Goal: Information Seeking & Learning: Understand process/instructions

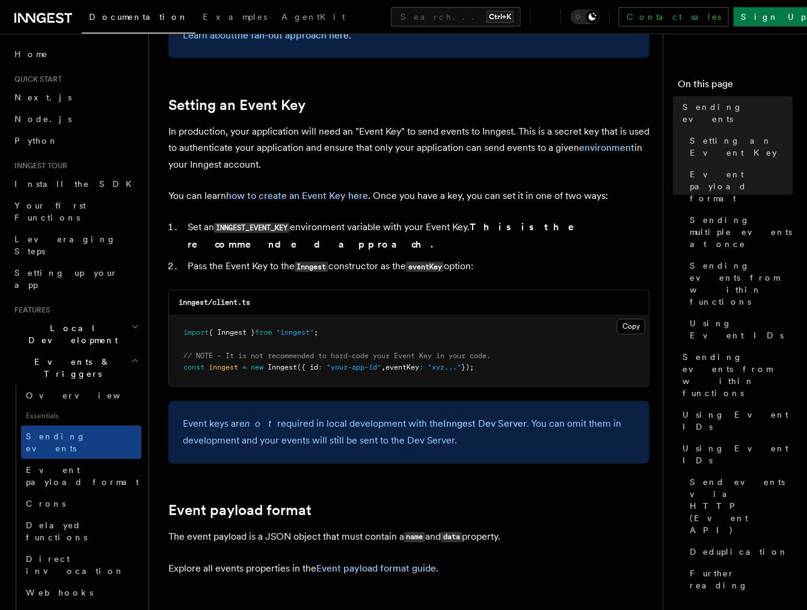
scroll to position [26, 0]
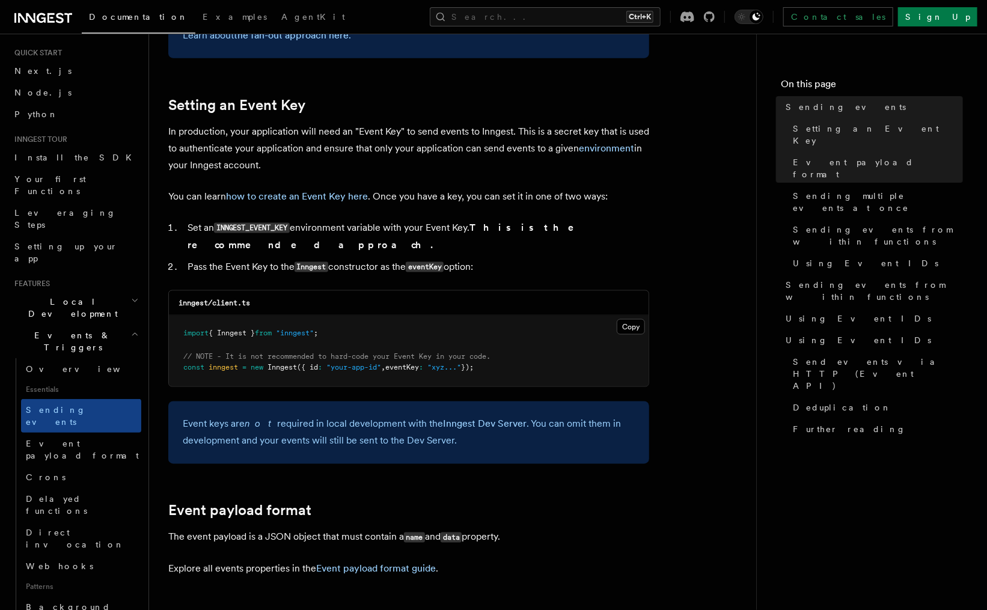
click at [340, 259] on li "Pass the Event Key to the Inngest constructor as the eventKey option:" at bounding box center [416, 267] width 465 height 17
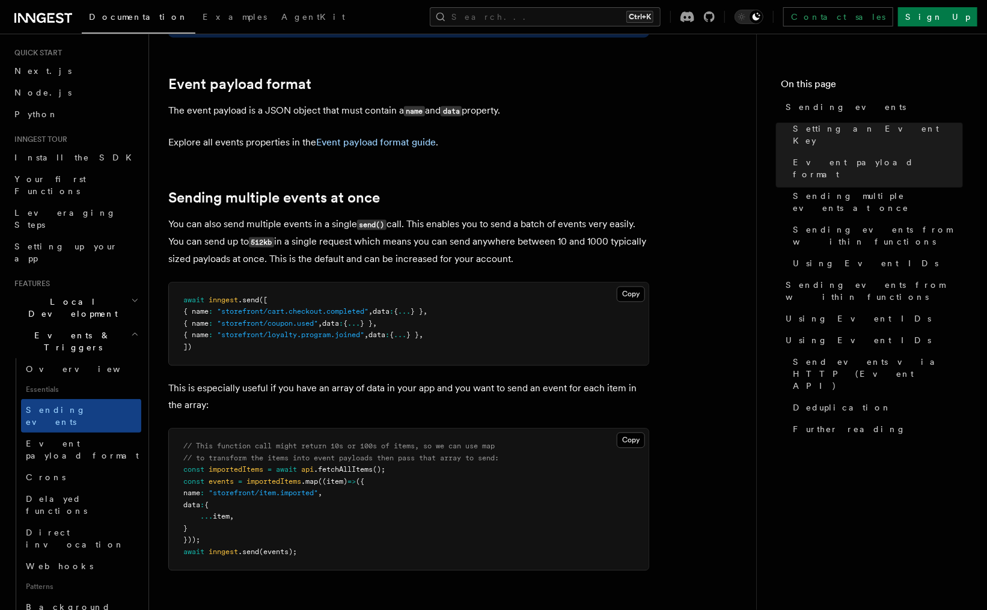
scroll to position [1407, 0]
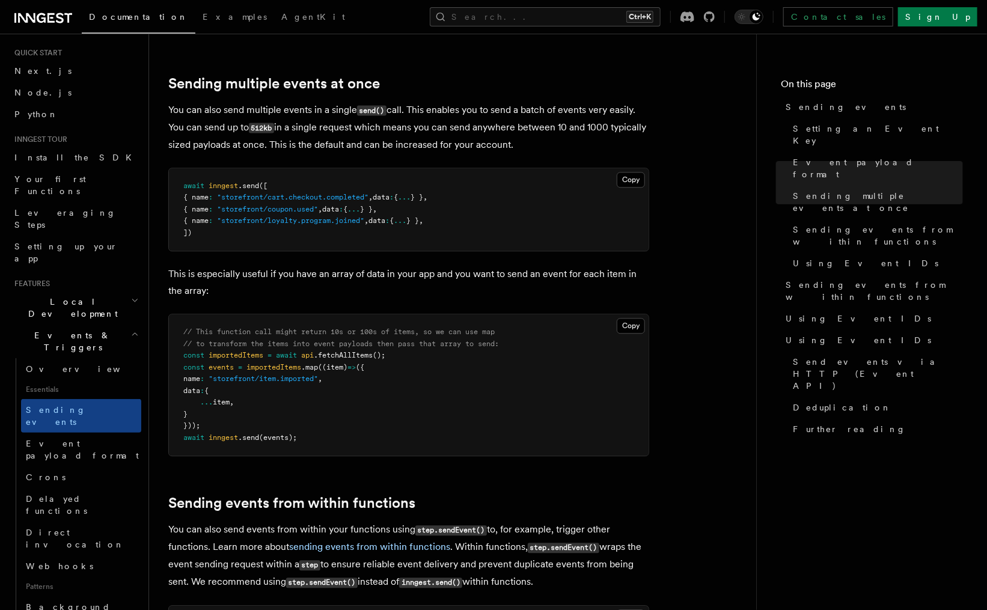
click at [332, 266] on p "This is especially useful if you have an array of data in your app and you want…" at bounding box center [408, 283] width 481 height 34
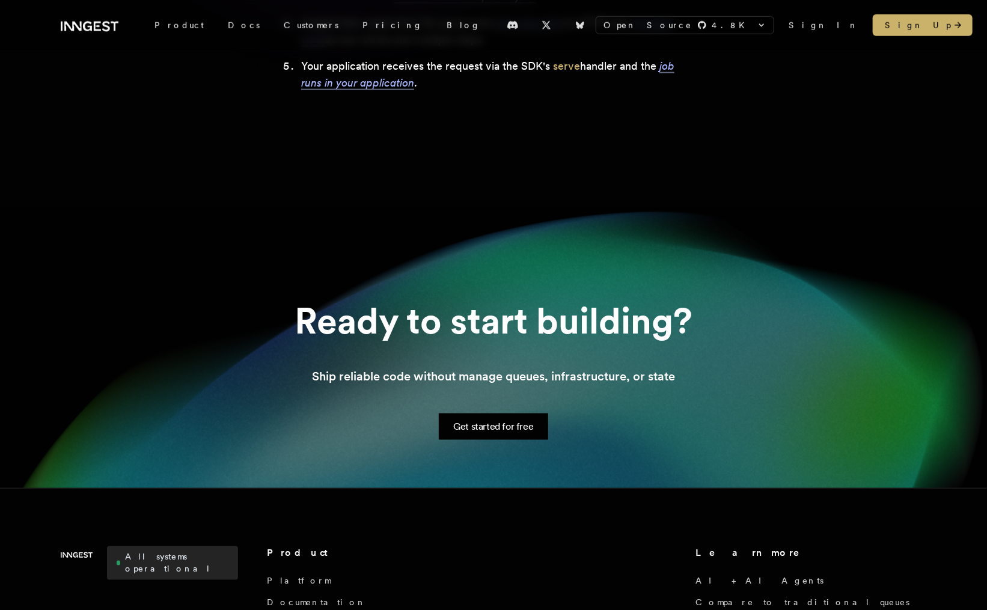
scroll to position [758, 0]
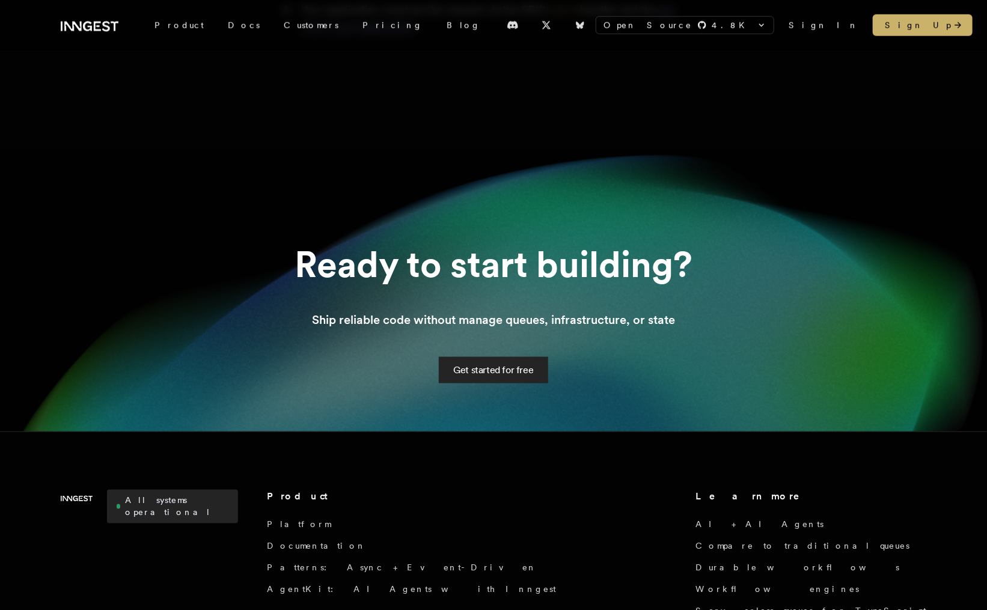
click at [507, 365] on link "Get started for free" at bounding box center [493, 370] width 109 height 26
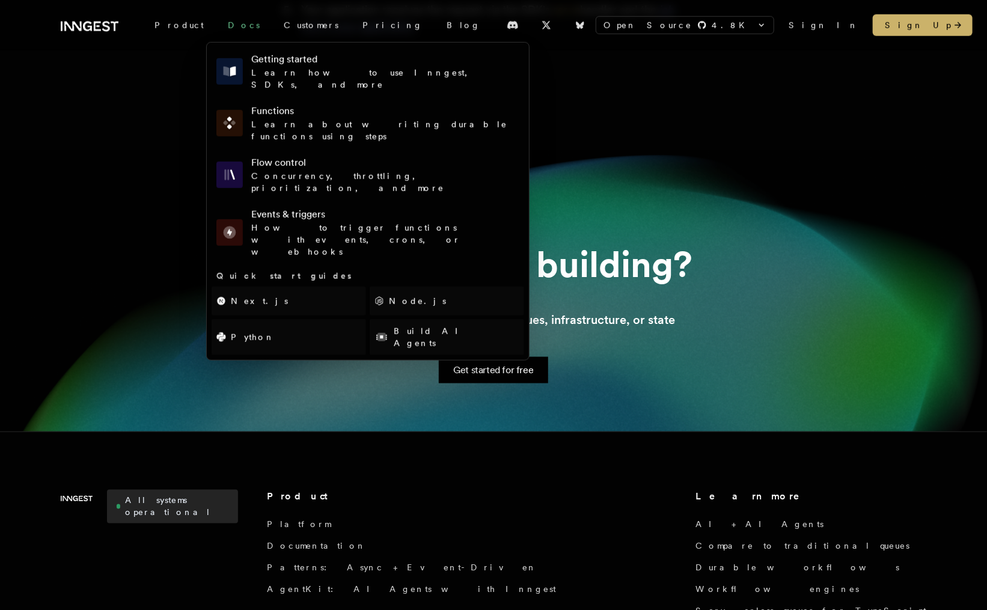
click at [226, 23] on link "Docs" at bounding box center [244, 25] width 56 height 22
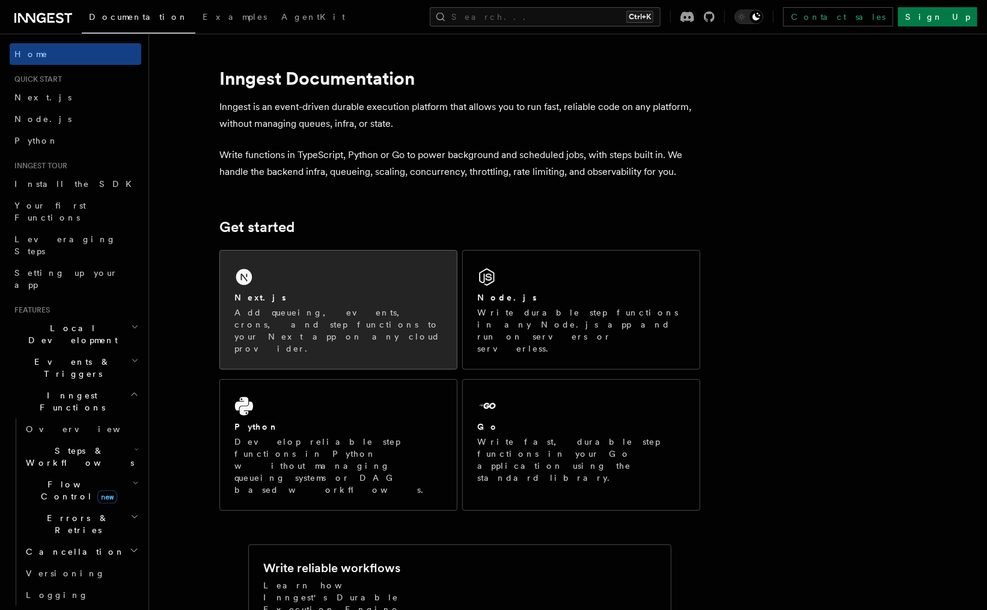
click at [248, 287] on div "Next.js Add queueing, events, crons, and step functions to your Next app on any…" at bounding box center [338, 310] width 237 height 118
click at [387, 295] on div "Next.js" at bounding box center [338, 298] width 208 height 13
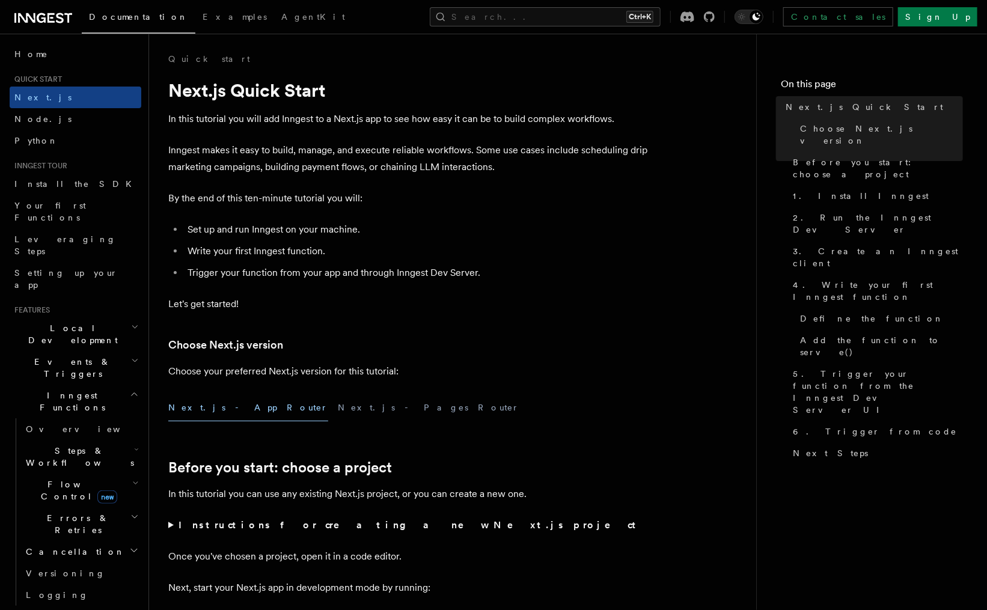
drag, startPoint x: 341, startPoint y: 350, endPoint x: 352, endPoint y: 333, distance: 19.7
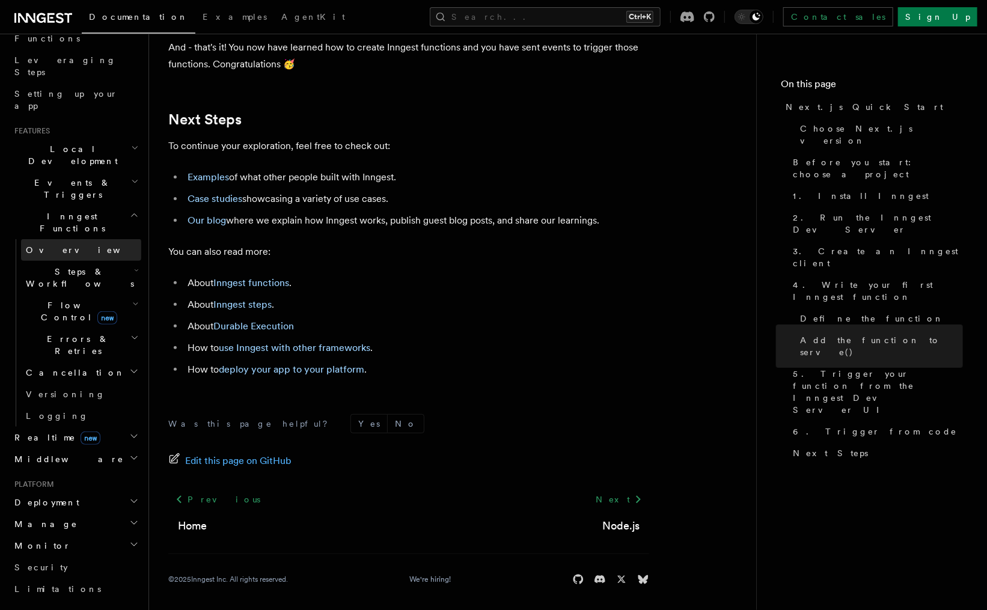
scroll to position [216, 0]
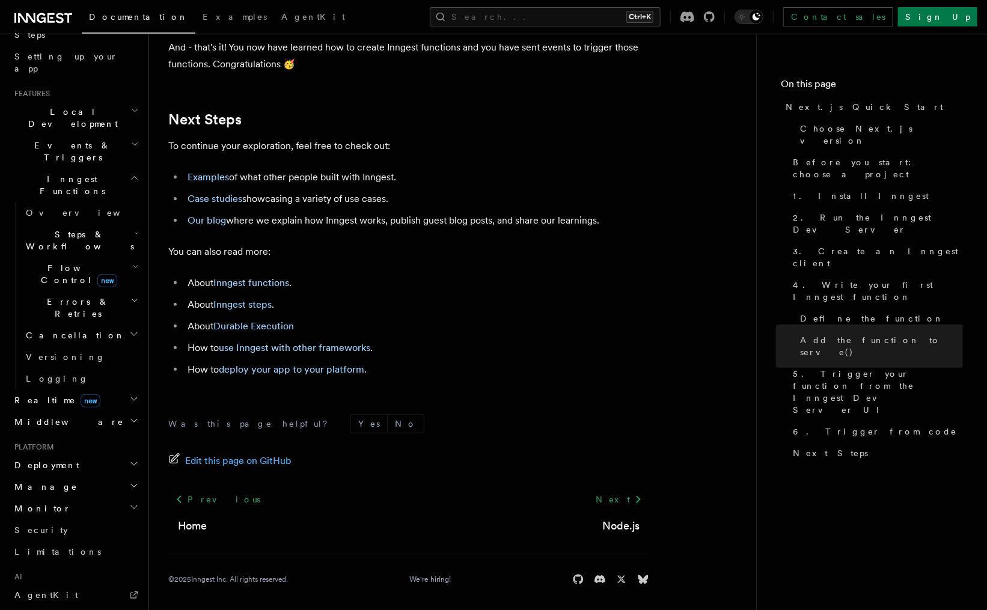
click at [67, 257] on h2 "Flow Control new" at bounding box center [81, 274] width 120 height 34
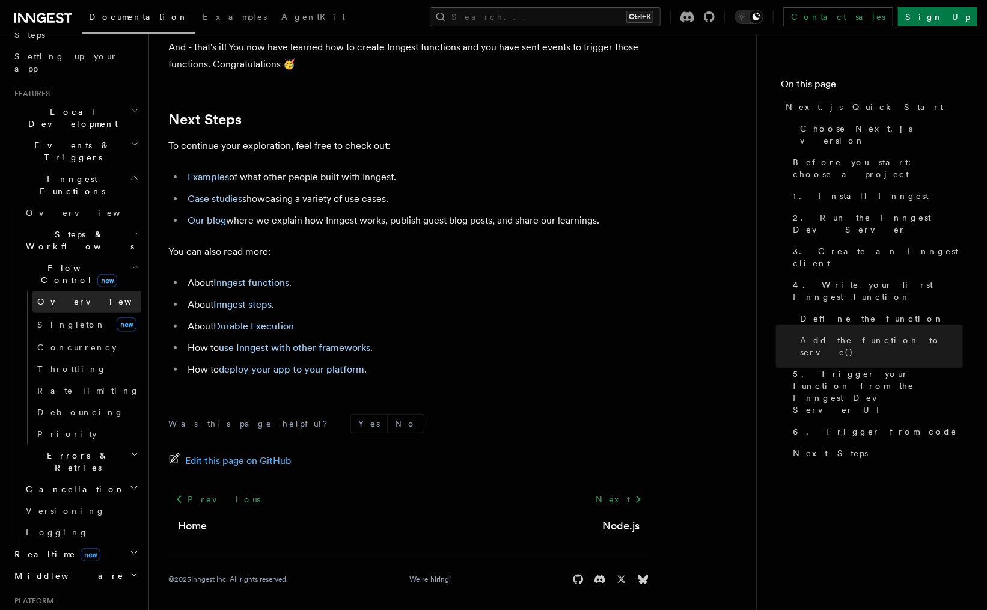
click at [64, 296] on span "Overview" at bounding box center [99, 302] width 124 height 12
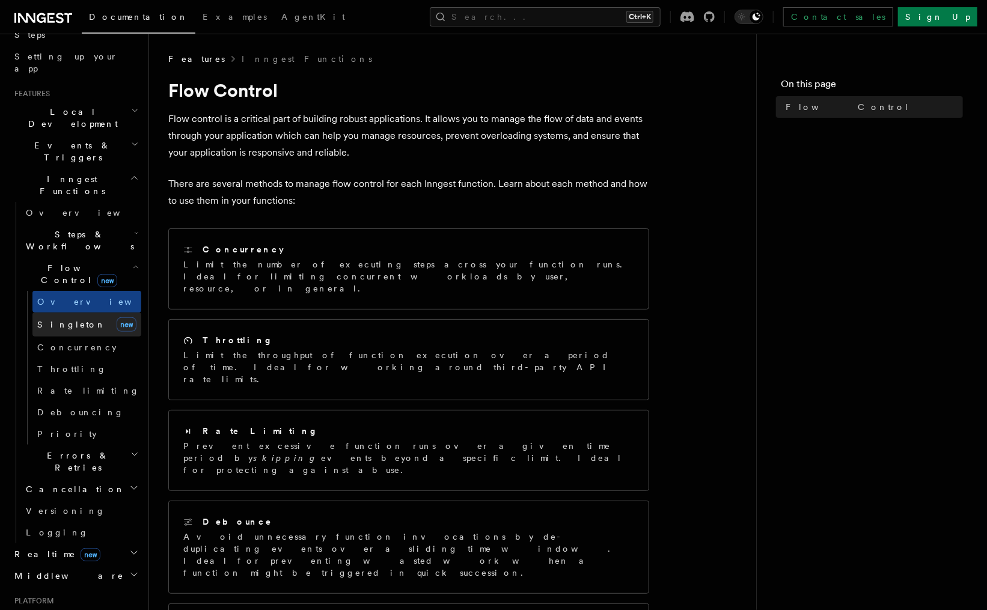
click at [63, 319] on span "Singleton" at bounding box center [71, 325] width 69 height 12
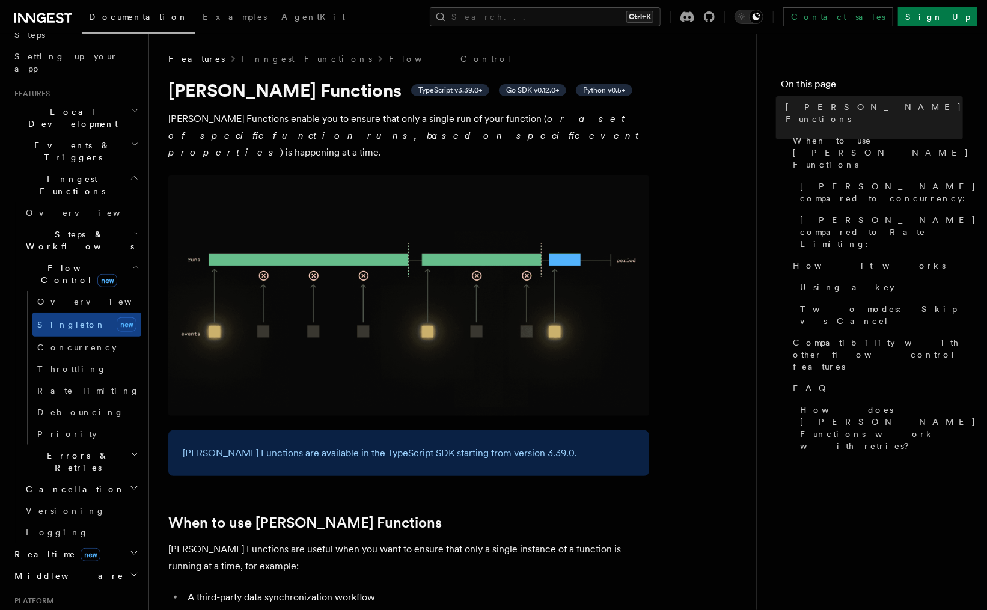
click at [441, 120] on p "Singleton Functions enable you to ensure that only a single run of your functio…" at bounding box center [408, 136] width 481 height 51
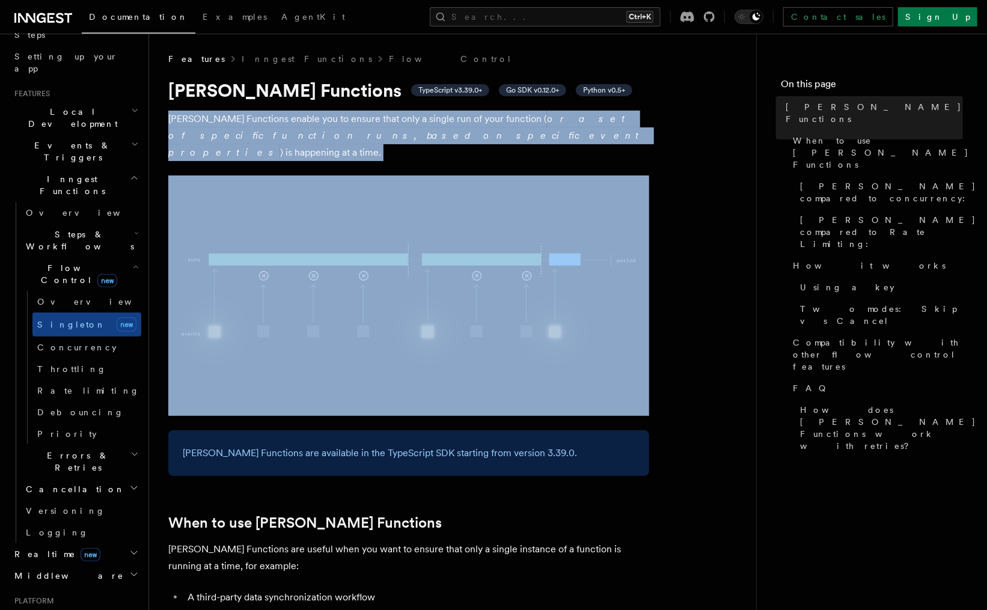
click at [441, 120] on p "Singleton Functions enable you to ensure that only a single run of your functio…" at bounding box center [408, 136] width 481 height 51
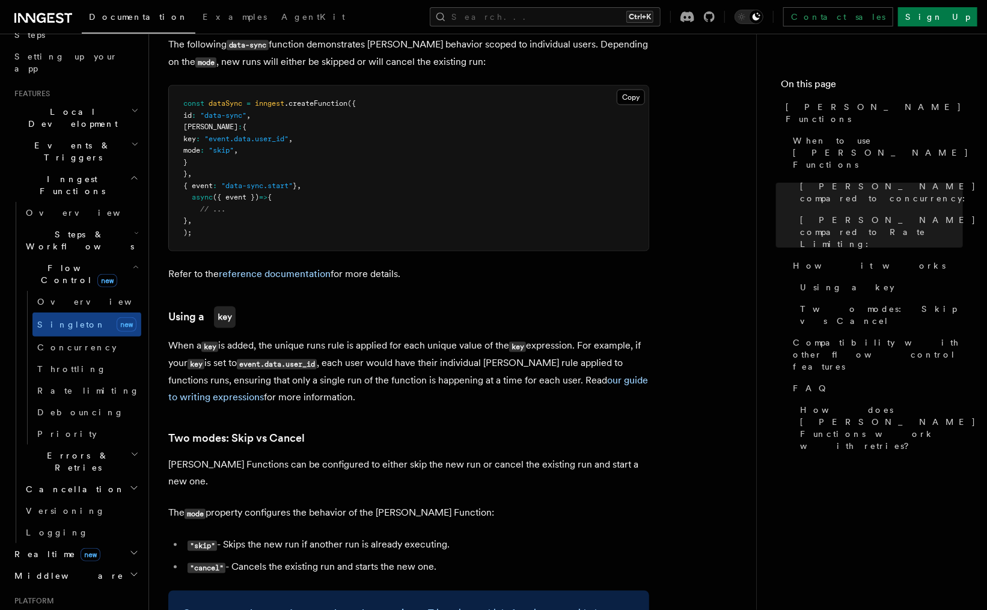
scroll to position [974, 0]
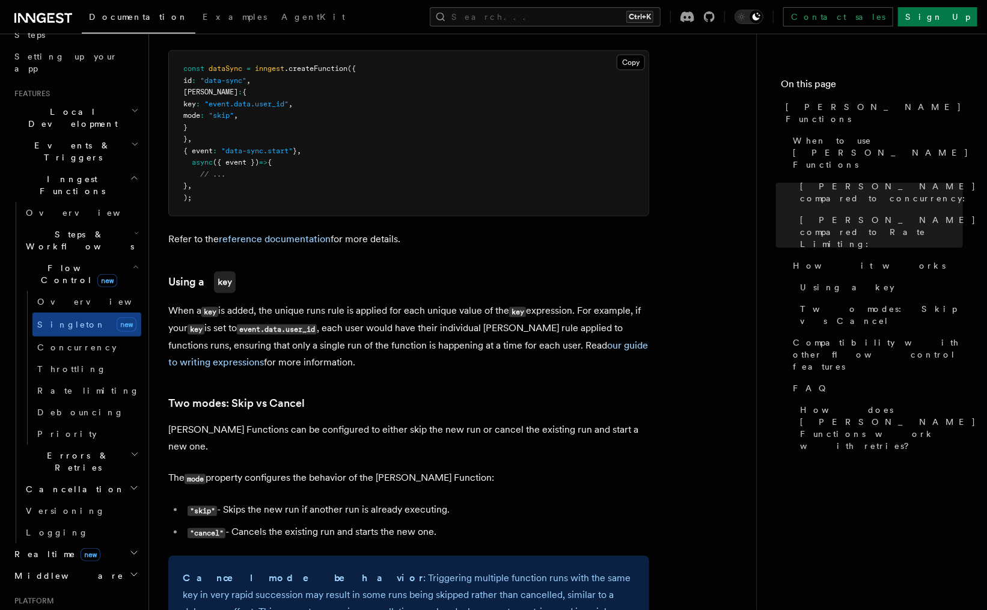
click at [256, 81] on pre "const dataSync = inngest .createFunction ({ id : "data-sync" , singleton : { ke…" at bounding box center [409, 133] width 480 height 165
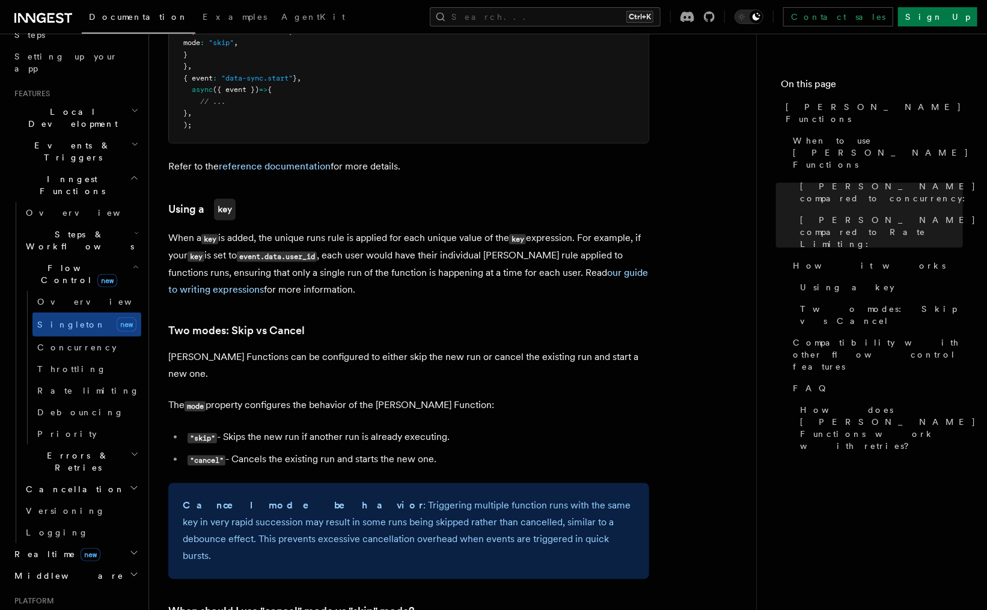
scroll to position [1082, 0]
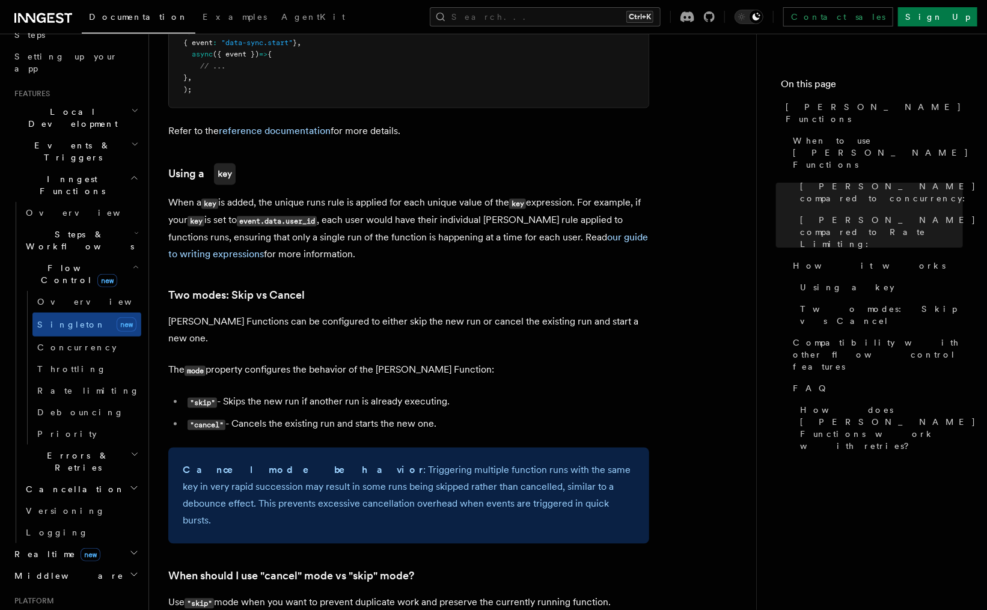
click at [288, 394] on li ""skip" - Skips the new run if another run is already executing." at bounding box center [416, 402] width 465 height 17
click at [331, 394] on li ""skip" - Skips the new run if another run is already executing." at bounding box center [416, 402] width 465 height 17
click at [419, 394] on li ""skip" - Skips the new run if another run is already executing." at bounding box center [416, 402] width 465 height 17
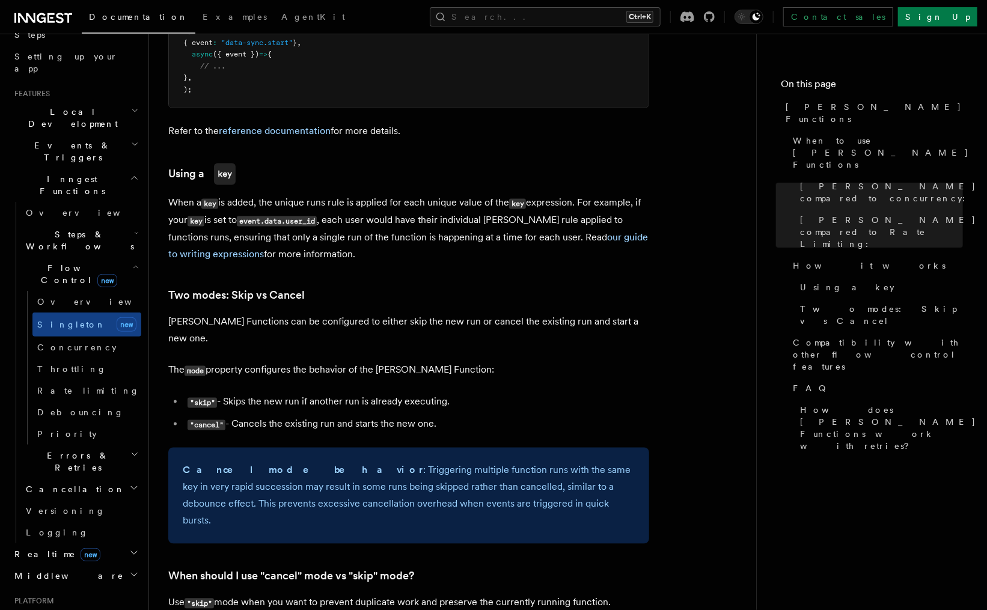
click at [297, 416] on li ""cancel" - Cancels the existing run and starts the new one." at bounding box center [416, 424] width 465 height 17
click at [356, 416] on li ""cancel" - Cancels the existing run and starts the new one." at bounding box center [416, 424] width 465 height 17
click at [415, 416] on li ""cancel" - Cancels the existing run and starts the new one." at bounding box center [416, 424] width 465 height 17
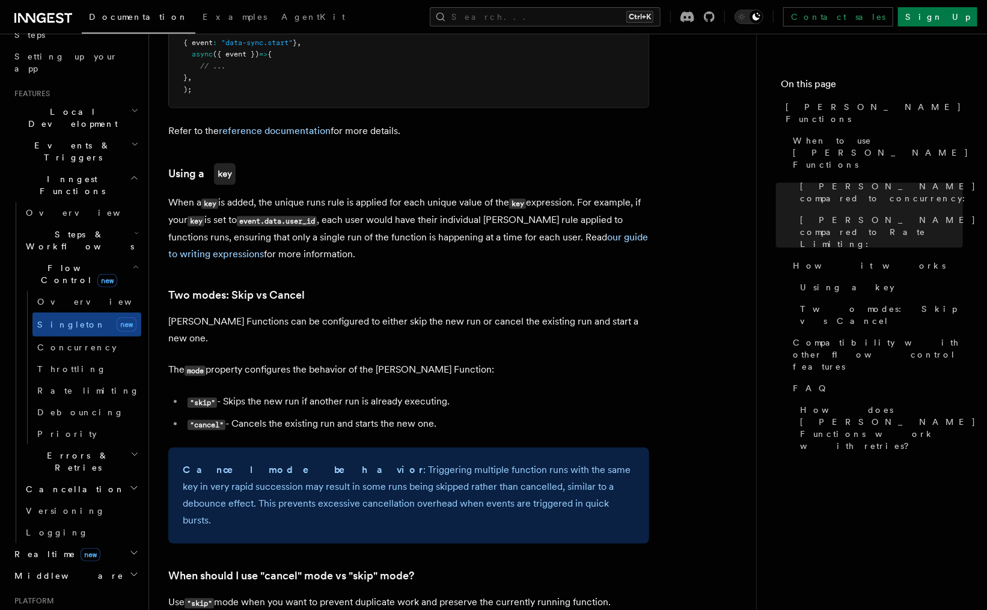
click at [466, 394] on li ""skip" - Skips the new run if another run is already executing." at bounding box center [416, 402] width 465 height 17
click at [96, 337] on link "Concurrency" at bounding box center [86, 348] width 109 height 22
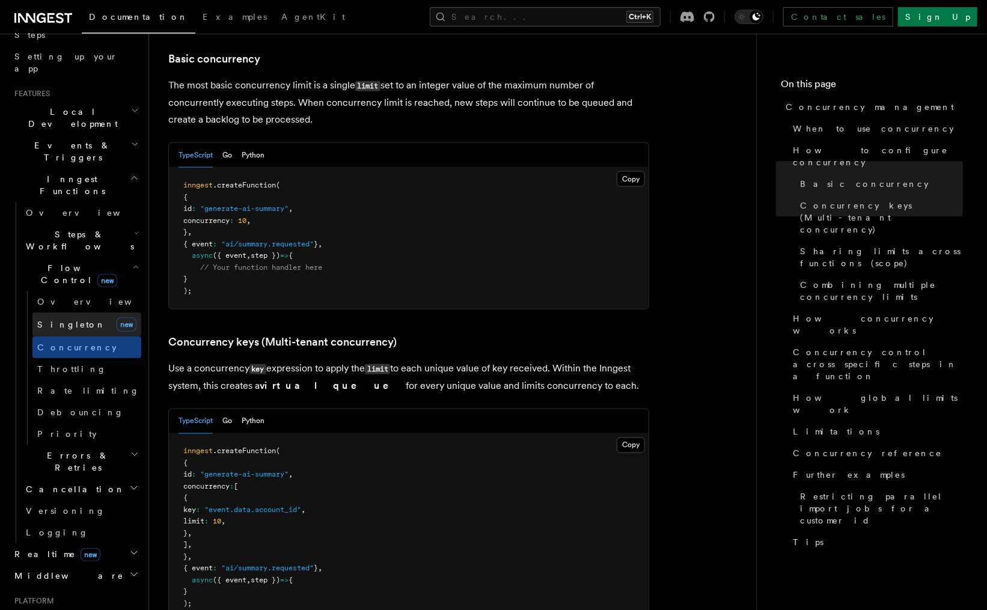
scroll to position [866, 0]
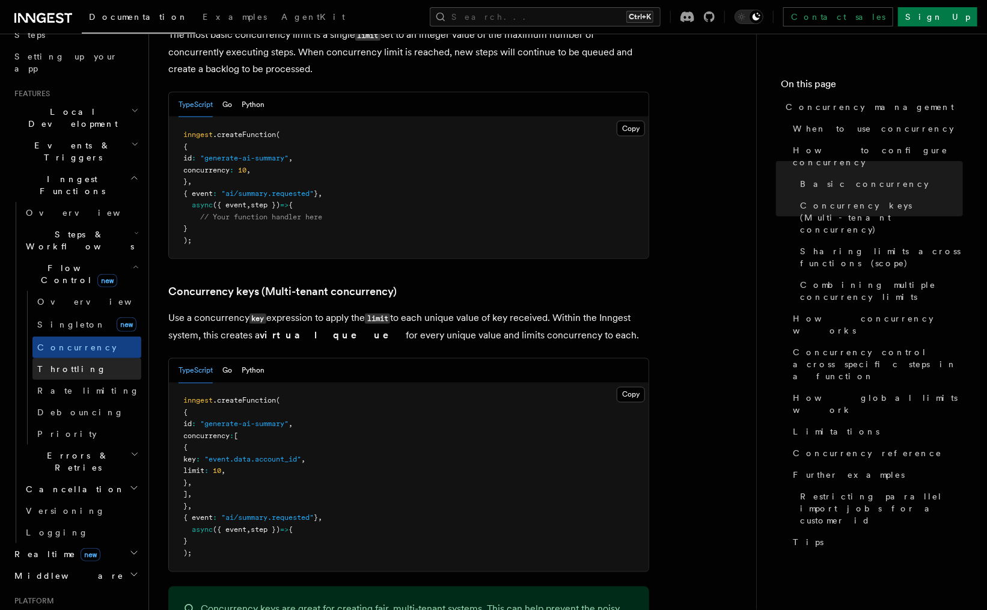
click at [99, 358] on link "Throttling" at bounding box center [86, 369] width 109 height 22
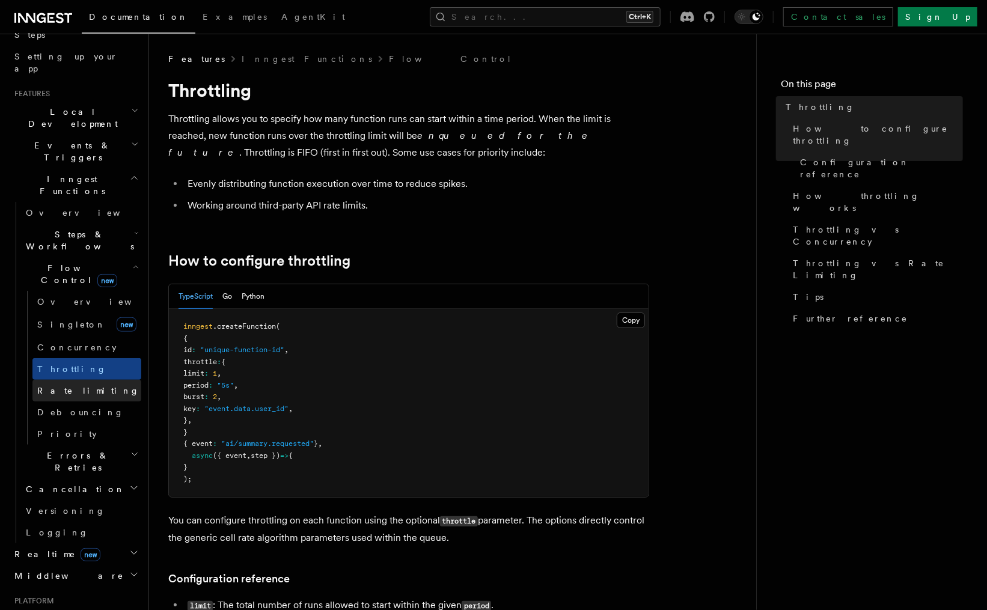
click at [91, 380] on link "Rate limiting" at bounding box center [86, 391] width 109 height 22
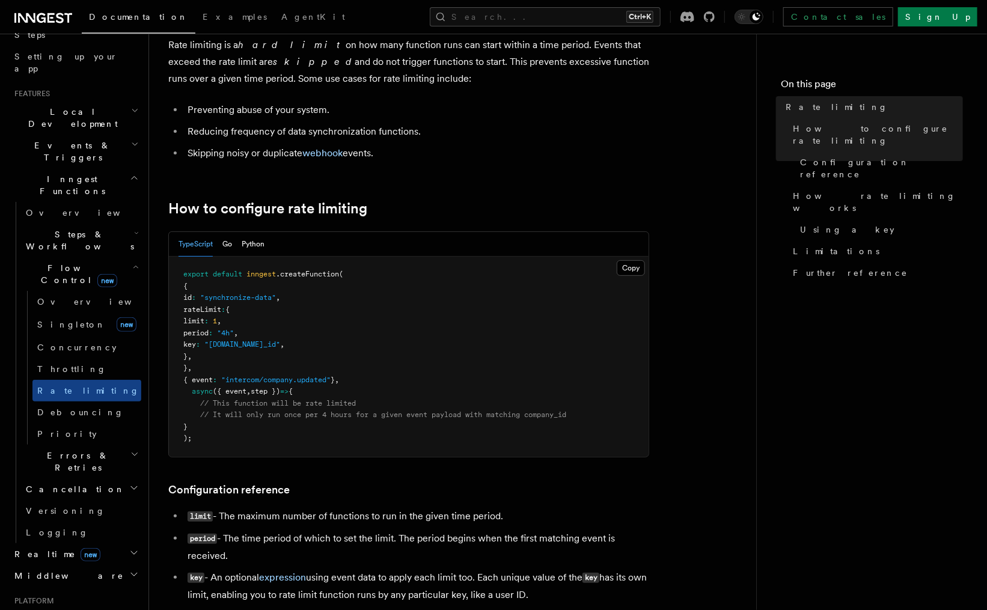
scroll to position [108, 0]
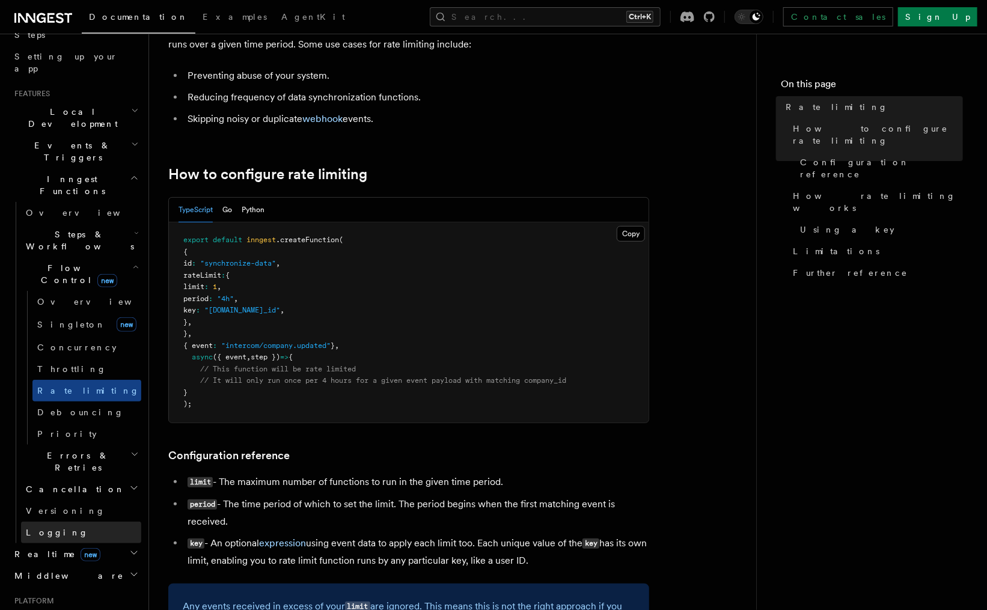
click at [109, 522] on link "Logging" at bounding box center [81, 533] width 120 height 22
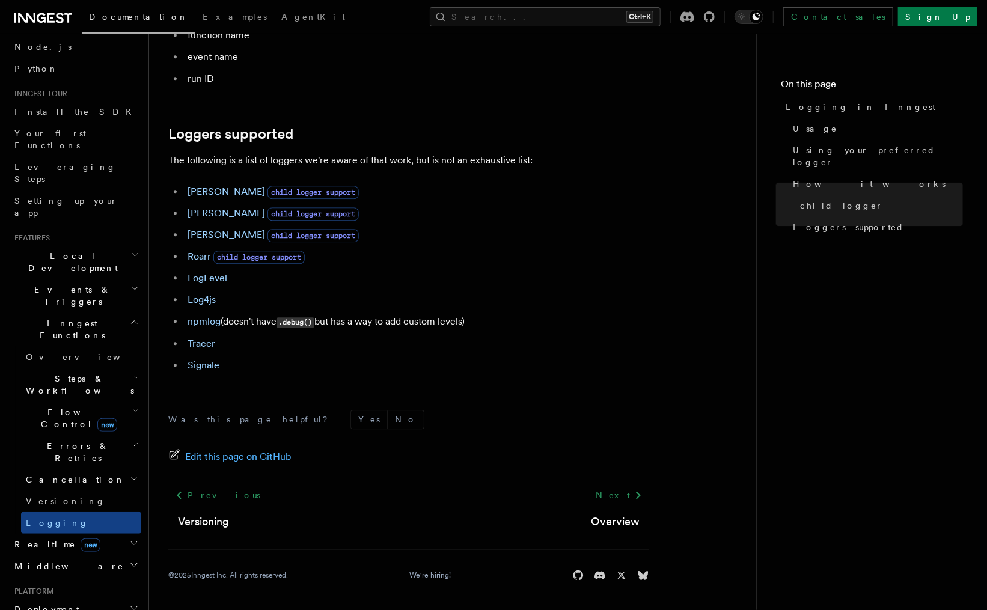
scroll to position [108, 0]
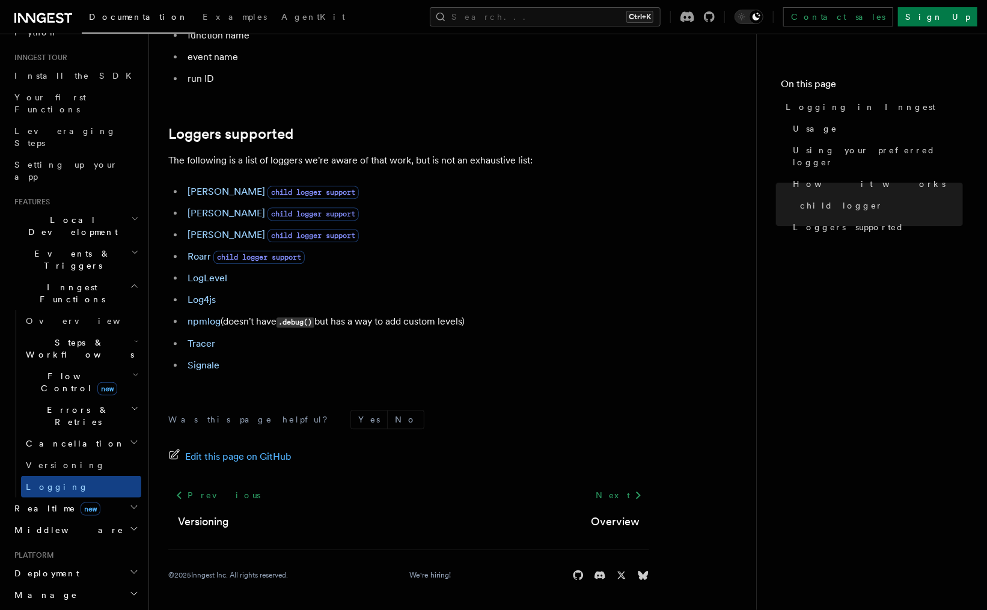
click at [85, 498] on h2 "Realtime new" at bounding box center [76, 509] width 132 height 22
click at [67, 519] on link "Overview" at bounding box center [81, 530] width 120 height 22
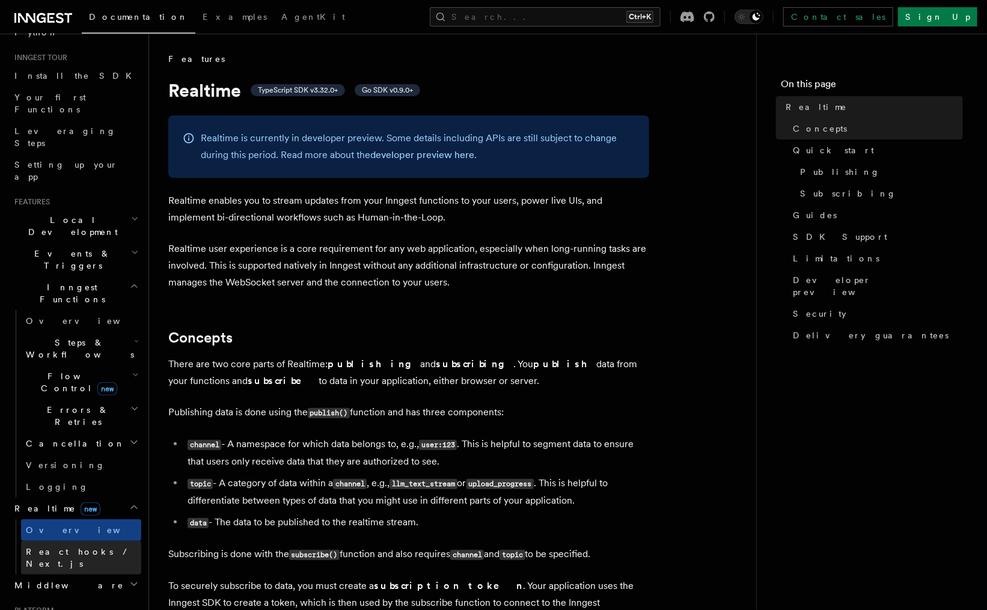
click at [79, 547] on span "React hooks / Next.js" at bounding box center [79, 558] width 106 height 22
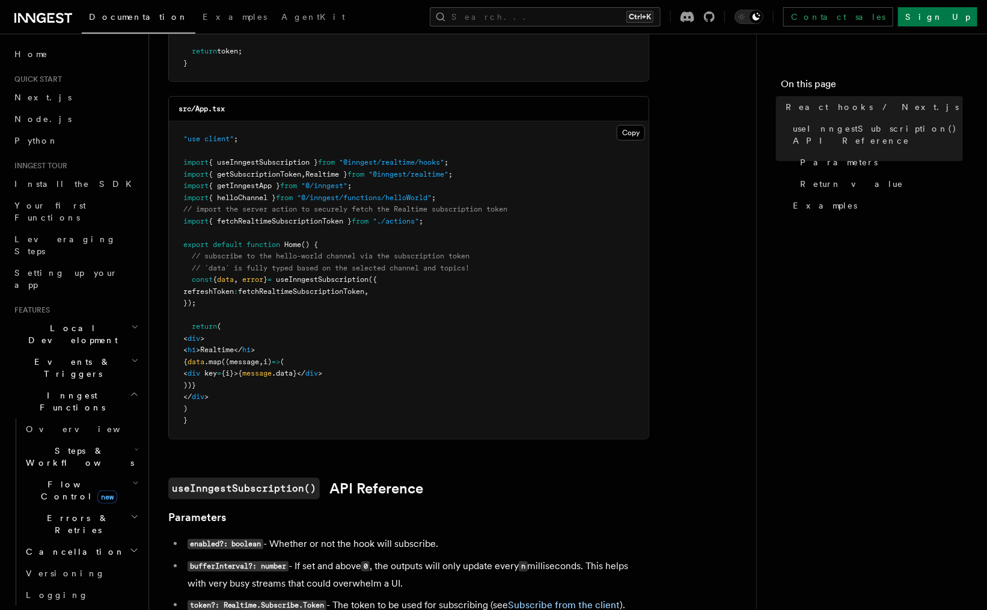
click at [105, 385] on h2 "Inngest Functions" at bounding box center [76, 402] width 132 height 34
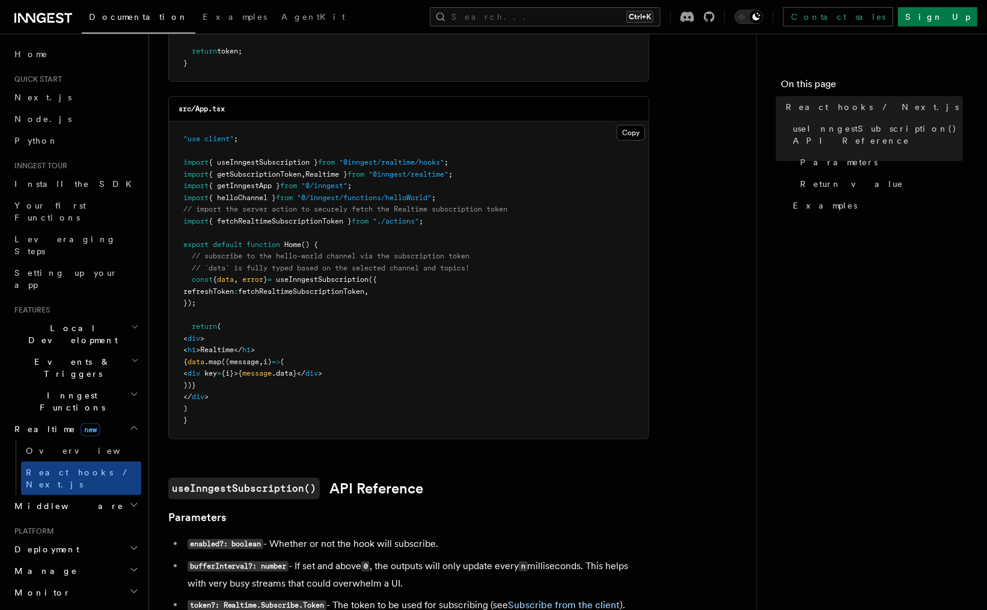
click at [94, 418] on h2 "Realtime new" at bounding box center [76, 429] width 132 height 22
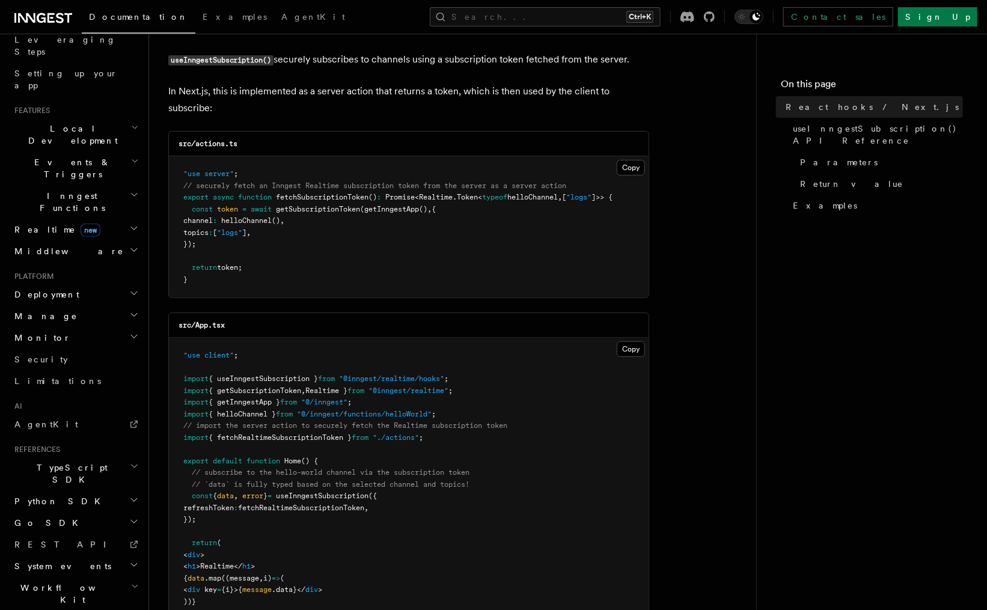
scroll to position [325, 0]
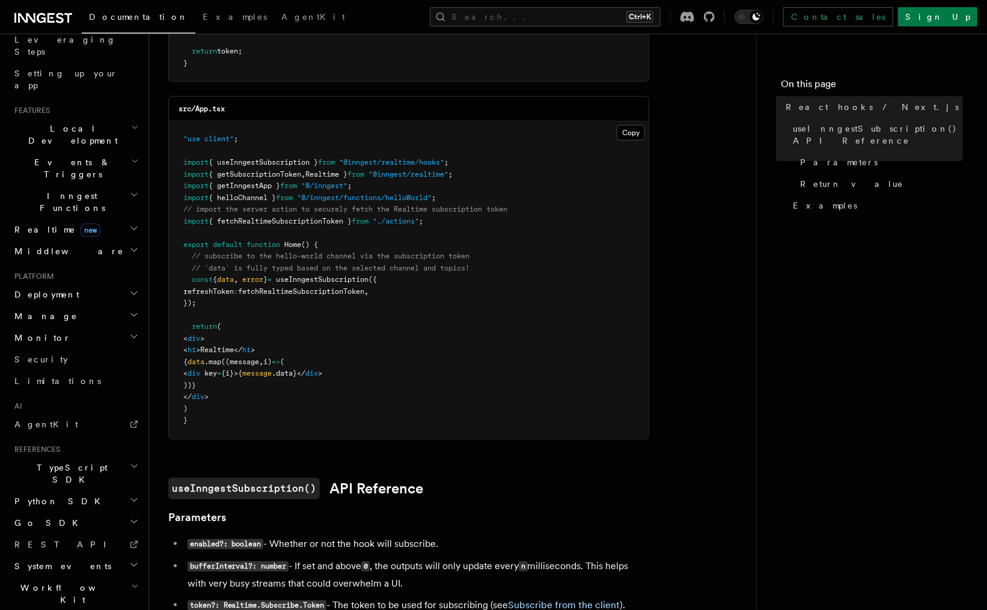
click at [319, 277] on span "useInngestSubscription" at bounding box center [322, 279] width 93 height 8
click at [323, 298] on pre ""use client" ; import { useInngestSubscription } from "@inngest/realtime/hooks"…" at bounding box center [409, 279] width 480 height 317
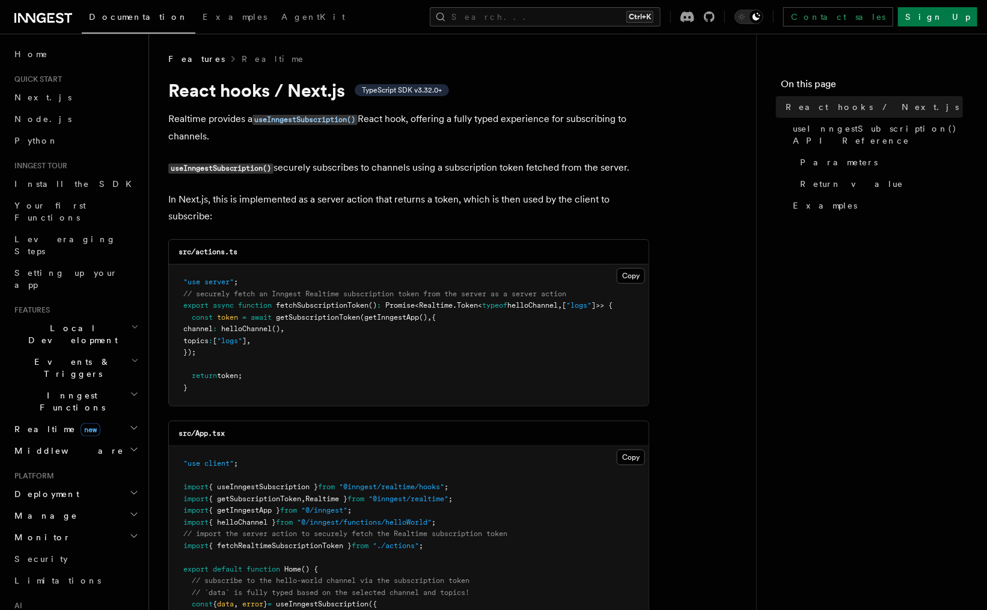
scroll to position [108, 0]
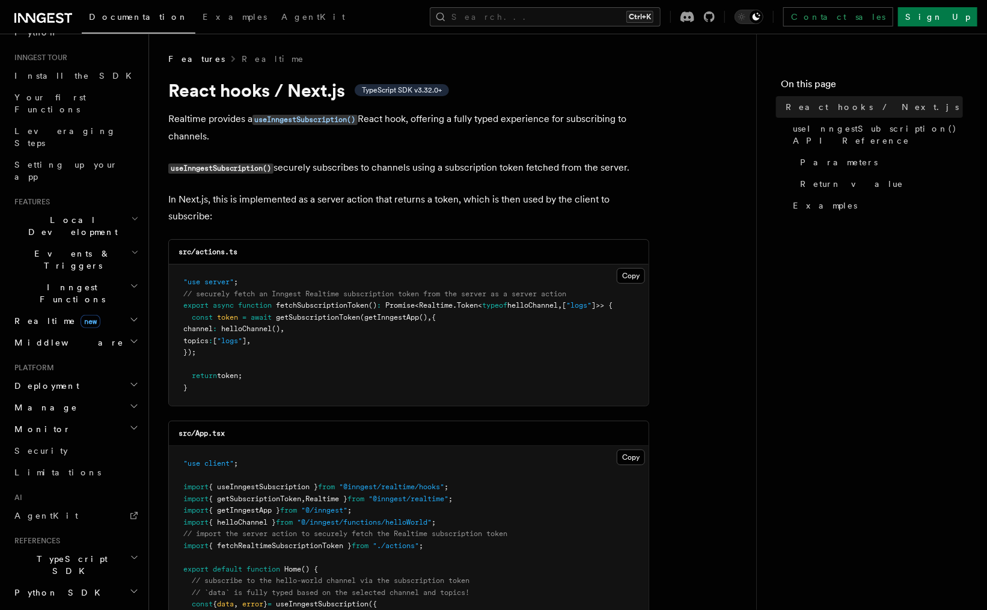
click at [81, 315] on span "new" at bounding box center [91, 321] width 20 height 13
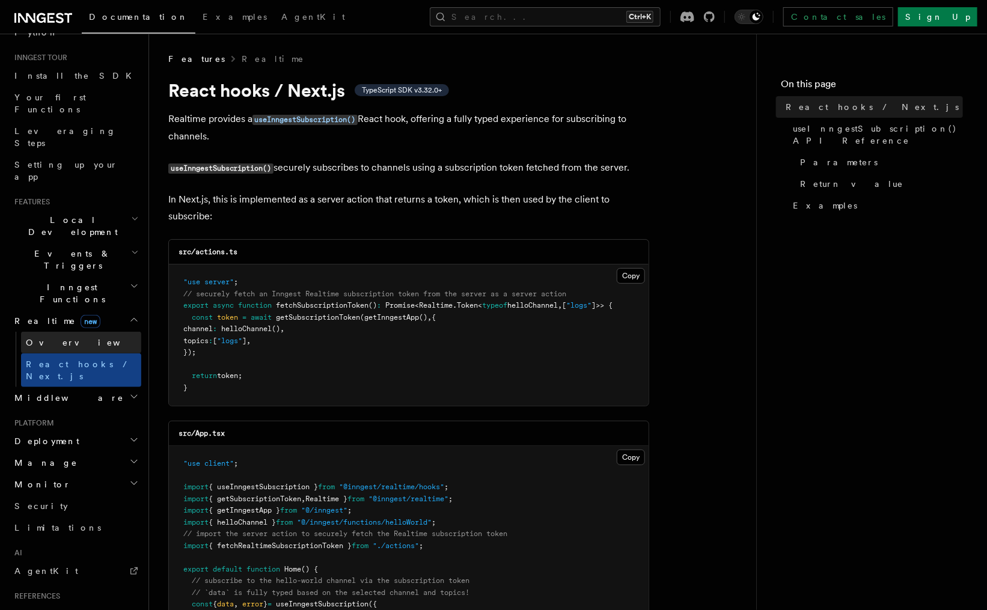
click at [82, 332] on link "Overview" at bounding box center [81, 343] width 120 height 22
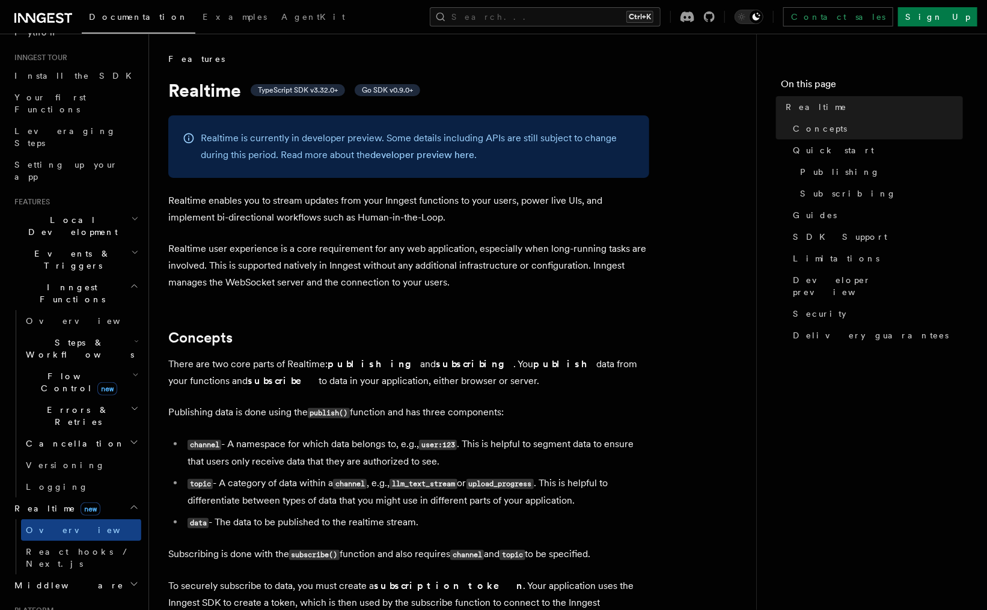
click at [99, 382] on span "new" at bounding box center [107, 388] width 20 height 13
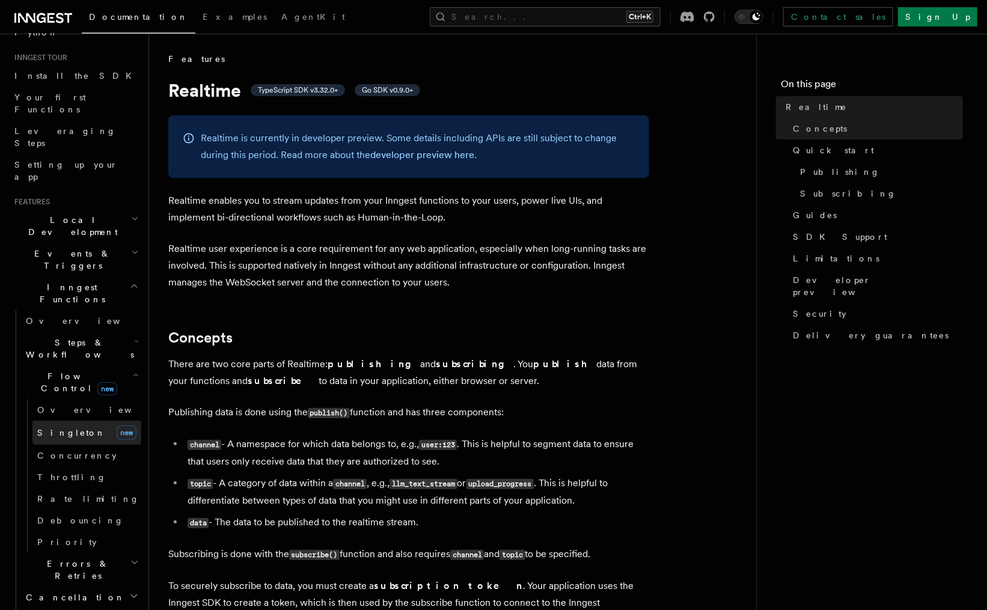
click at [85, 421] on link "Singleton new" at bounding box center [86, 433] width 109 height 24
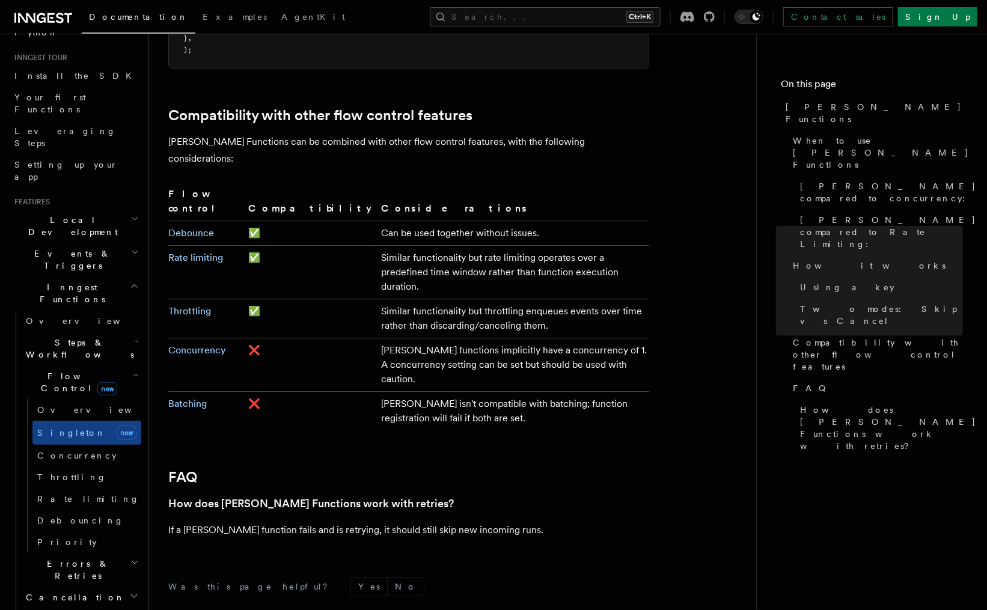
scroll to position [1994, 0]
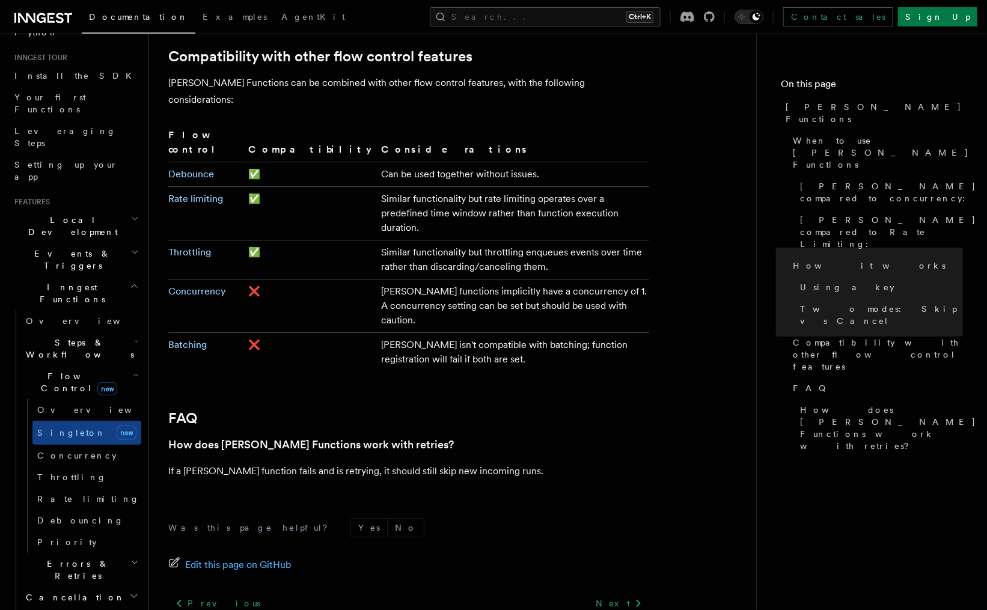
click at [88, 337] on span "Steps & Workflows" at bounding box center [77, 349] width 113 height 24
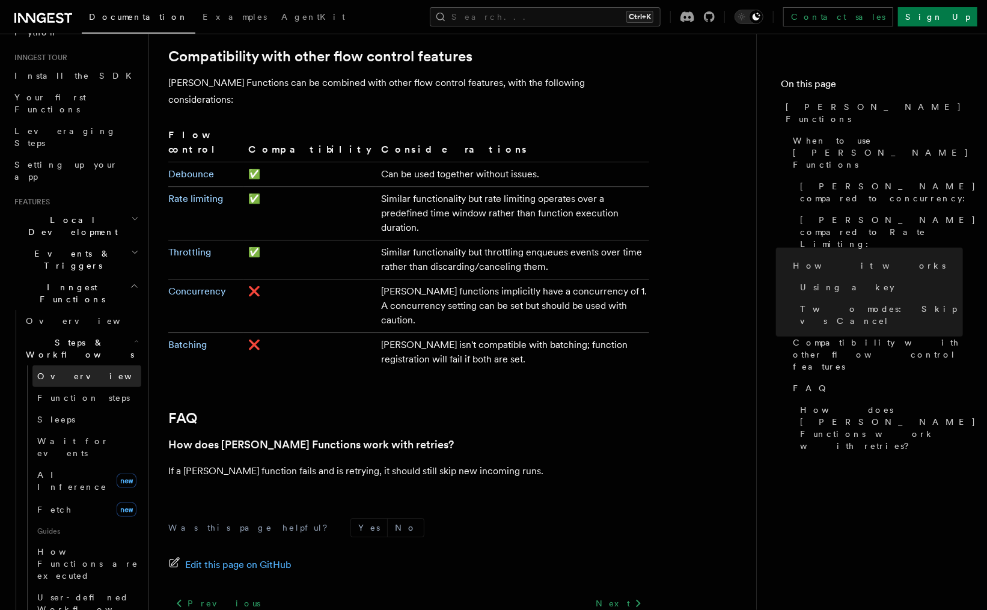
click at [85, 366] on link "Overview" at bounding box center [86, 377] width 109 height 22
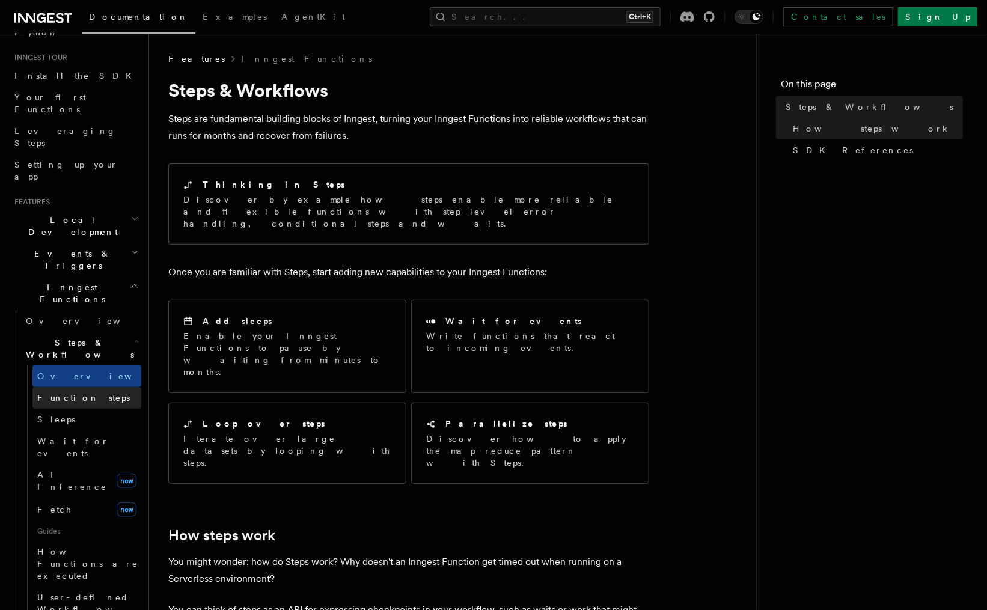
click at [85, 393] on span "Function steps" at bounding box center [83, 398] width 93 height 10
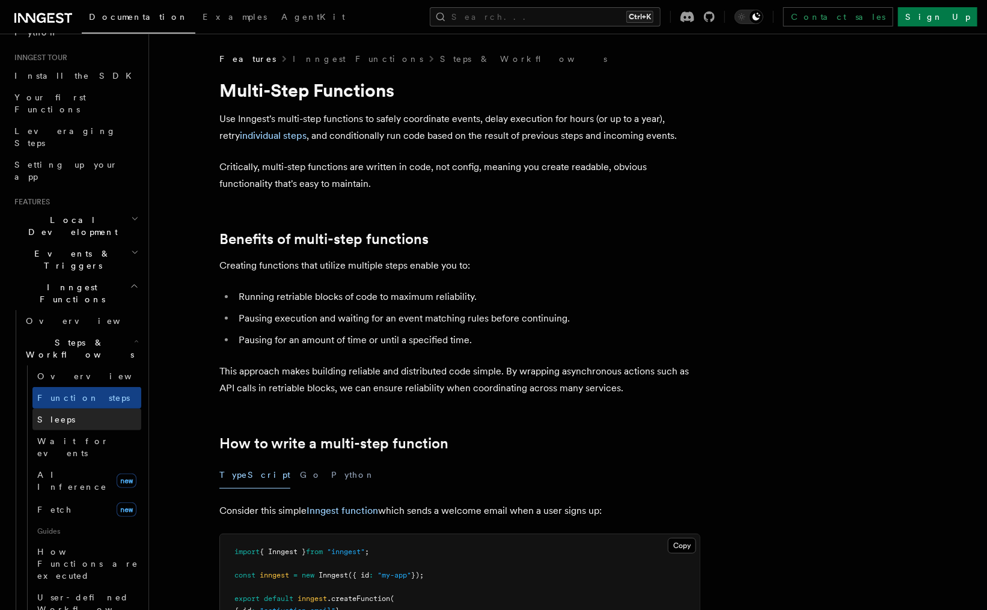
click at [79, 409] on link "Sleeps" at bounding box center [86, 420] width 109 height 22
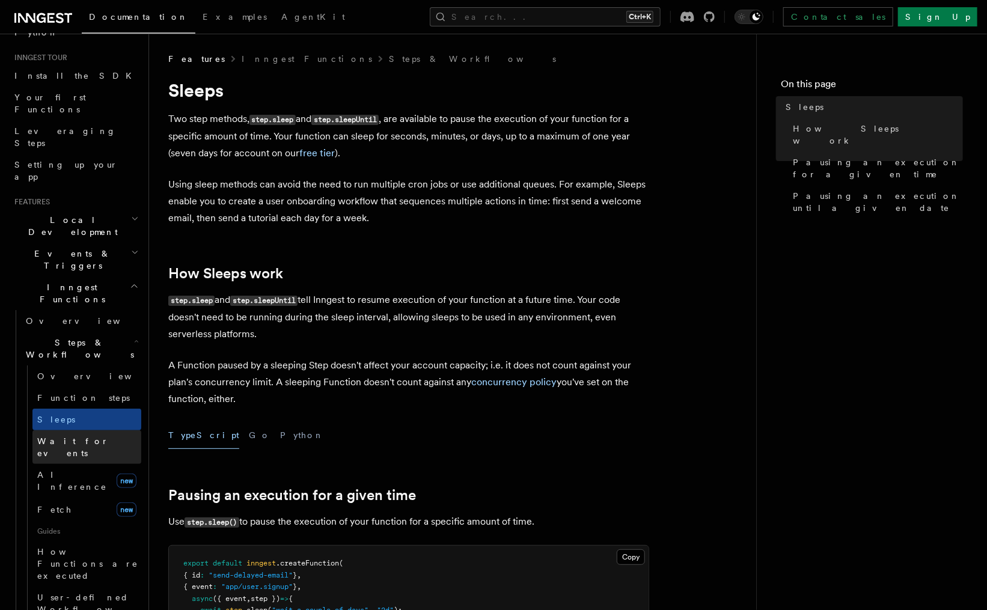
click at [73, 436] on span "Wait for events" at bounding box center [73, 447] width 72 height 22
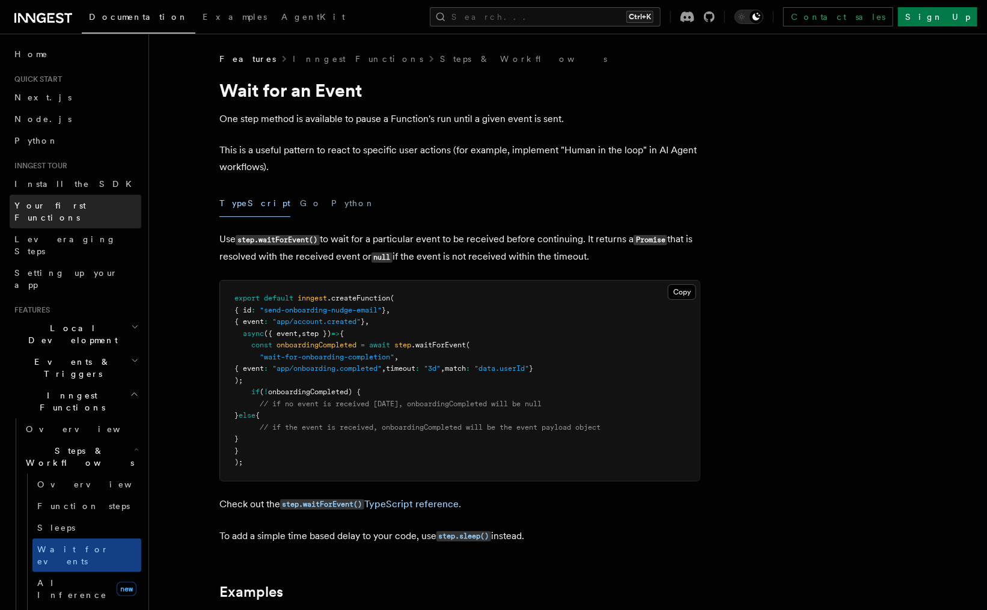
click at [46, 214] on link "Your first Functions" at bounding box center [76, 212] width 132 height 34
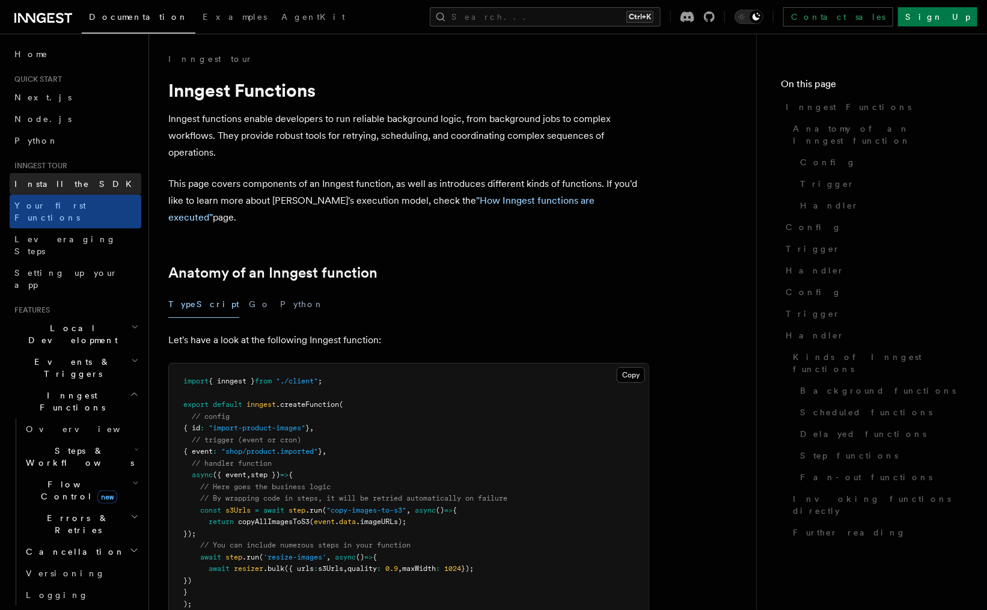
click at [49, 191] on link "Install the SDK" at bounding box center [76, 184] width 132 height 22
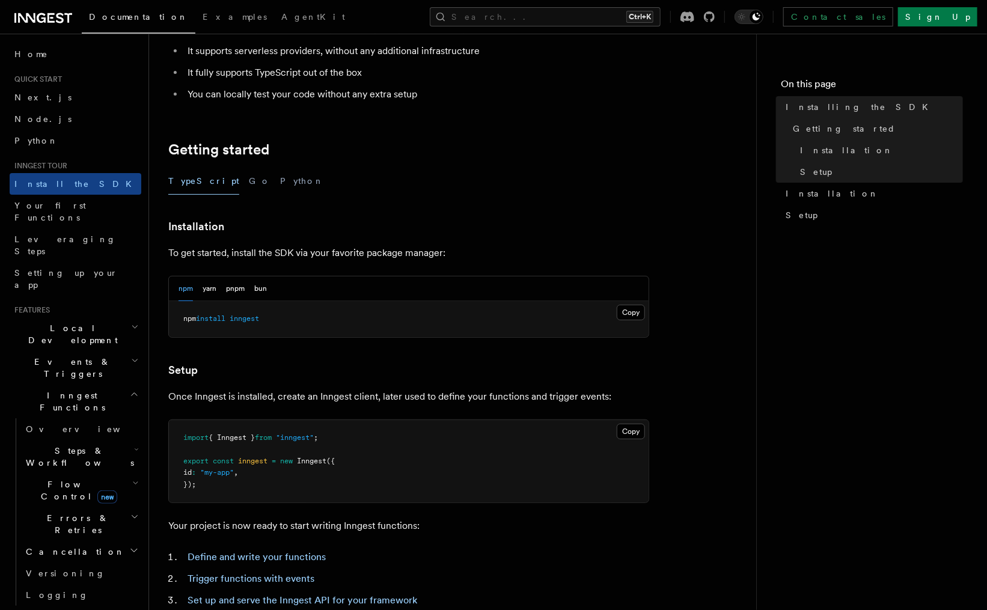
scroll to position [216, 0]
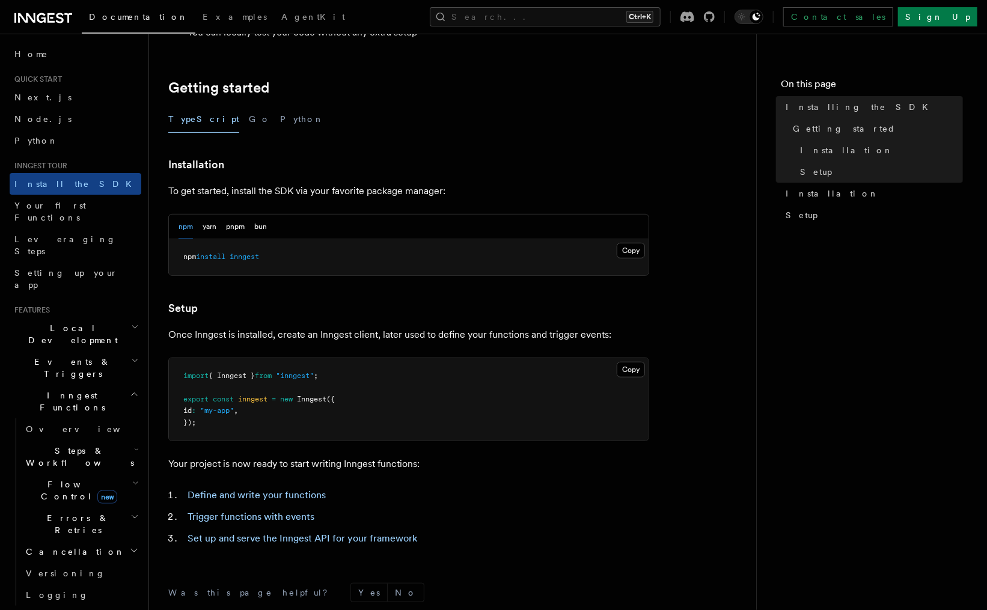
click at [242, 251] on pre "npm install inngest" at bounding box center [409, 257] width 480 height 36
click at [206, 219] on button "yarn" at bounding box center [210, 227] width 14 height 25
click at [222, 226] on div "npm yarn pnpm bun" at bounding box center [223, 227] width 88 height 25
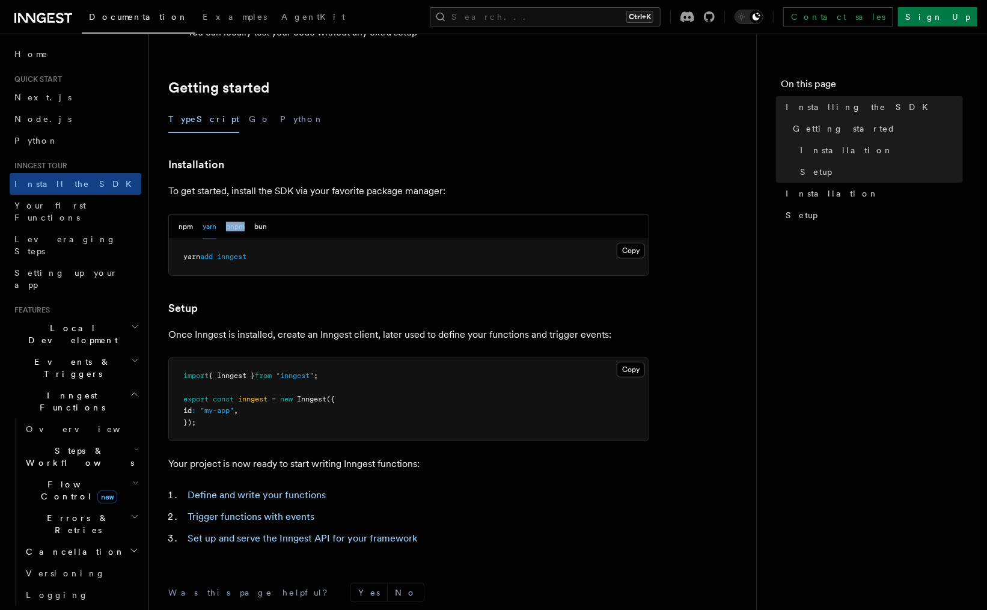
click at [233, 222] on button "pnpm" at bounding box center [235, 227] width 19 height 25
click at [261, 493] on link "Define and write your functions" at bounding box center [257, 494] width 138 height 11
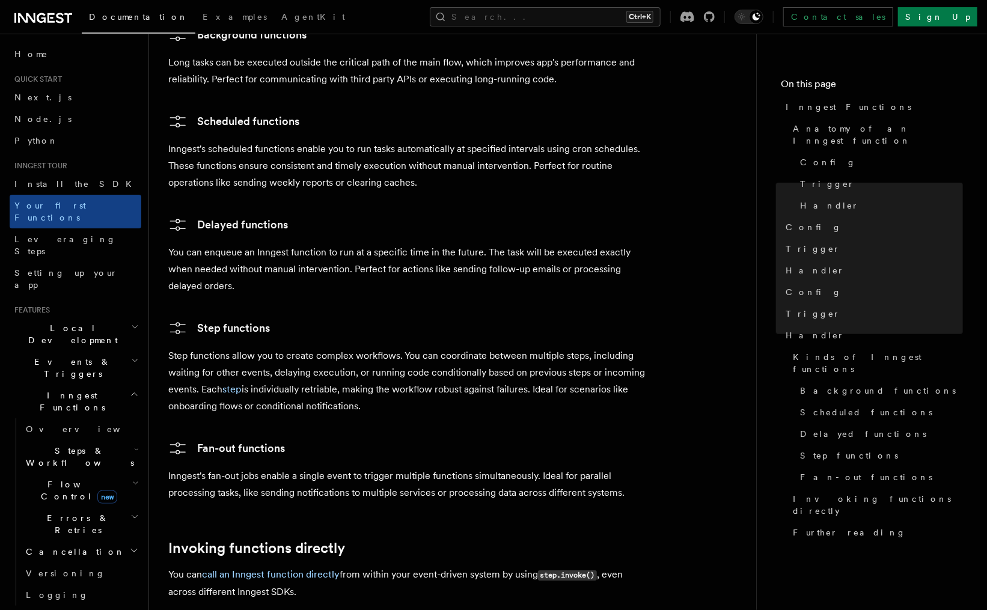
scroll to position [2340, 0]
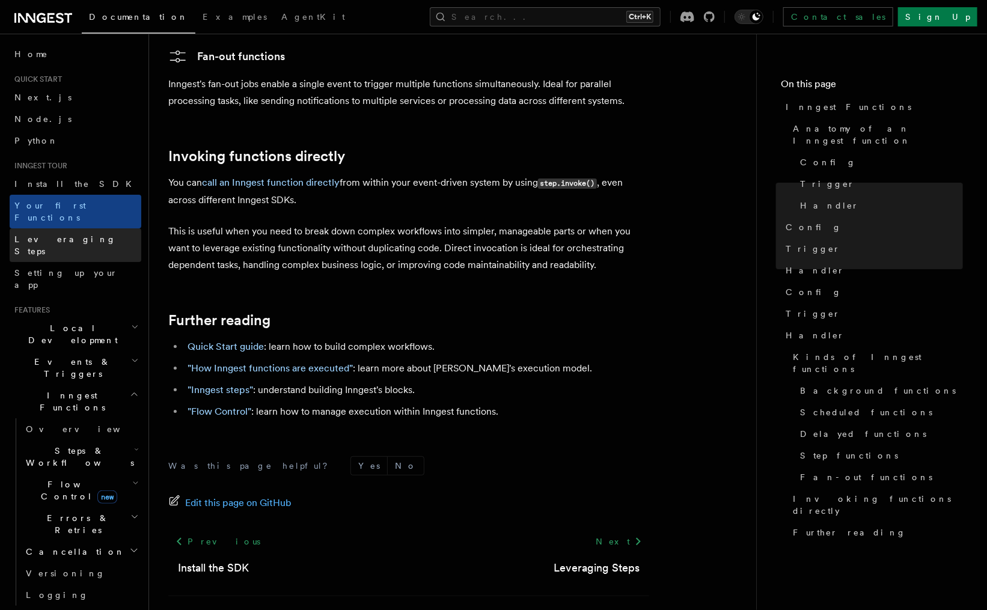
click at [55, 233] on span "Leveraging Steps" at bounding box center [77, 245] width 127 height 24
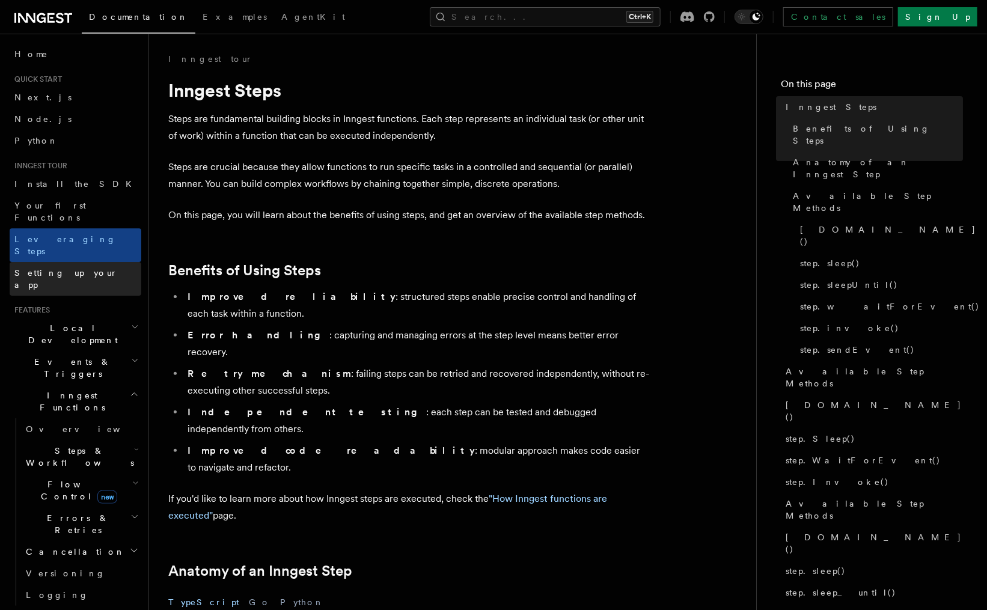
click at [60, 262] on link "Setting up your app" at bounding box center [76, 279] width 132 height 34
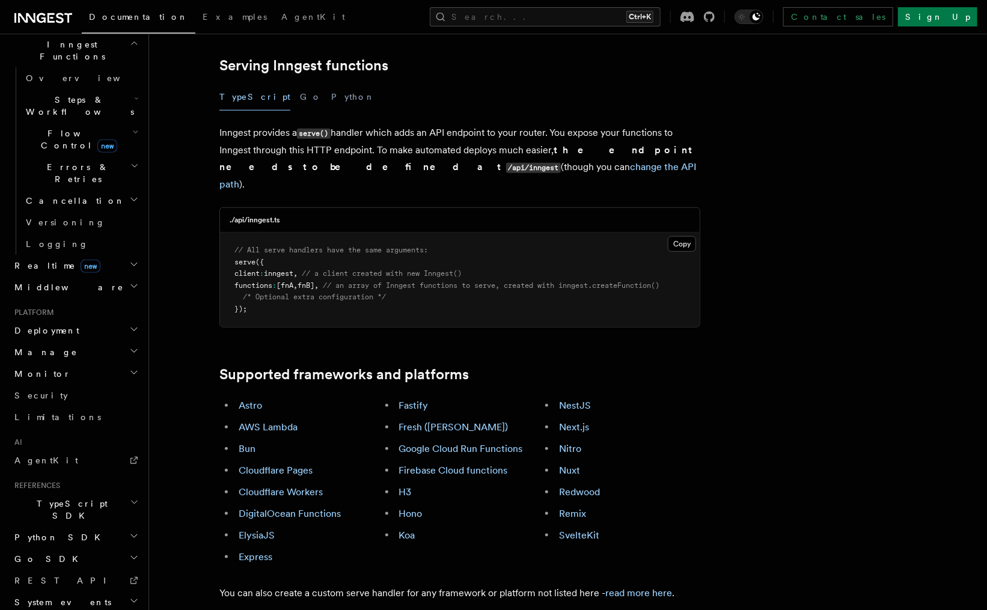
scroll to position [758, 0]
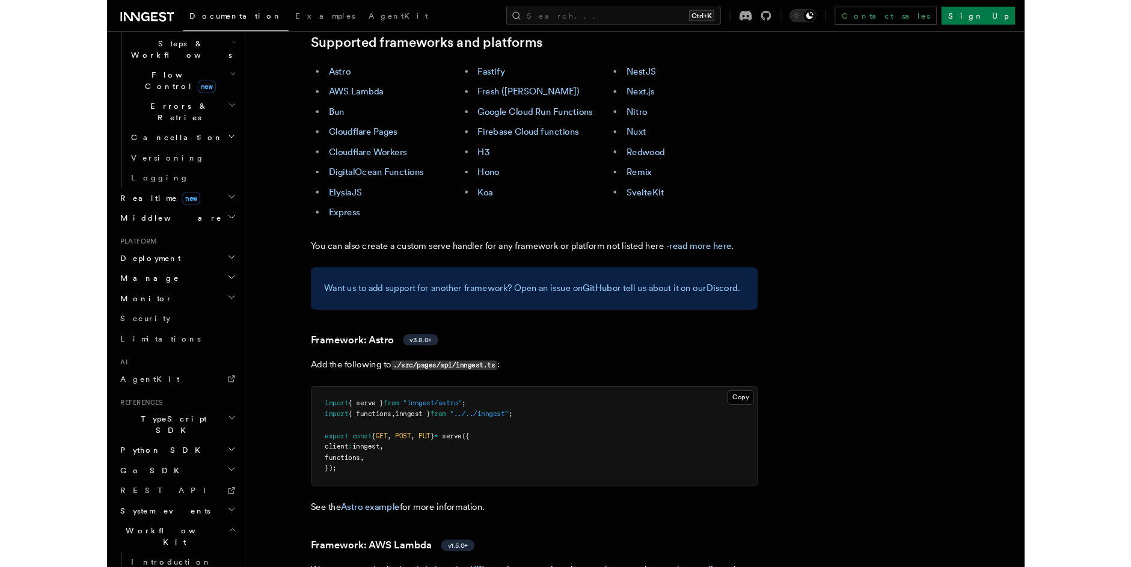
scroll to position [459, 0]
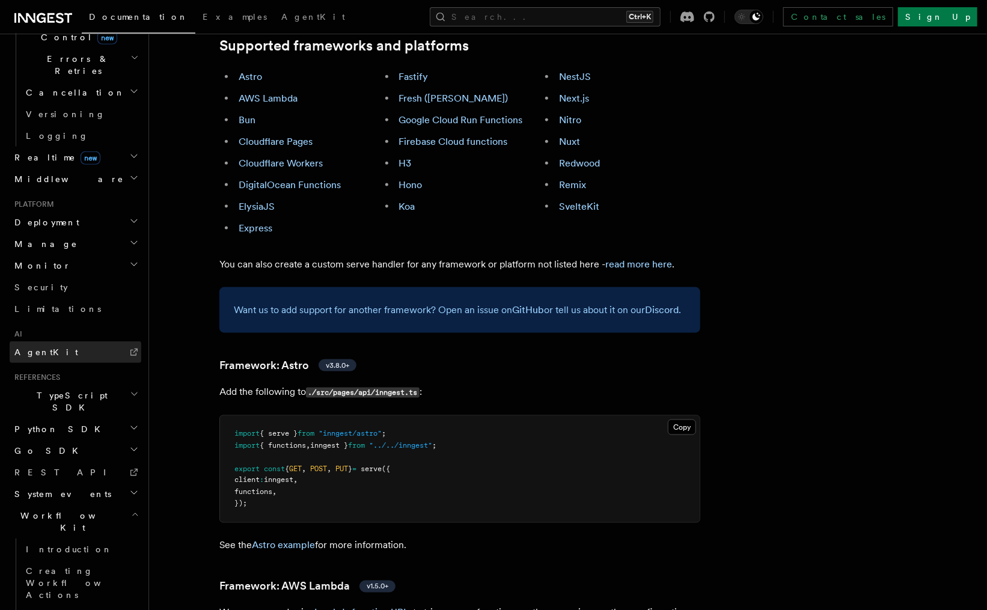
click at [97, 341] on link "AgentKit" at bounding box center [76, 352] width 132 height 22
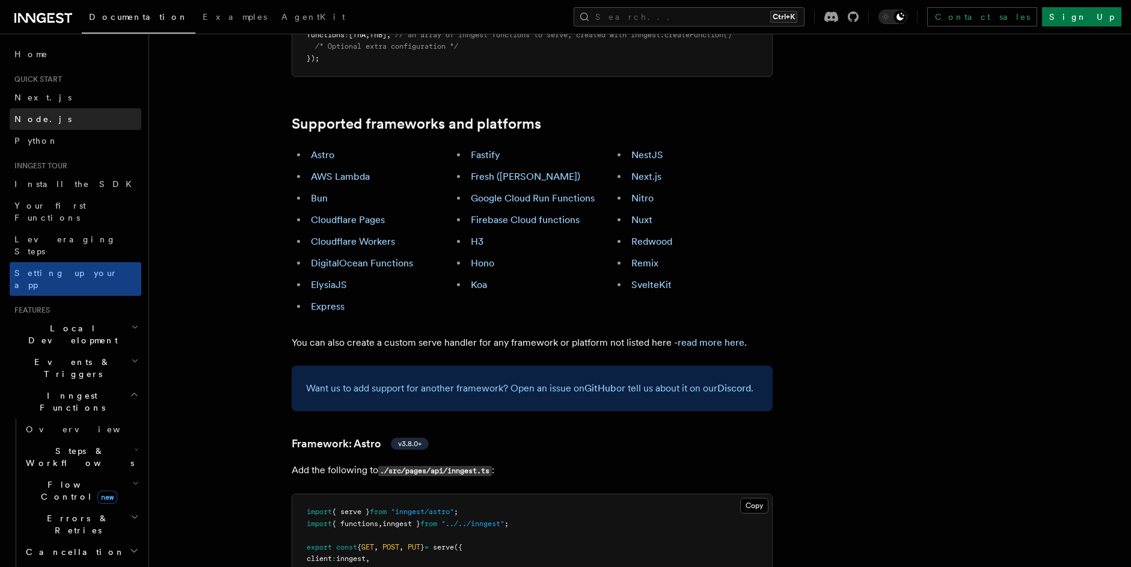
scroll to position [649, 0]
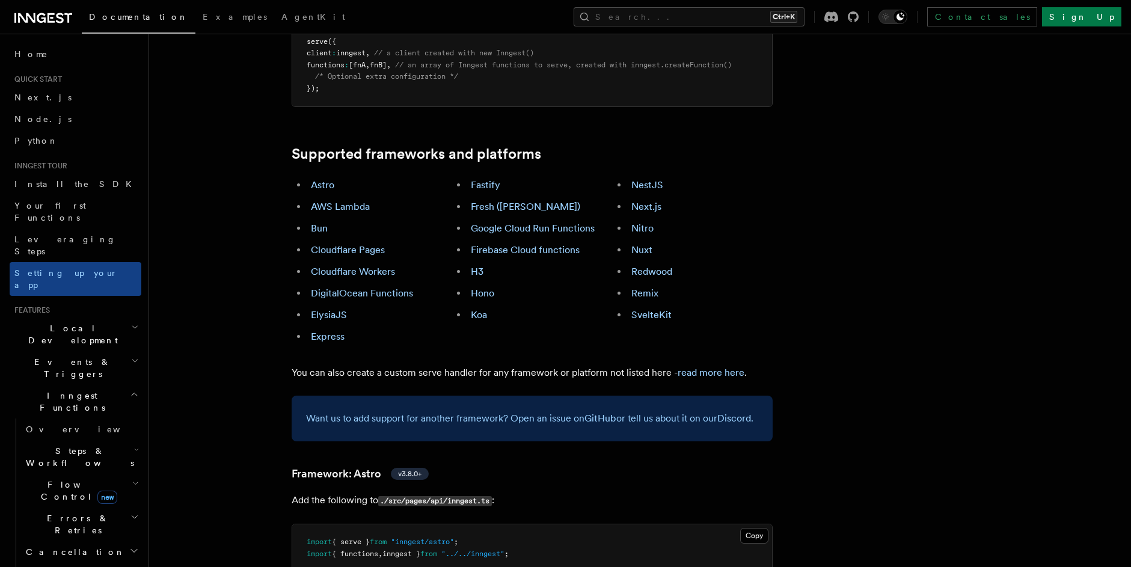
click at [144, 14] on span "Documentation" at bounding box center [138, 17] width 99 height 10
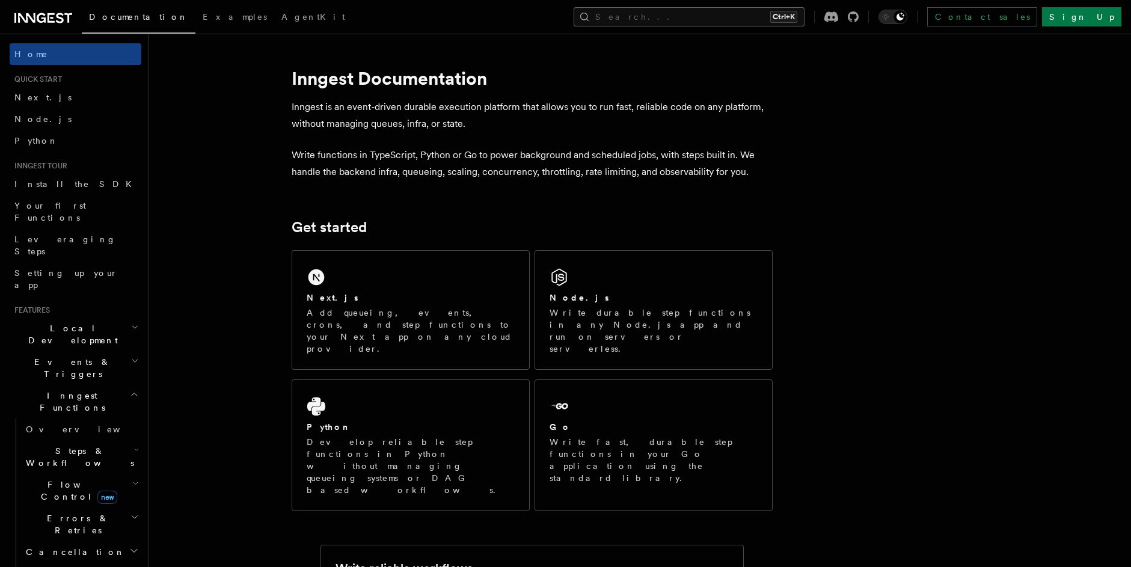
click at [703, 20] on button "Search... Ctrl+K" at bounding box center [689, 16] width 231 height 19
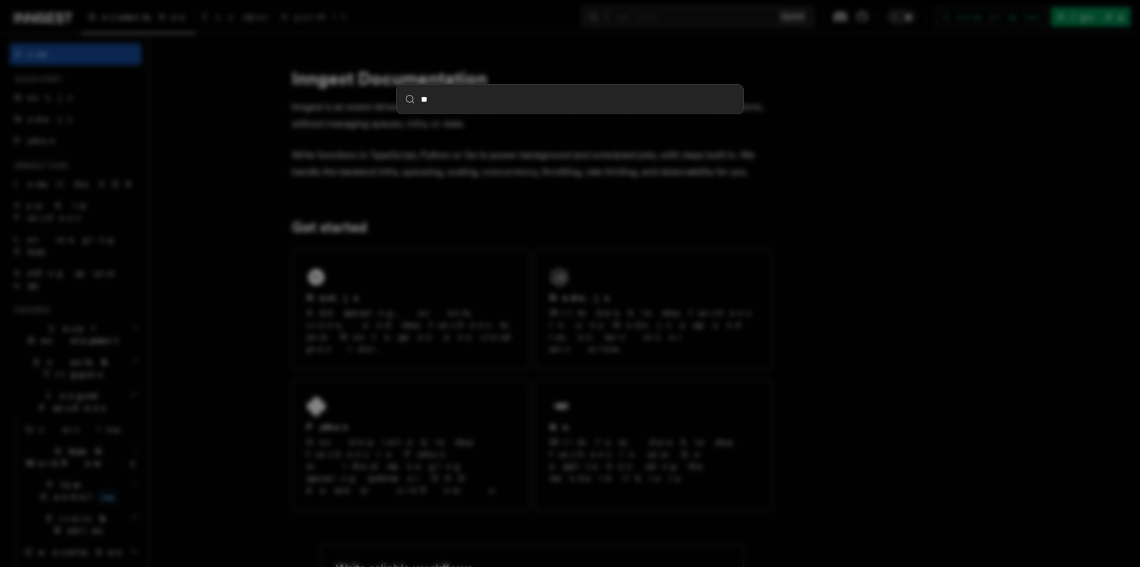
type input "***"
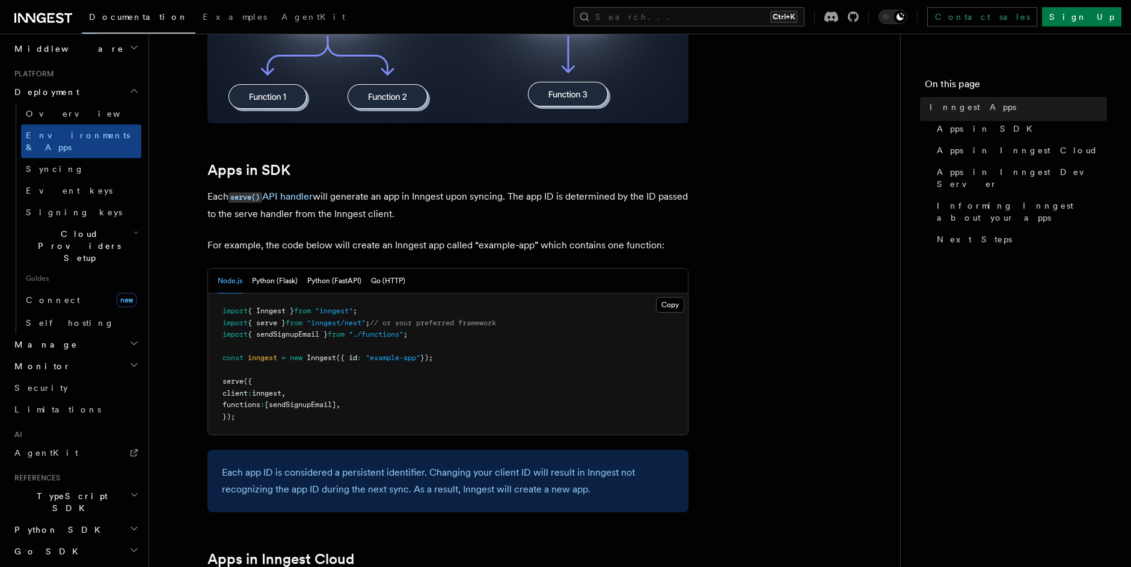
scroll to position [866, 0]
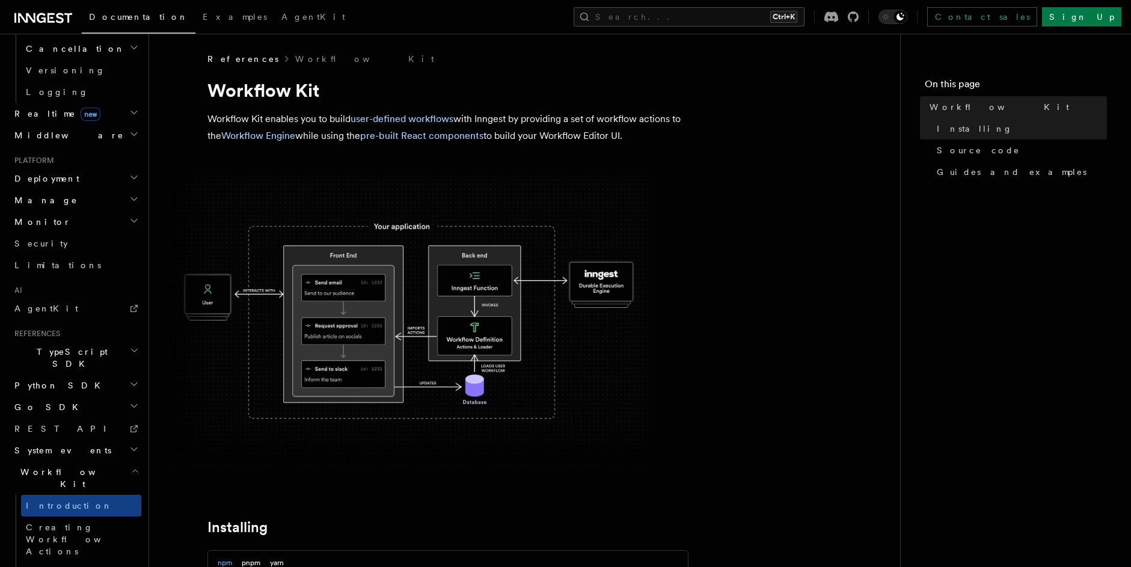
click at [81, 341] on h2 "TypeScript SDK" at bounding box center [76, 358] width 132 height 34
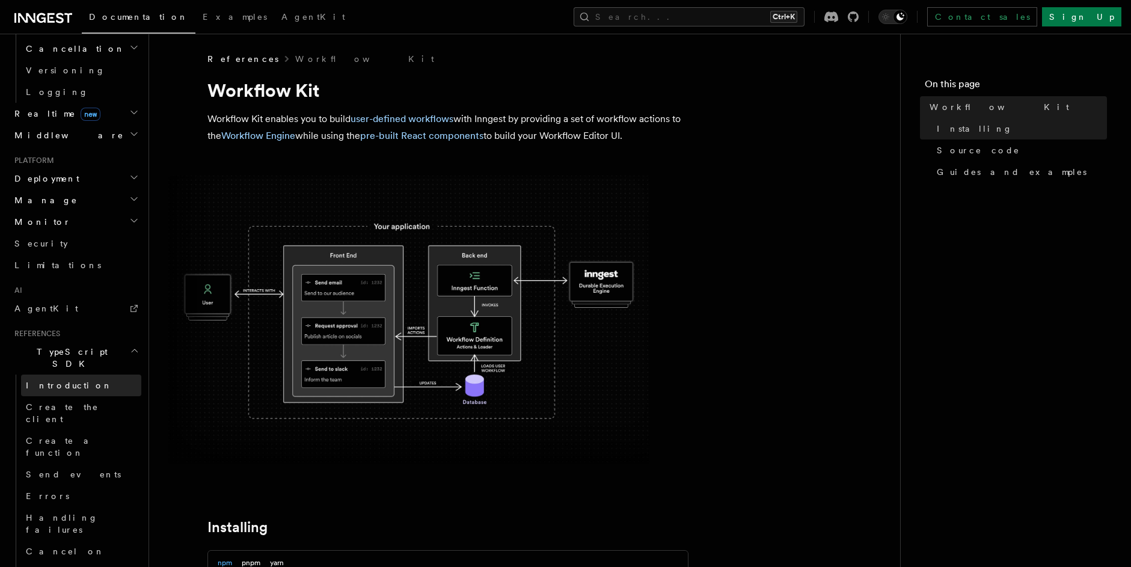
click at [75, 375] on link "Introduction" at bounding box center [81, 386] width 120 height 22
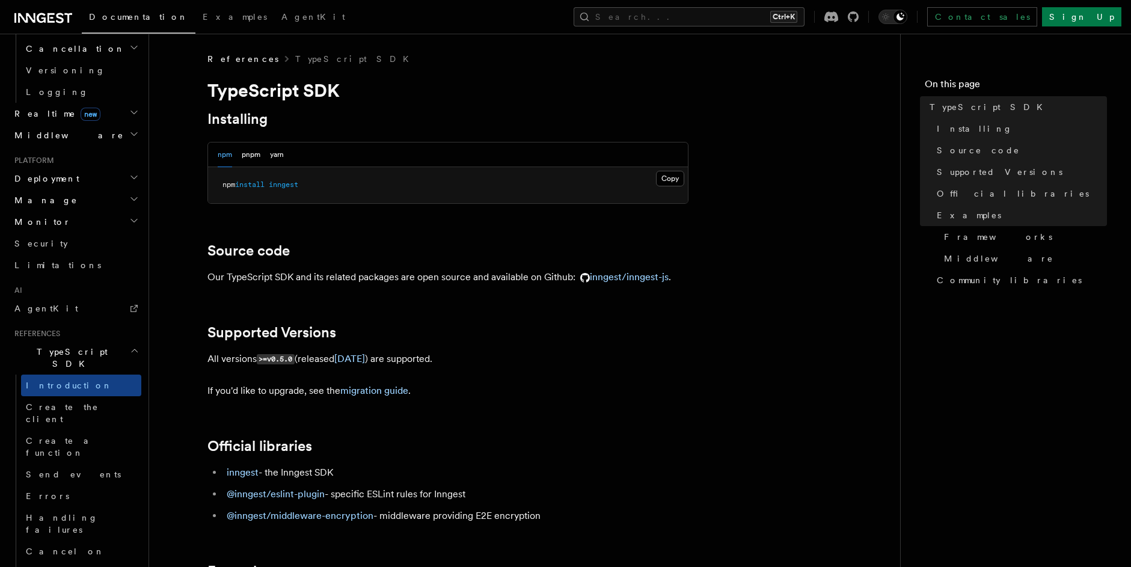
click at [87, 341] on h2 "TypeScript SDK" at bounding box center [76, 358] width 132 height 34
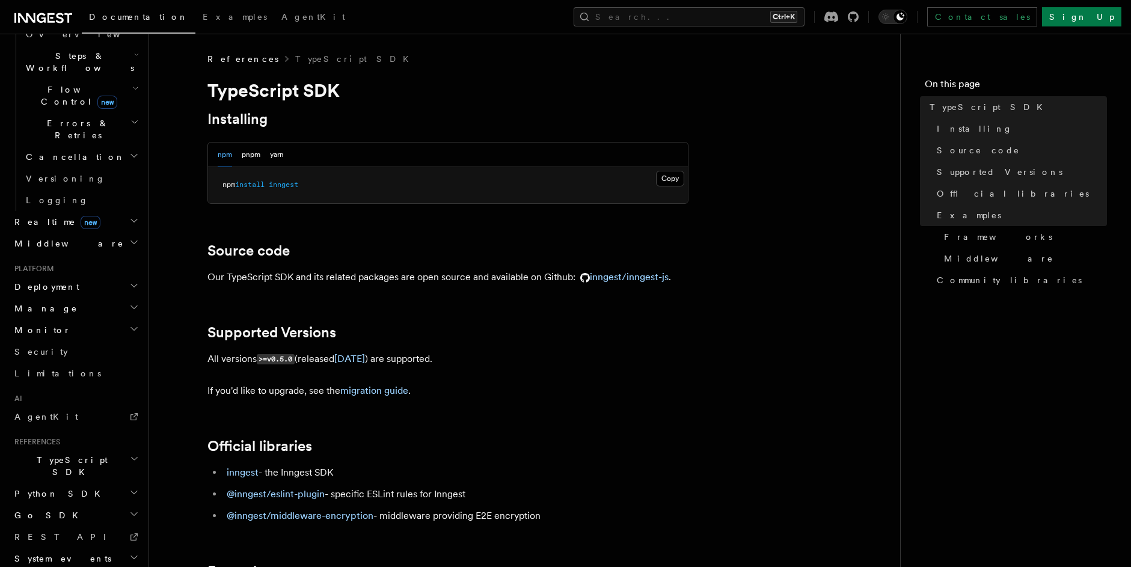
click at [102, 276] on h2 "Deployment" at bounding box center [76, 287] width 132 height 22
click at [90, 211] on h2 "Realtime new" at bounding box center [76, 222] width 132 height 22
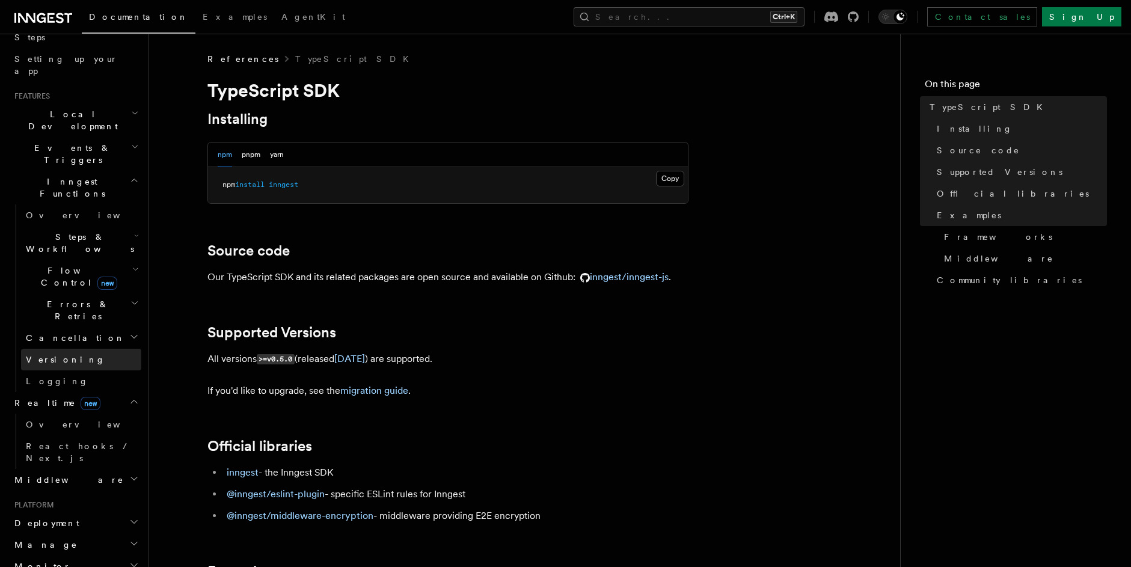
scroll to position [179, 0]
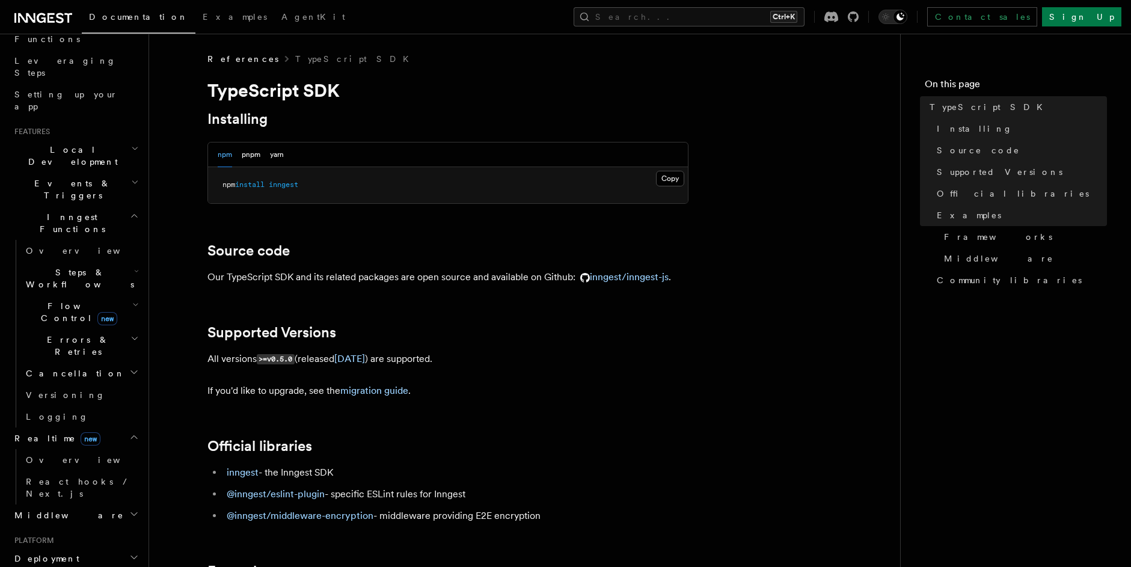
click at [70, 504] on h2 "Middleware" at bounding box center [76, 515] width 132 height 22
click at [68, 526] on link "Overview" at bounding box center [81, 537] width 120 height 22
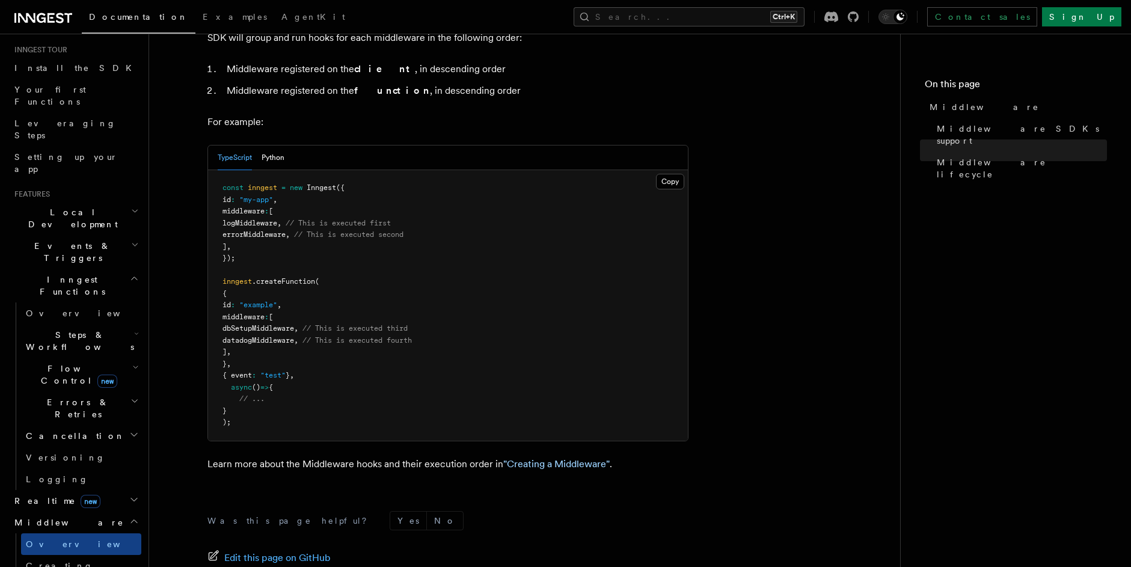
scroll to position [70, 0]
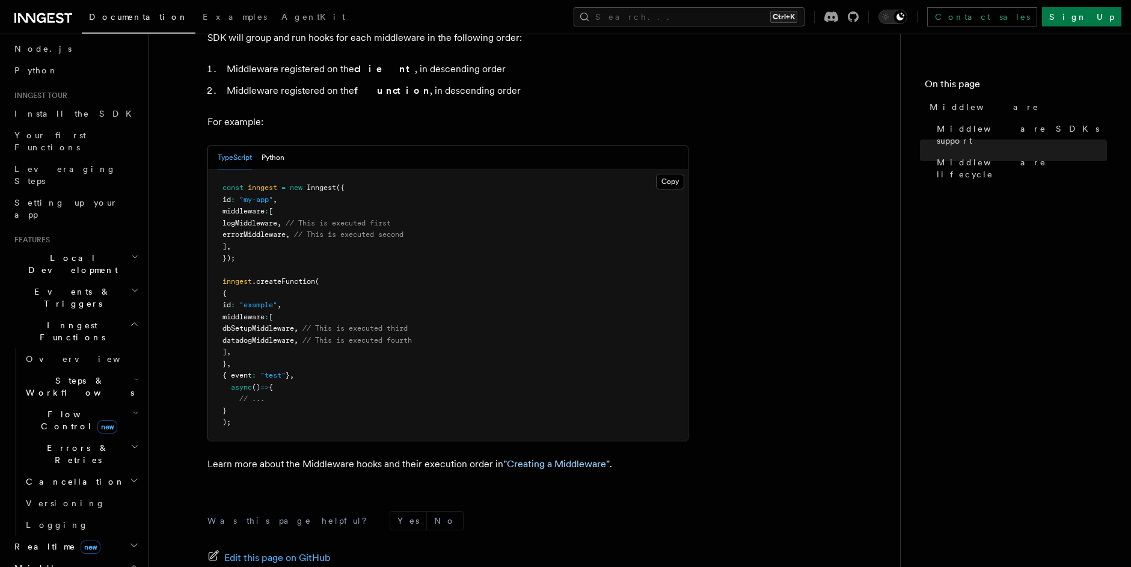
click at [93, 314] on h2 "Inngest Functions" at bounding box center [76, 331] width 132 height 34
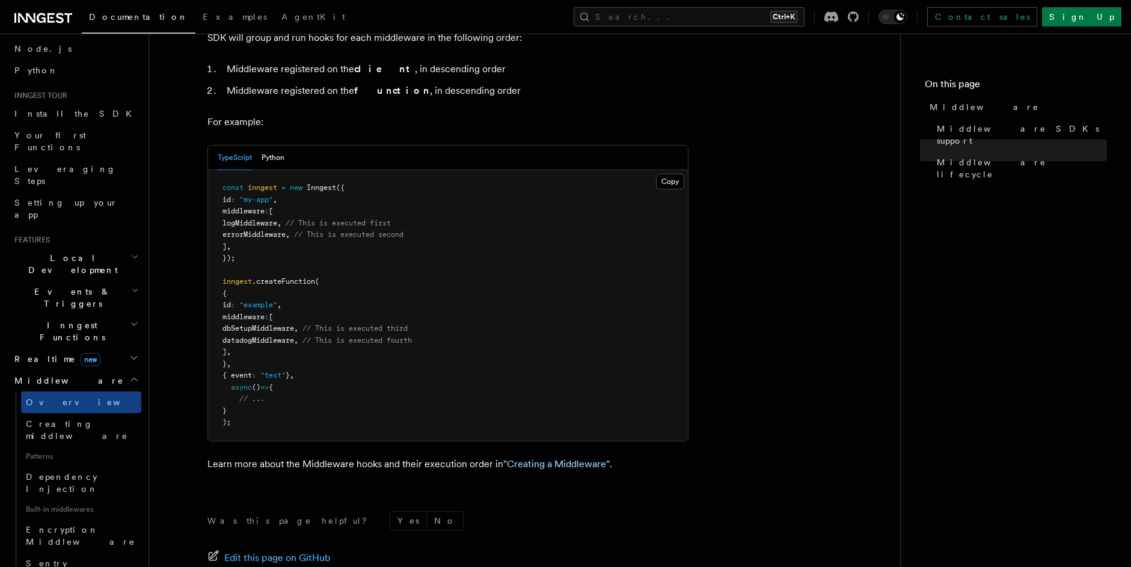
click at [88, 314] on h2 "Inngest Functions" at bounding box center [76, 331] width 132 height 34
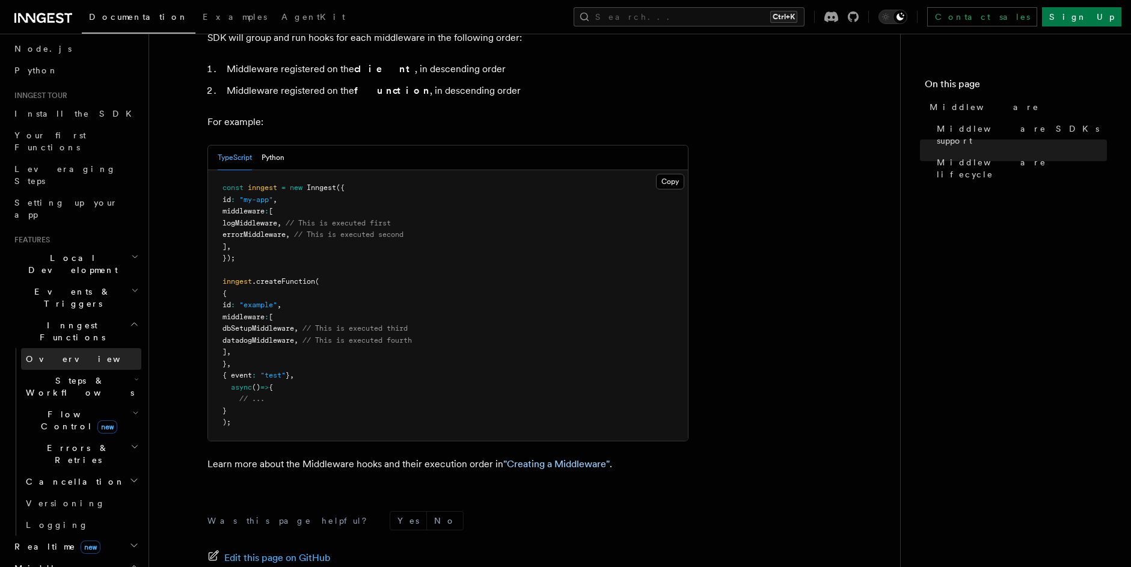
click at [73, 348] on link "Overview" at bounding box center [81, 359] width 120 height 22
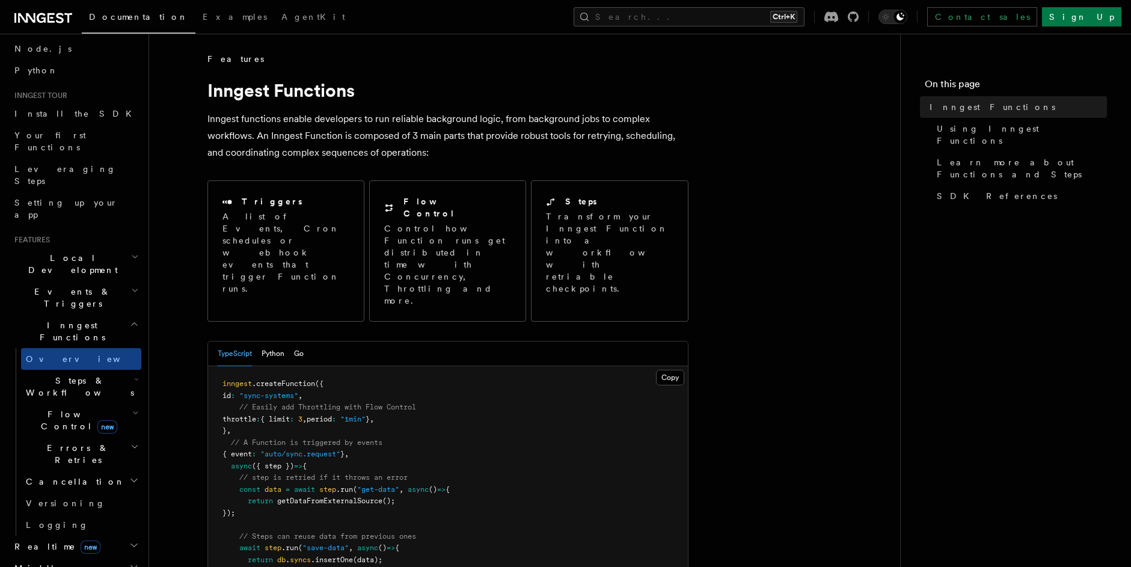
click at [90, 314] on h2 "Inngest Functions" at bounding box center [76, 331] width 132 height 34
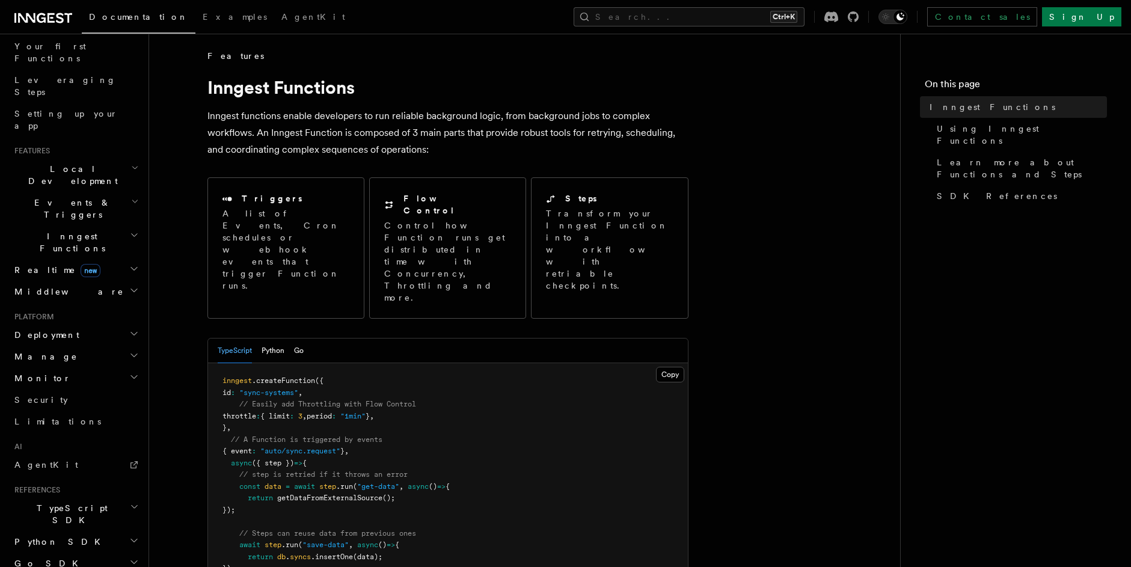
scroll to position [243, 0]
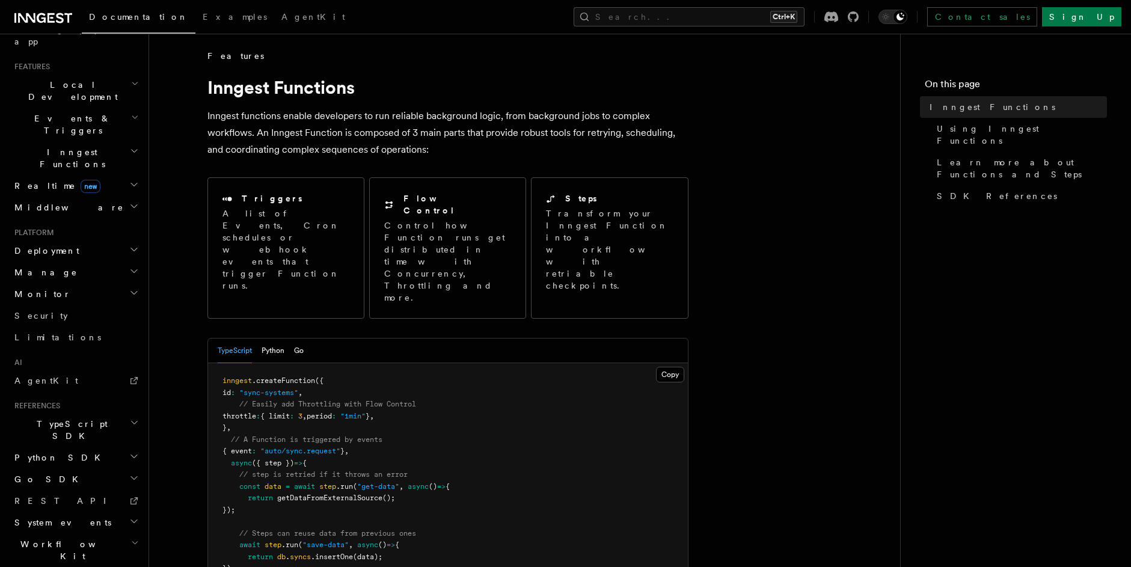
click at [57, 262] on h2 "Manage" at bounding box center [76, 273] width 132 height 22
click at [60, 262] on h2 "Manage" at bounding box center [76, 273] width 132 height 22
click at [62, 289] on span "Environments" at bounding box center [78, 294] width 104 height 10
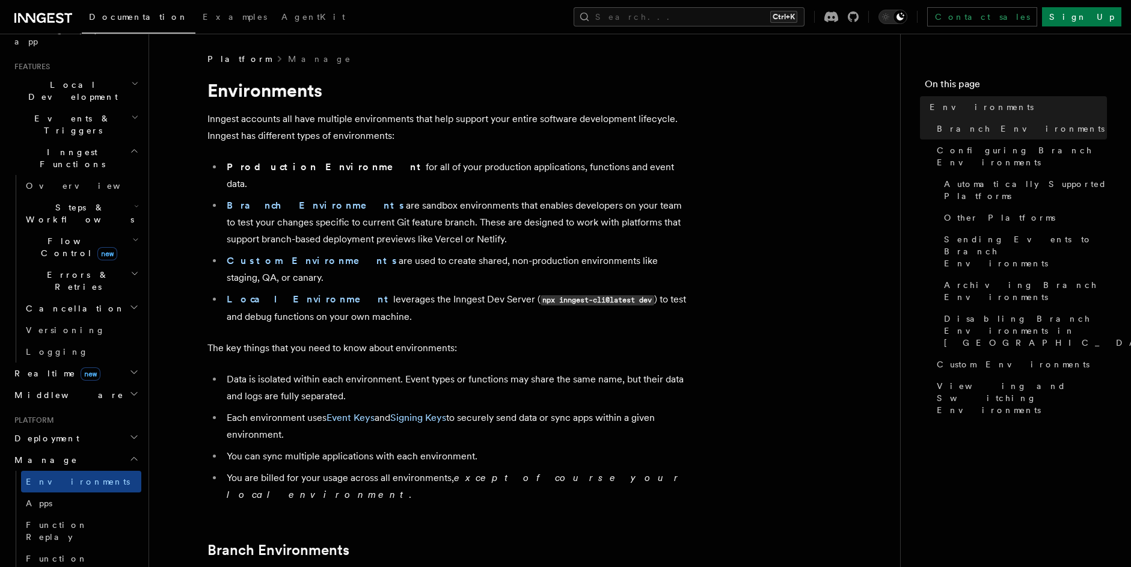
scroll to position [503, 0]
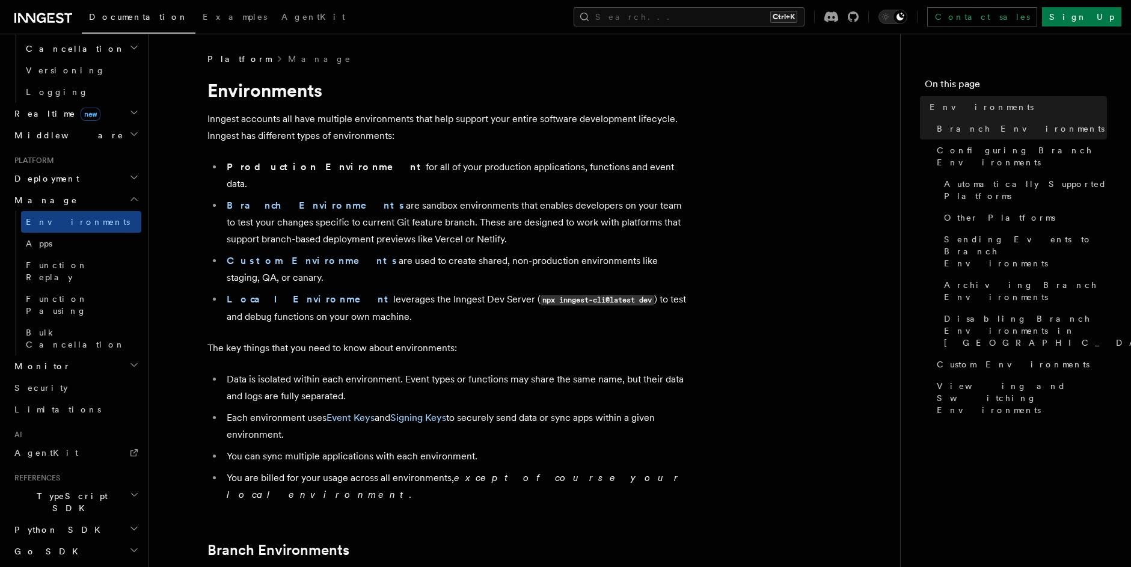
click at [81, 355] on h2 "Monitor" at bounding box center [76, 366] width 132 height 22
click at [77, 399] on link "Limitations" at bounding box center [76, 410] width 132 height 22
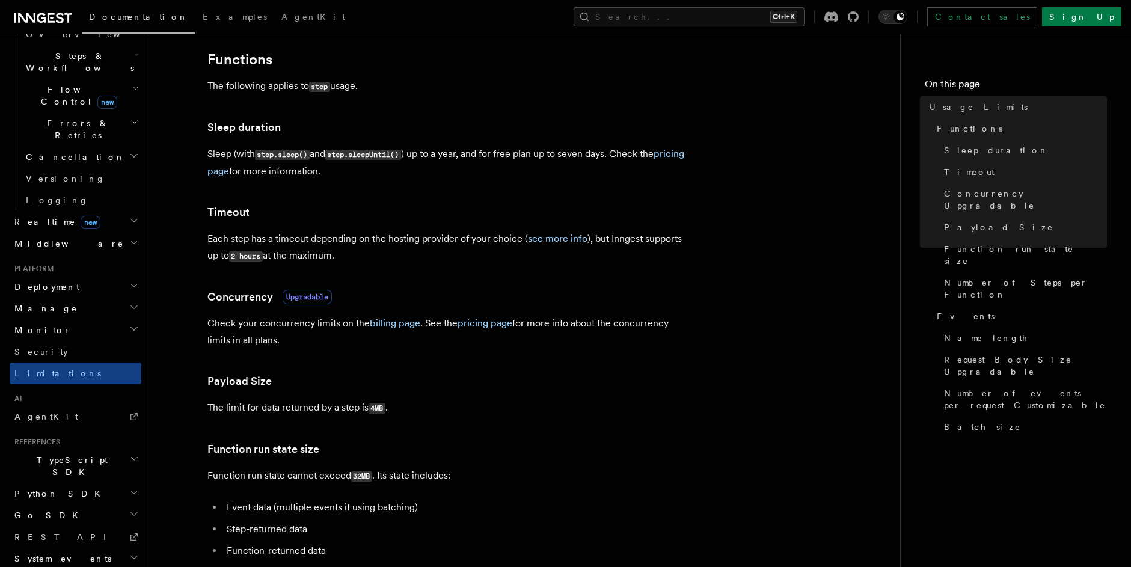
scroll to position [216, 0]
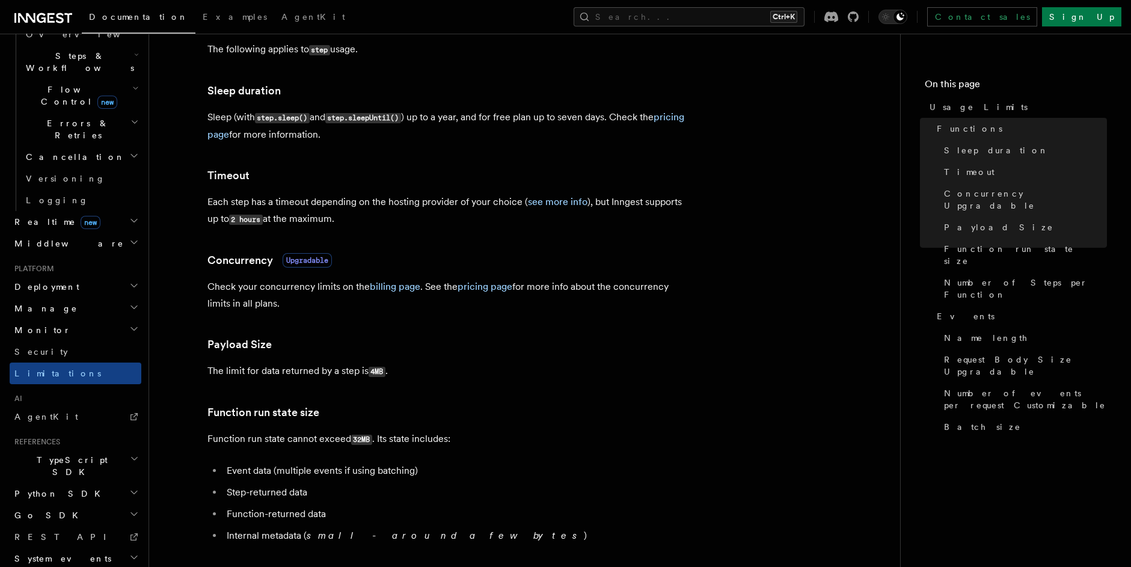
click at [87, 548] on h2 "System events" at bounding box center [76, 559] width 132 height 22
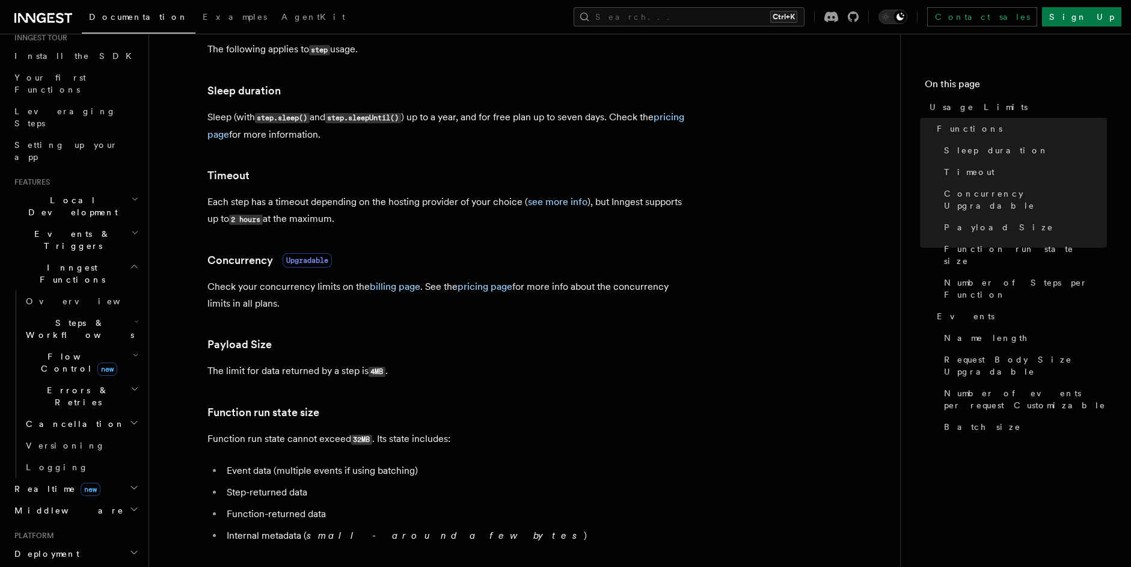
scroll to position [70, 0]
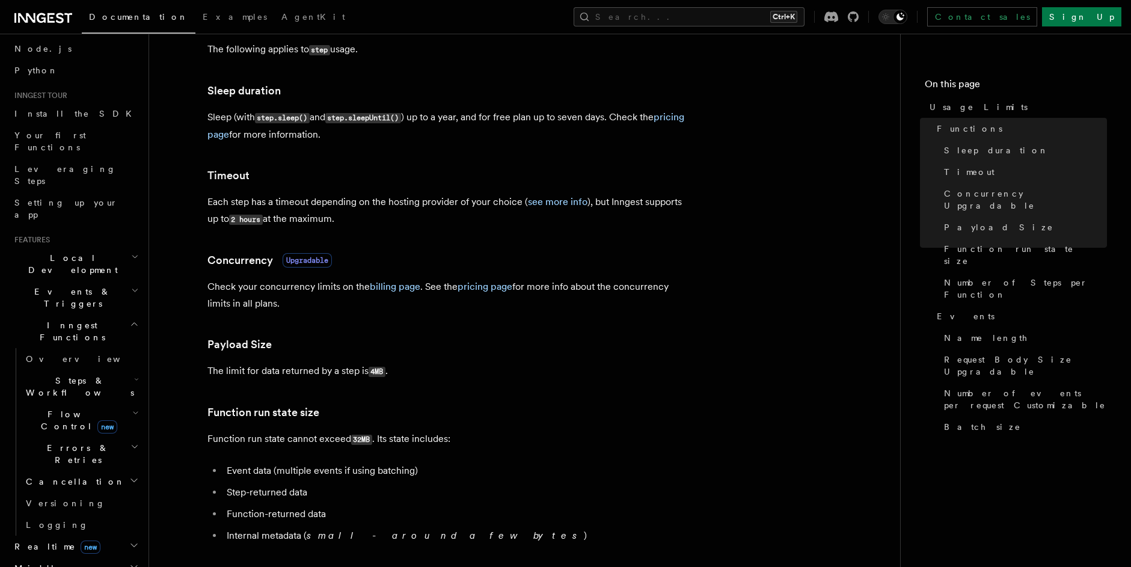
click at [88, 247] on h2 "Local Development" at bounding box center [76, 264] width 132 height 34
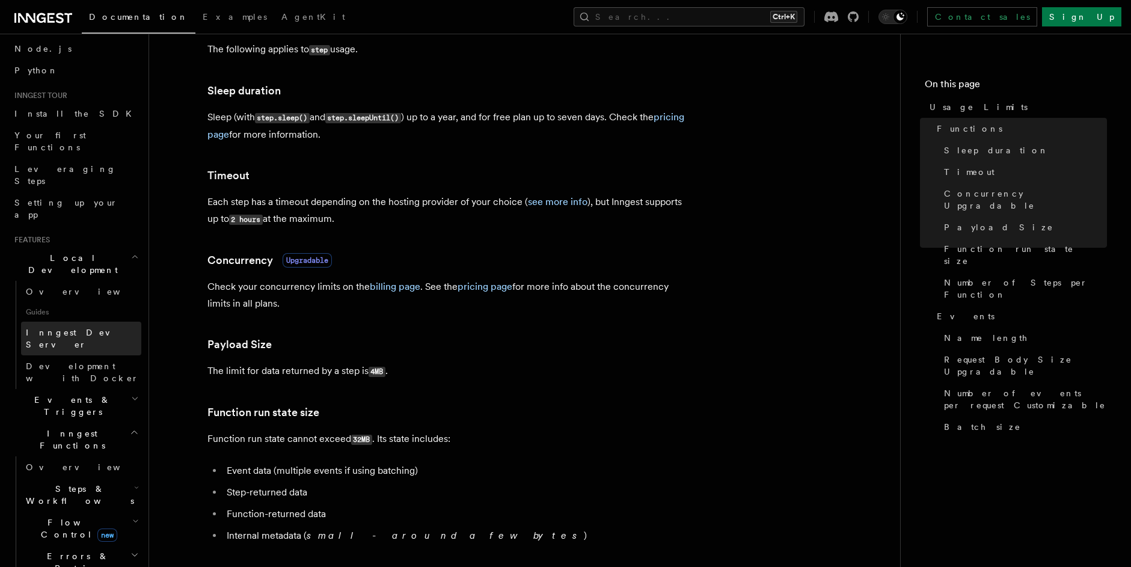
click at [82, 328] on span "Inngest Dev Server" at bounding box center [77, 339] width 103 height 22
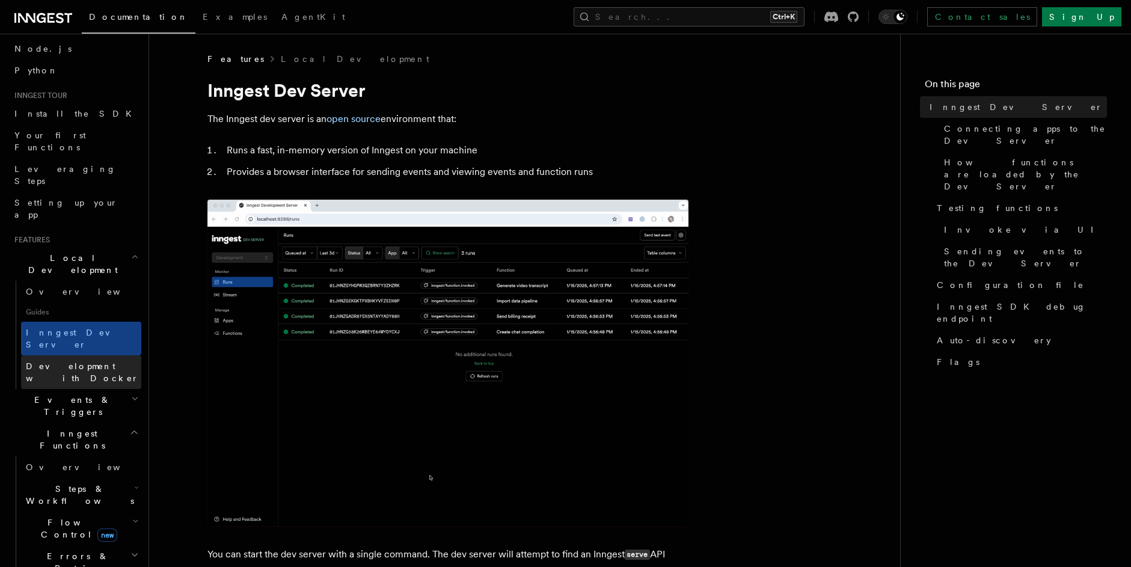
click at [80, 361] on span "Development with Docker" at bounding box center [82, 372] width 113 height 22
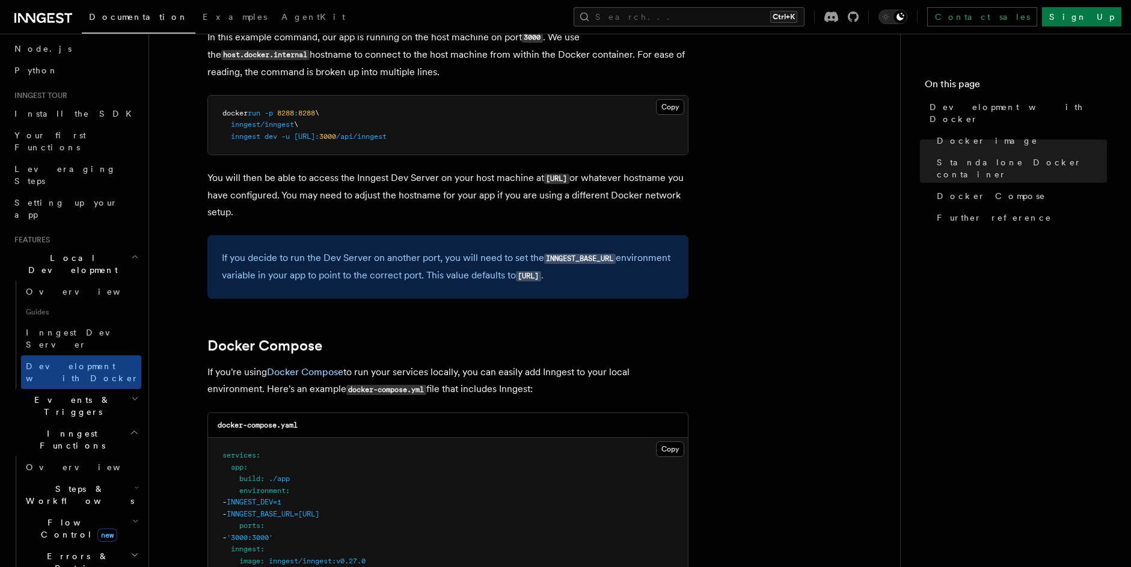
scroll to position [541, 0]
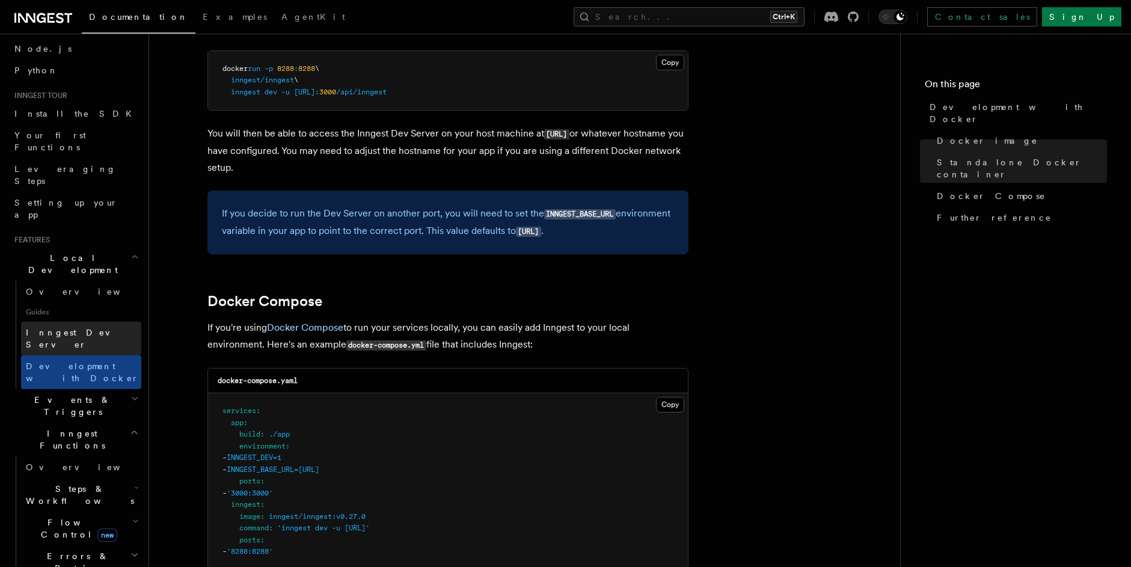
click at [120, 322] on link "Inngest Dev Server" at bounding box center [81, 339] width 120 height 34
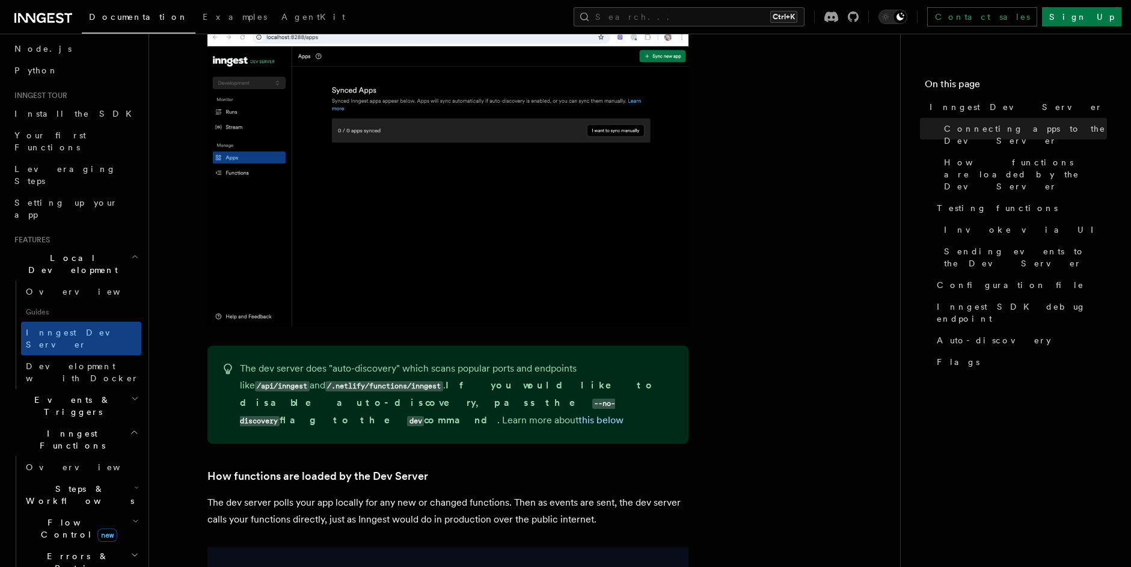
scroll to position [1082, 0]
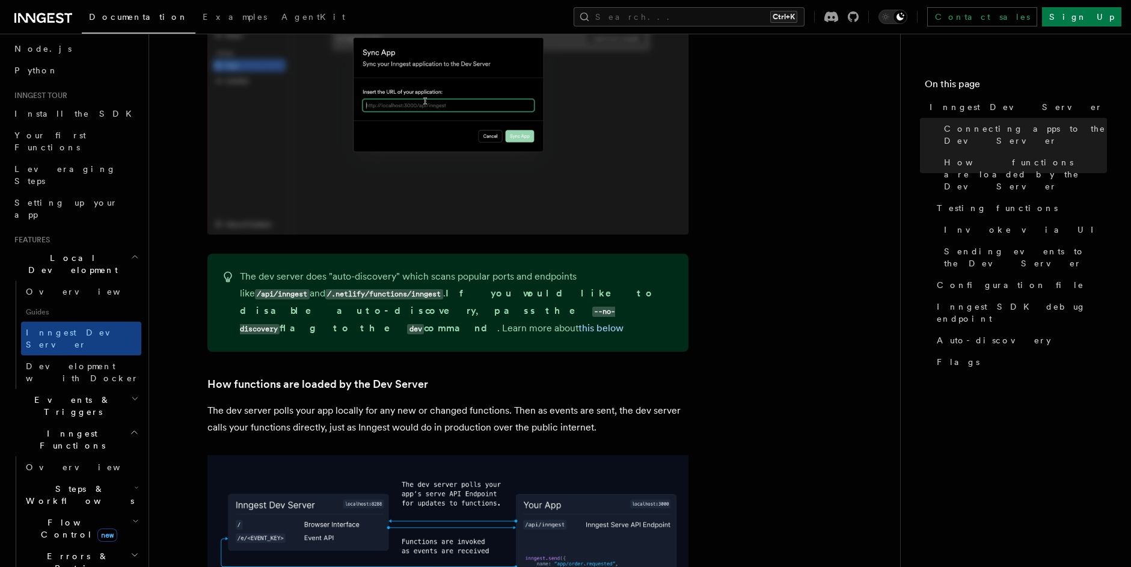
click at [94, 247] on h2 "Local Development" at bounding box center [76, 264] width 132 height 34
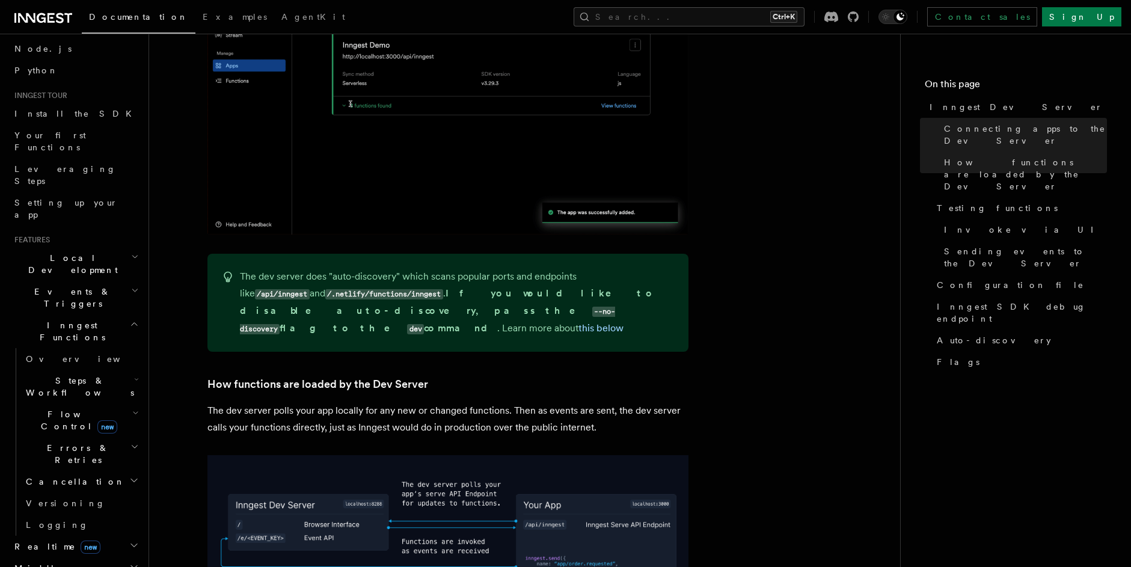
click at [100, 314] on h2 "Inngest Functions" at bounding box center [76, 331] width 132 height 34
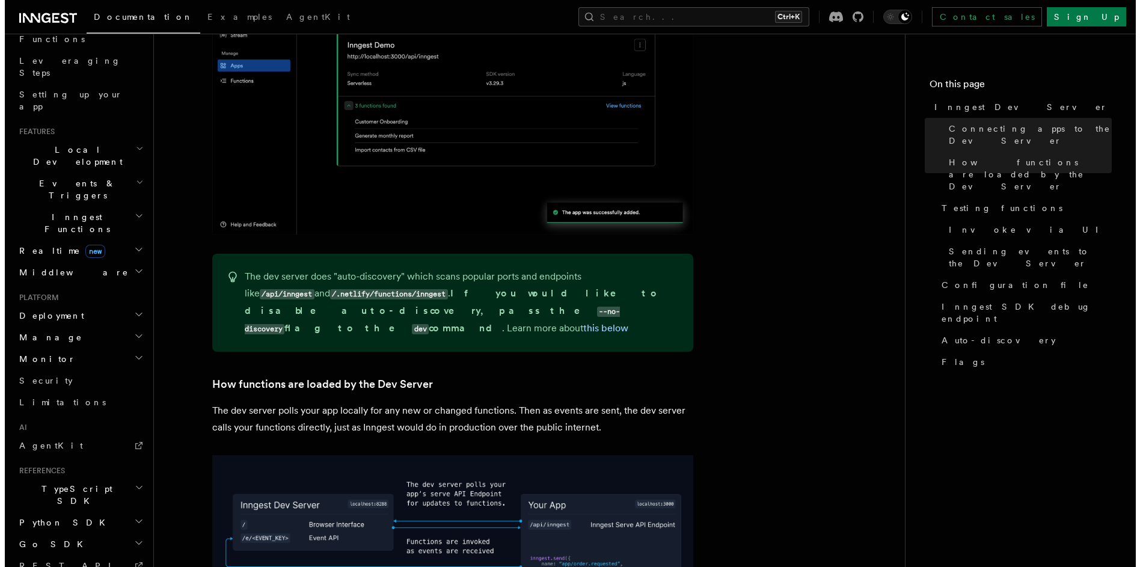
scroll to position [243, 0]
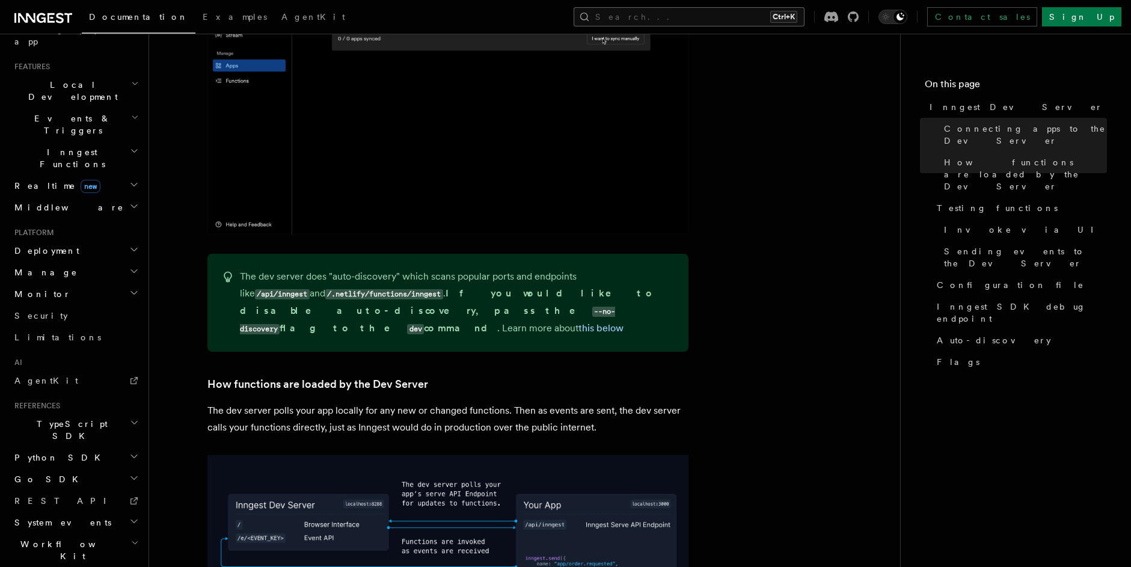
click at [804, 17] on button "Search... Ctrl+K" at bounding box center [689, 16] width 231 height 19
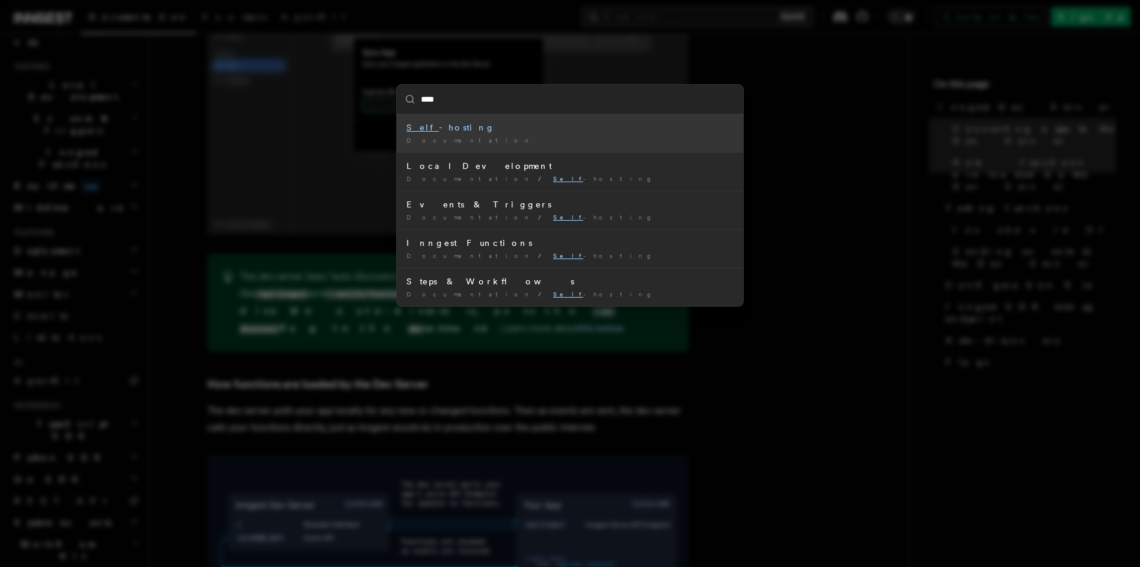
type input "*****"
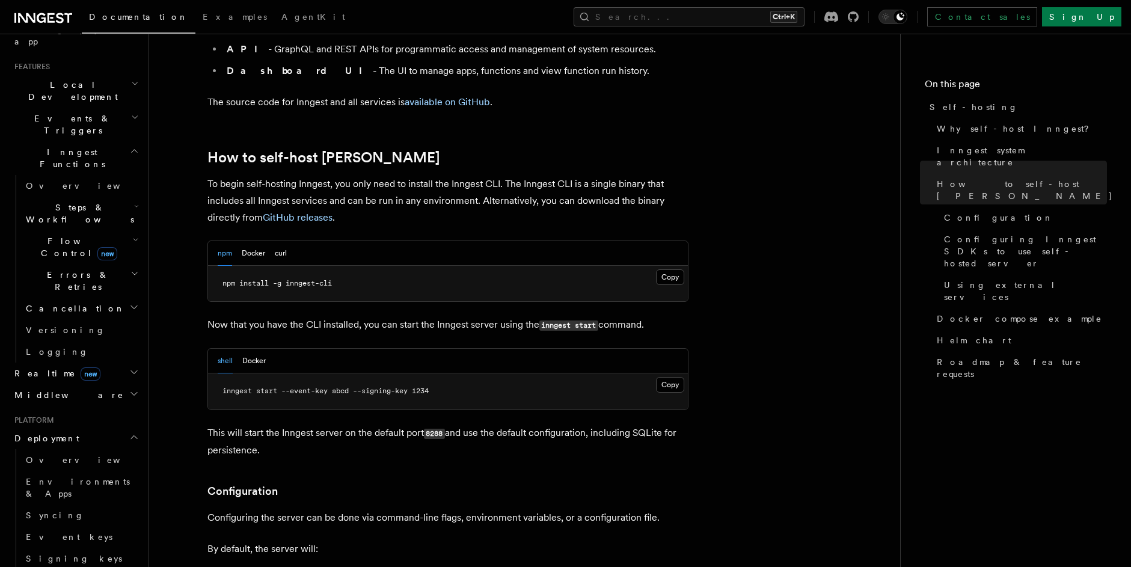
scroll to position [1082, 0]
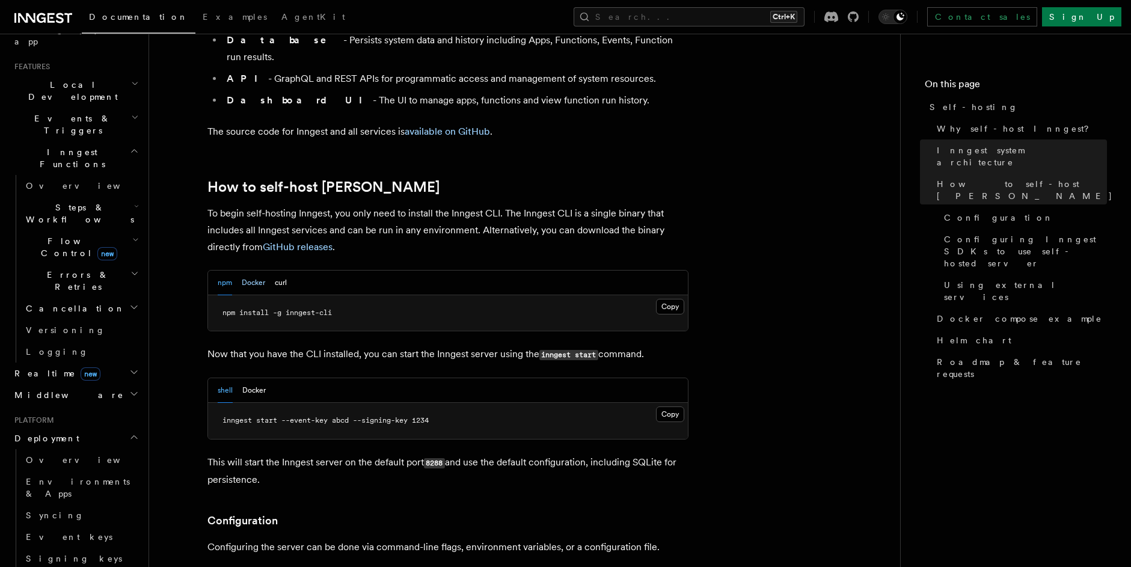
click at [256, 271] on button "Docker" at bounding box center [253, 283] width 23 height 25
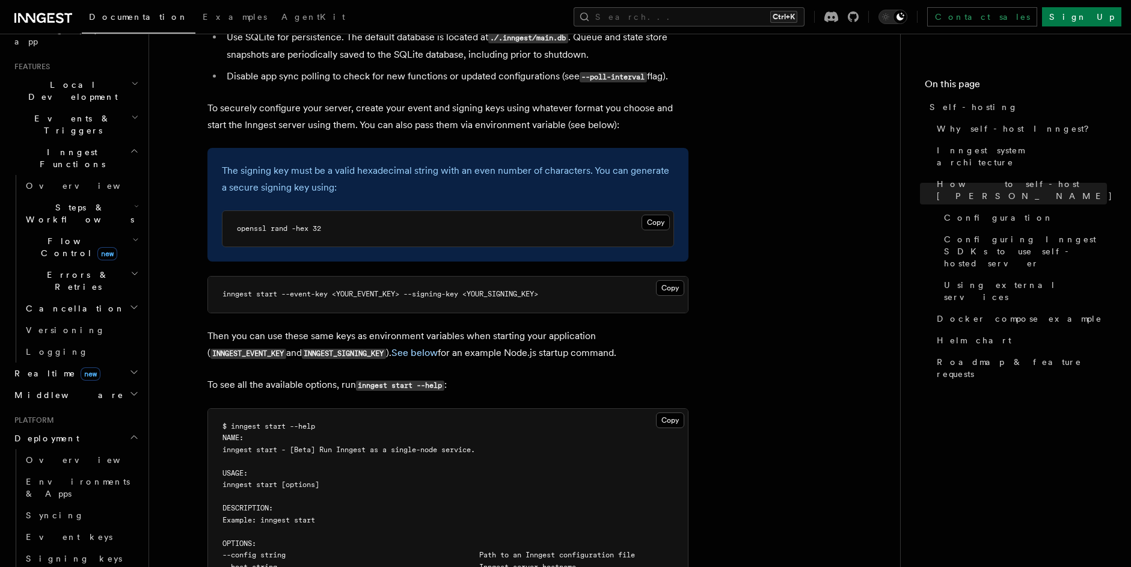
scroll to position [1623, 0]
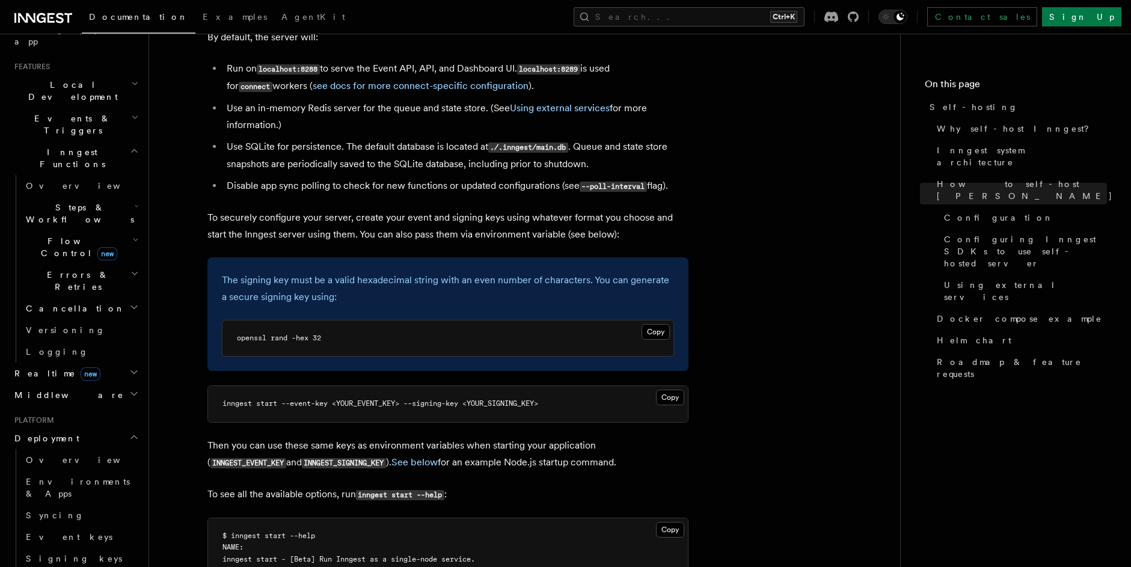
click at [307, 334] on span "openssl rand -hex 32" at bounding box center [279, 338] width 84 height 8
copy article "openssl rand -hex 32"
click at [314, 320] on pre "openssl rand -hex 32" at bounding box center [447, 338] width 451 height 36
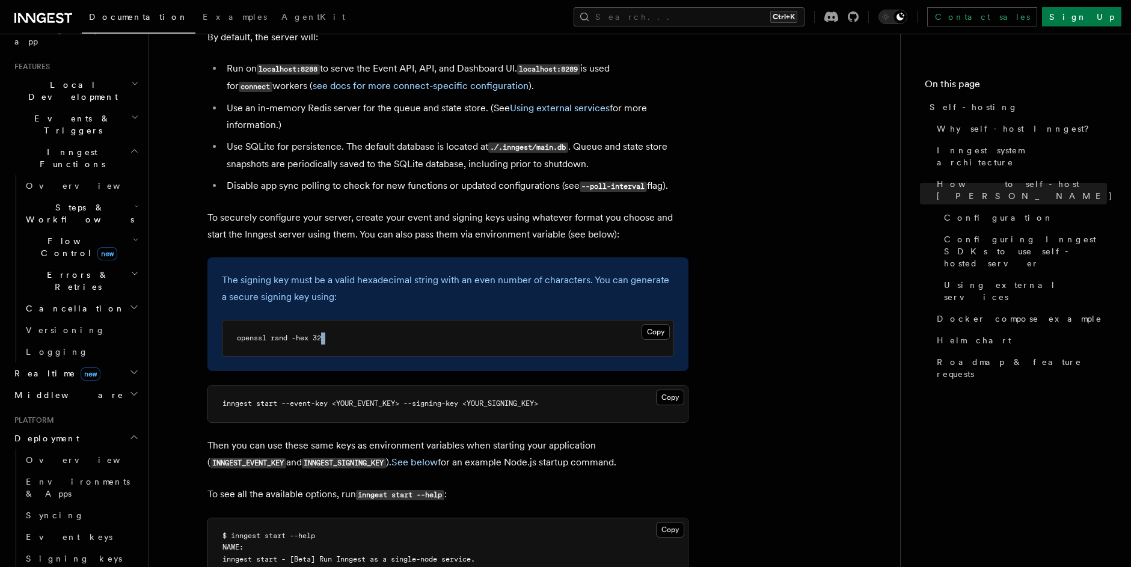
click at [314, 320] on pre "openssl rand -hex 32" at bounding box center [447, 338] width 451 height 36
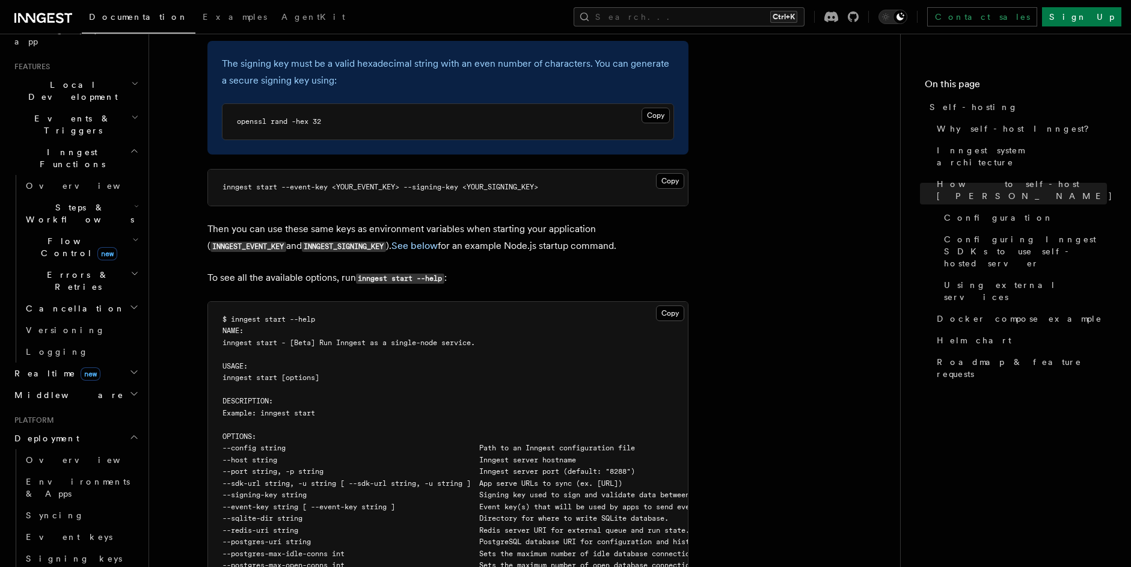
click at [281, 338] on span "inngest start - [Beta] Run Inngest as a single-node service." at bounding box center [348, 342] width 253 height 8
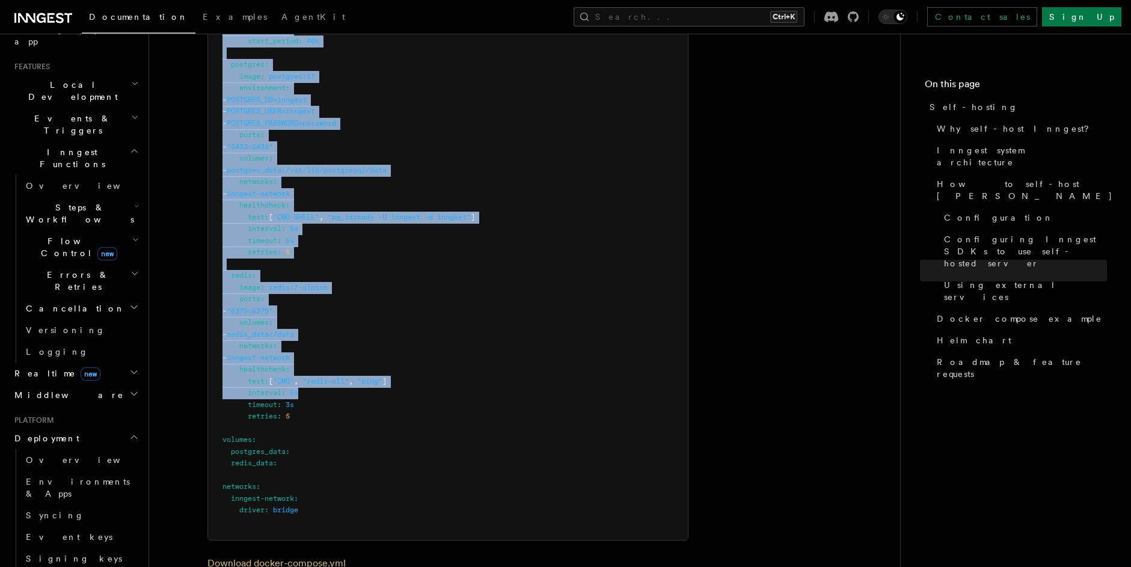
scroll to position [3679, 0]
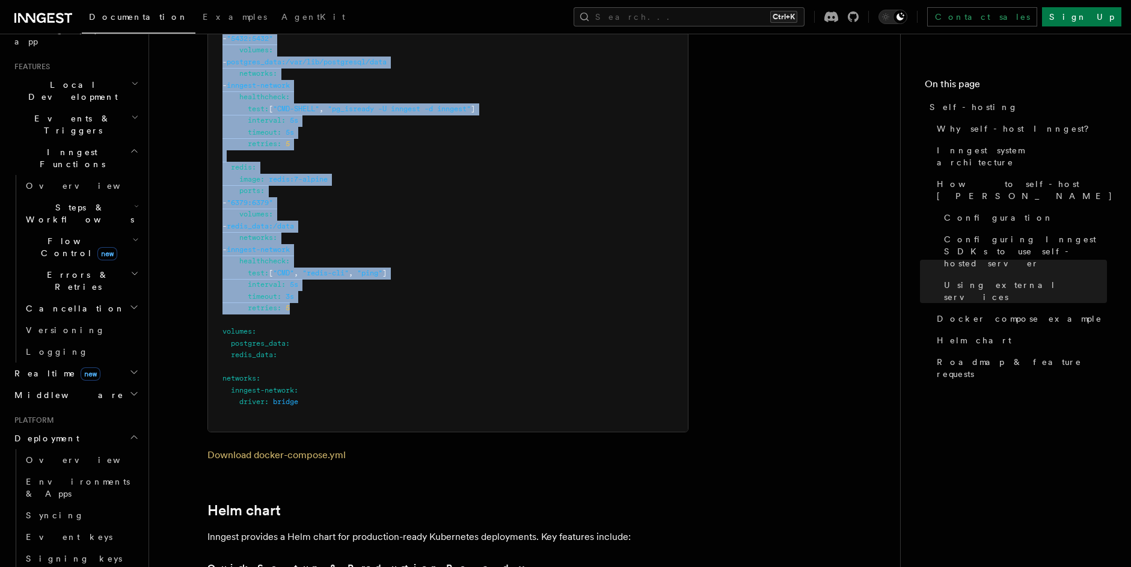
drag, startPoint x: 232, startPoint y: 189, endPoint x: 310, endPoint y: 298, distance: 133.6
click at [310, 298] on pre "services : inngest : image : inngest/inngest command : "inngest start" ports : …" at bounding box center [448, 33] width 480 height 798
copy code "inngest : image : inngest/inngest command : "inngest start" ports : - "8288:828…"
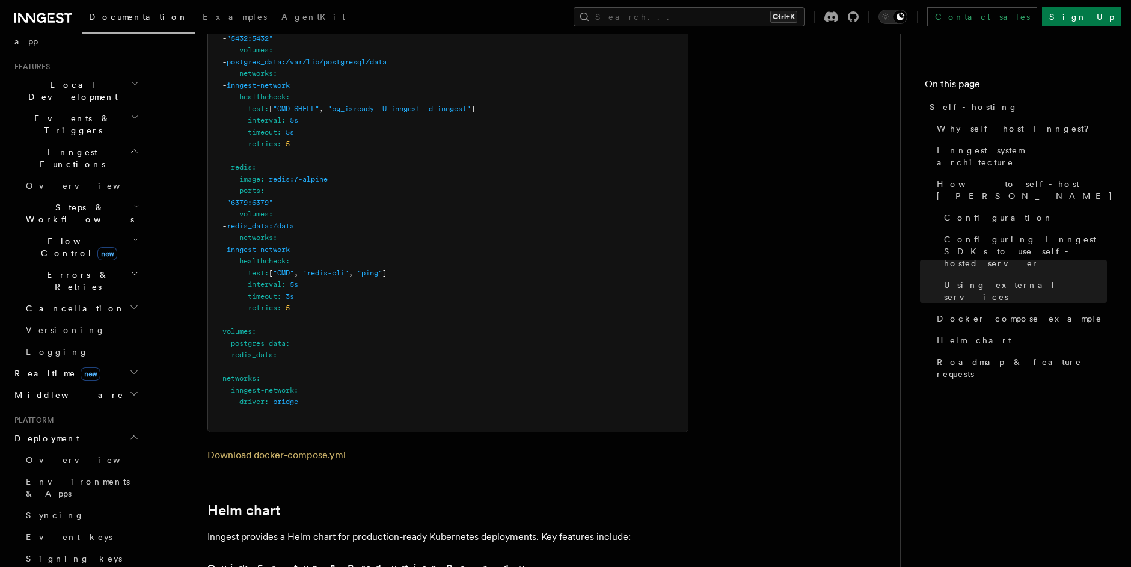
drag, startPoint x: 366, startPoint y: 371, endPoint x: 307, endPoint y: 343, distance: 65.9
click at [366, 370] on pre "services : inngest : image : inngest/inngest command : "inngest start" ports : …" at bounding box center [448, 33] width 480 height 798
click at [272, 334] on pre "services : inngest : image : inngest/inngest command : "inngest start" ports : …" at bounding box center [448, 33] width 480 height 798
click at [277, 351] on span ":" at bounding box center [275, 355] width 4 height 8
drag, startPoint x: 287, startPoint y: 339, endPoint x: 233, endPoint y: 327, distance: 54.8
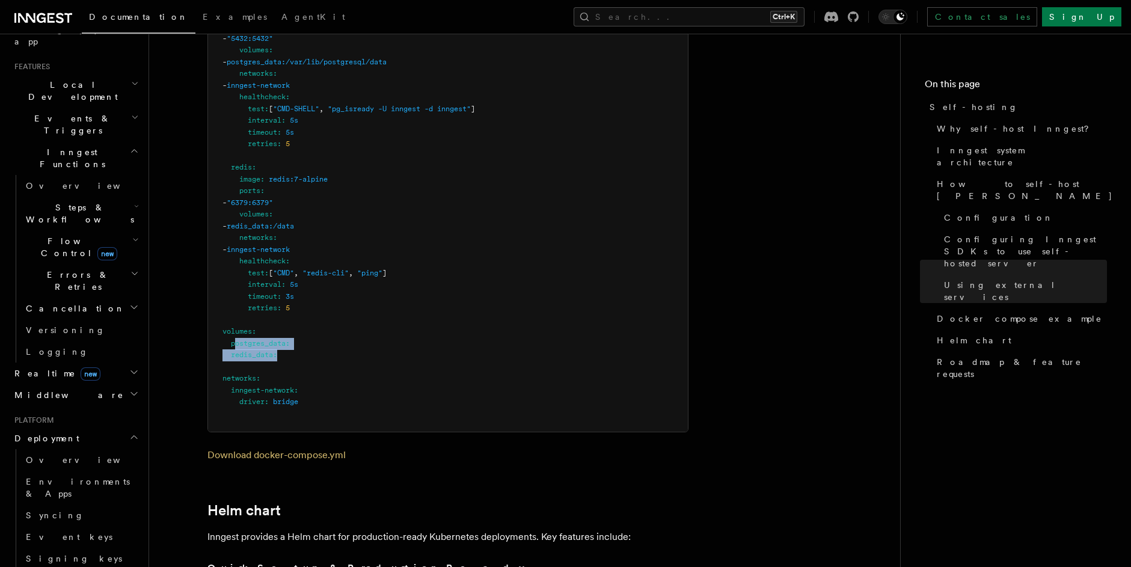
click at [233, 327] on pre "services : inngest : image : inngest/inngest command : "inngest start" ports : …" at bounding box center [448, 33] width 480 height 798
copy code "ostgres_data : redis_data :"
click at [296, 316] on pre "services : inngest : image : inngest/inngest command : "inngest start" ports : …" at bounding box center [448, 33] width 480 height 798
drag, startPoint x: 290, startPoint y: 341, endPoint x: 233, endPoint y: 323, distance: 60.3
click at [233, 323] on pre "services : inngest : image : inngest/inngest command : "inngest start" ports : …" at bounding box center [448, 33] width 480 height 798
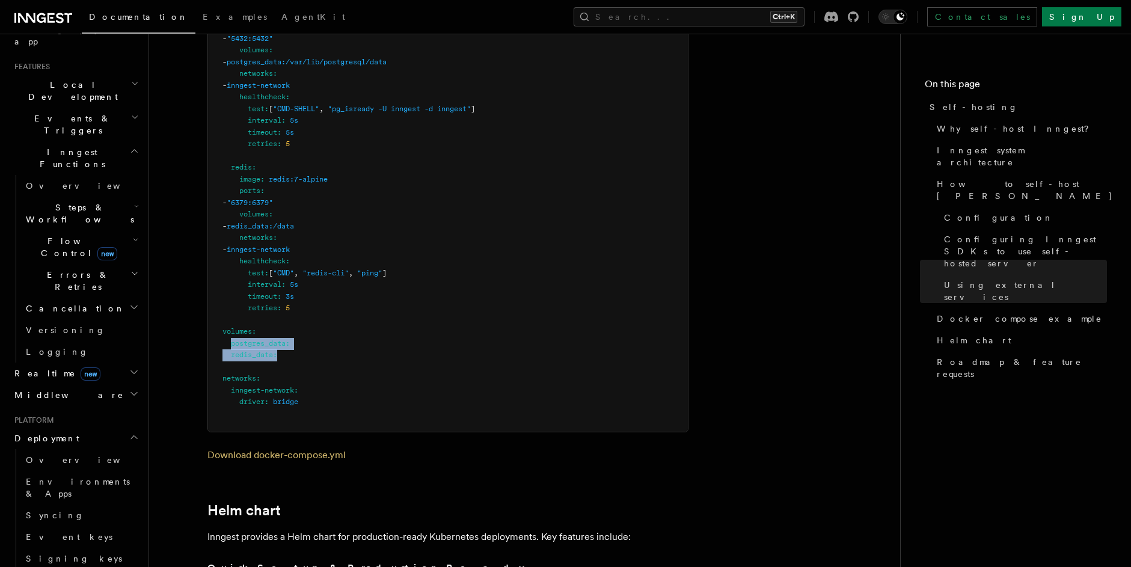
copy code "postgres_data : redis_data :"
click at [582, 311] on pre "services : inngest : image : inngest/inngest command : "inngest start" ports : …" at bounding box center [448, 33] width 480 height 798
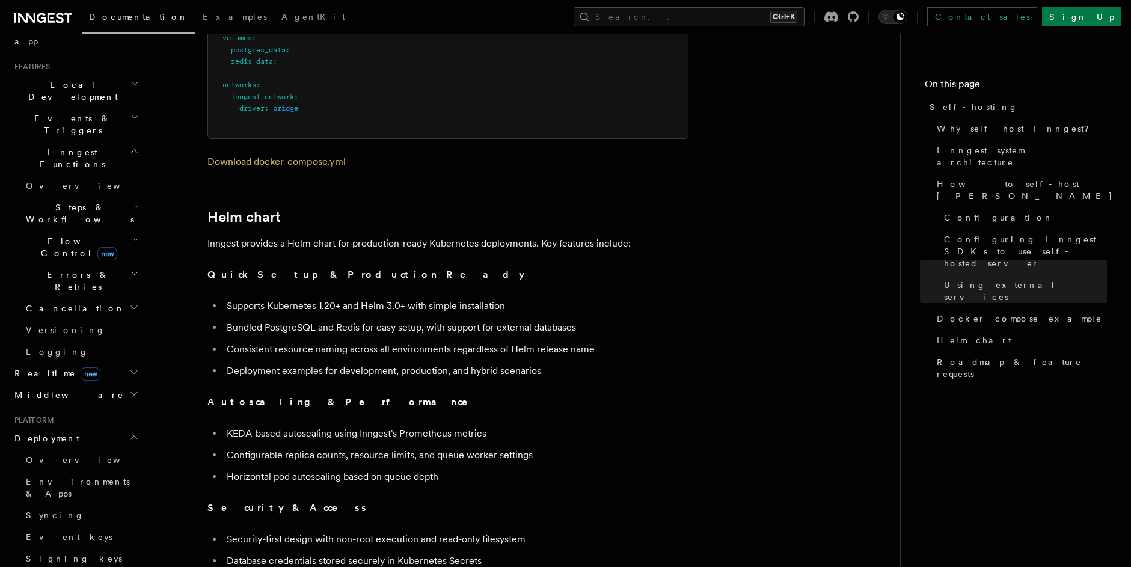
scroll to position [4004, 0]
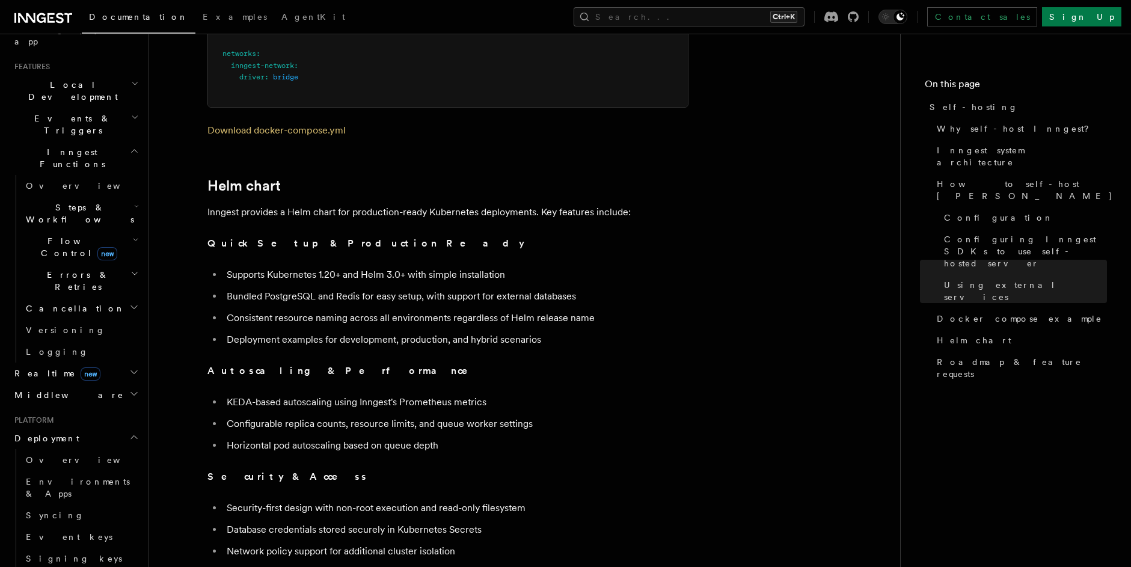
click at [401, 204] on p "Inngest provides a Helm chart for production-ready Kubernetes deployments. Key …" at bounding box center [447, 212] width 481 height 17
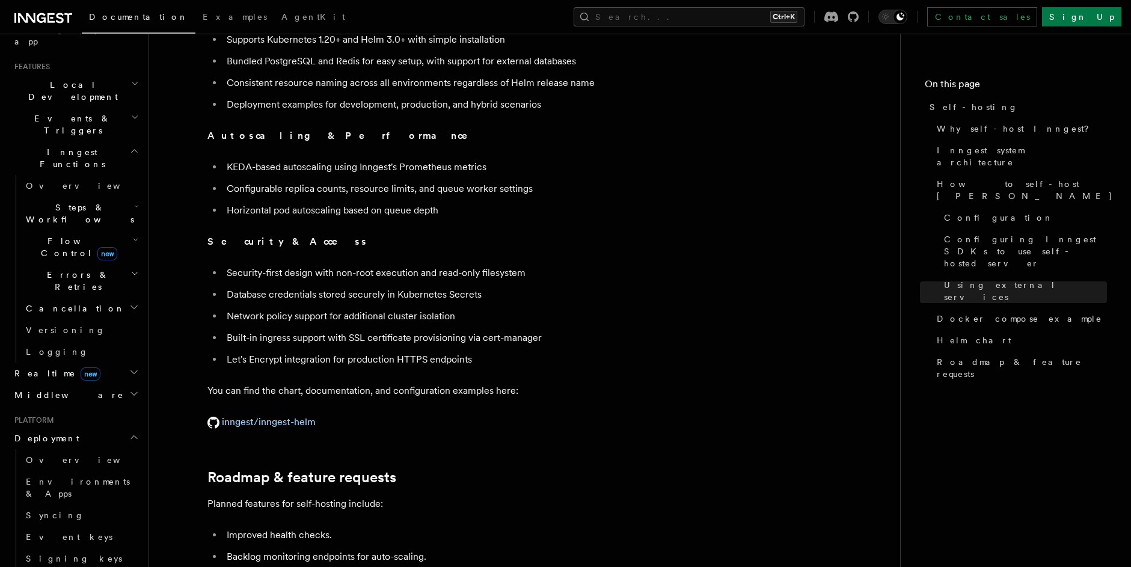
scroll to position [4329, 0]
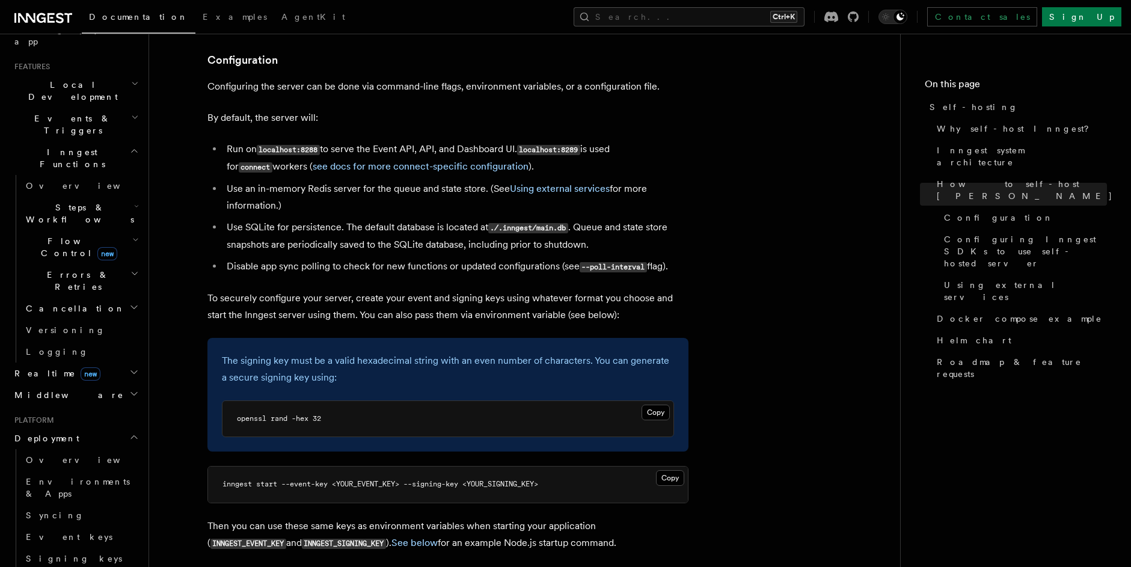
scroll to position [1515, 0]
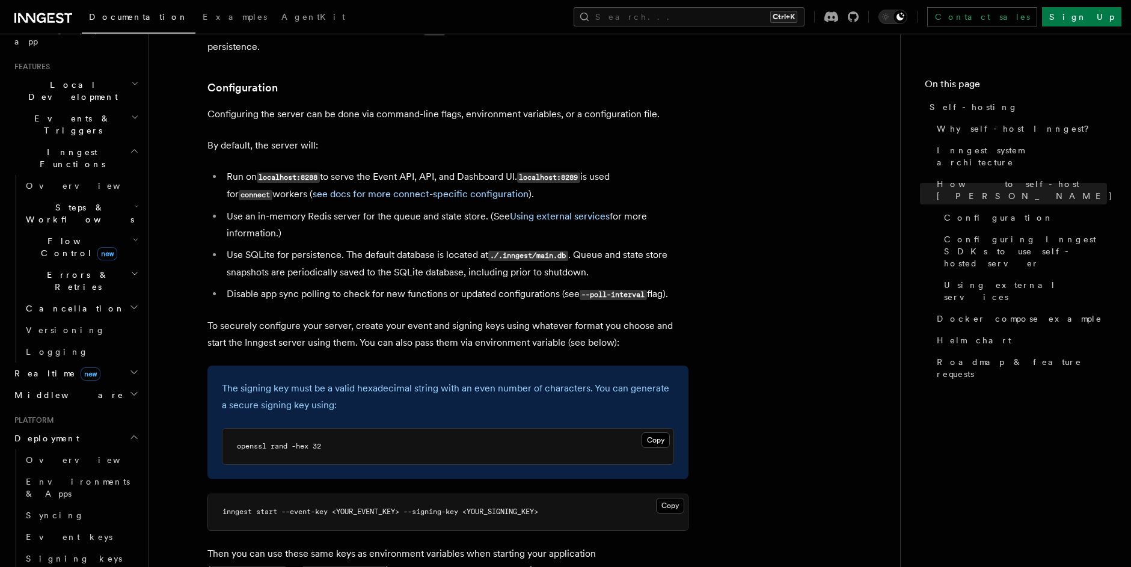
drag, startPoint x: 320, startPoint y: 397, endPoint x: 435, endPoint y: 416, distance: 115.8
click at [320, 397] on div "The signing key must be a valid hexadecimal string with an even number of chara…" at bounding box center [447, 423] width 481 height 114
click at [649, 432] on button "Copy Copied" at bounding box center [656, 440] width 28 height 16
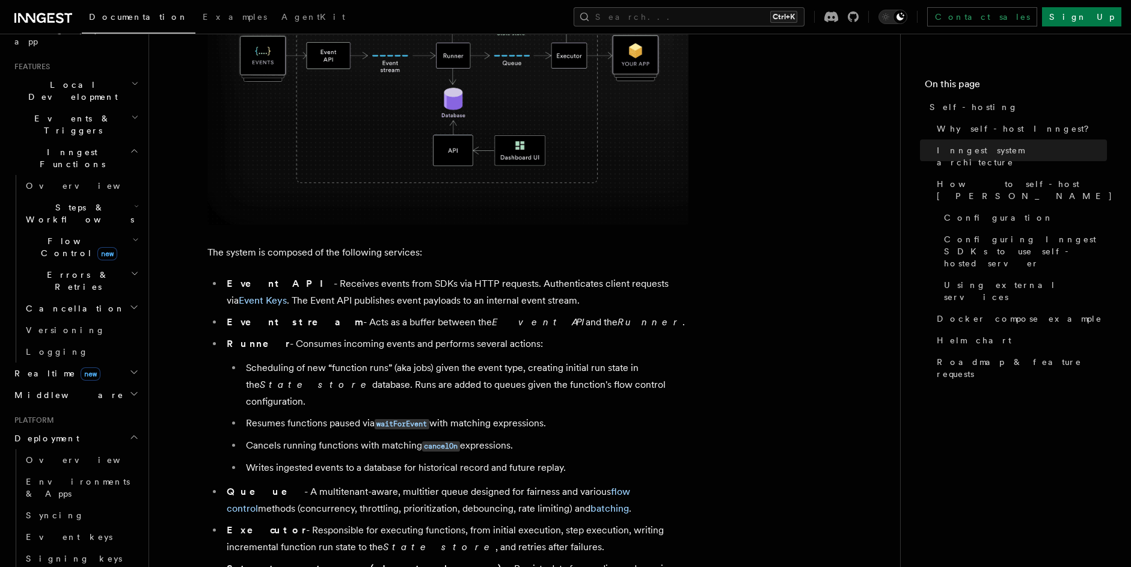
scroll to position [2038, 0]
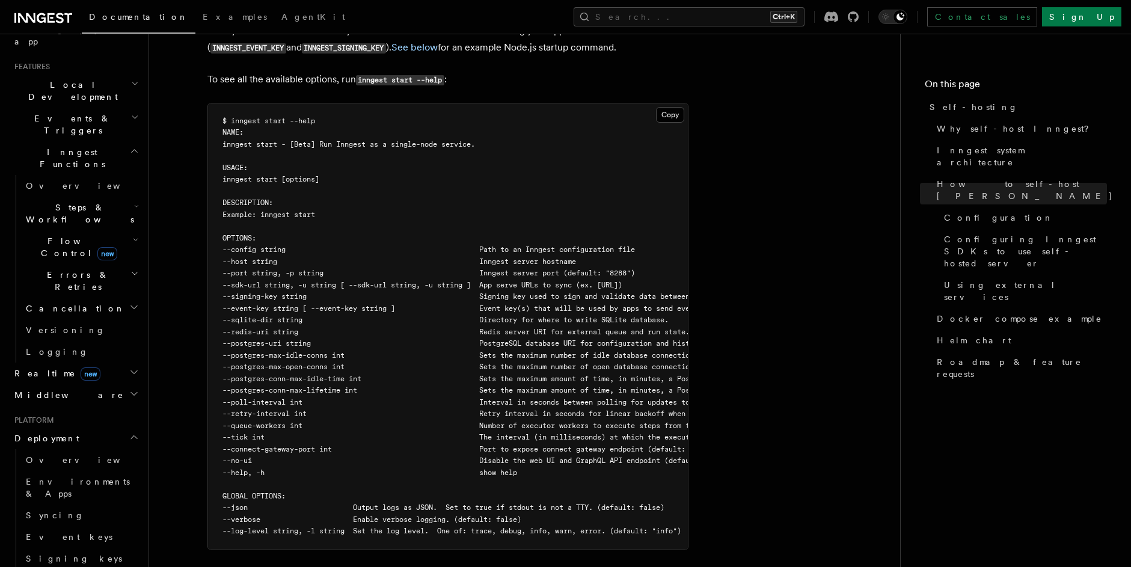
click at [55, 532] on span "Event keys" at bounding box center [69, 537] width 87 height 10
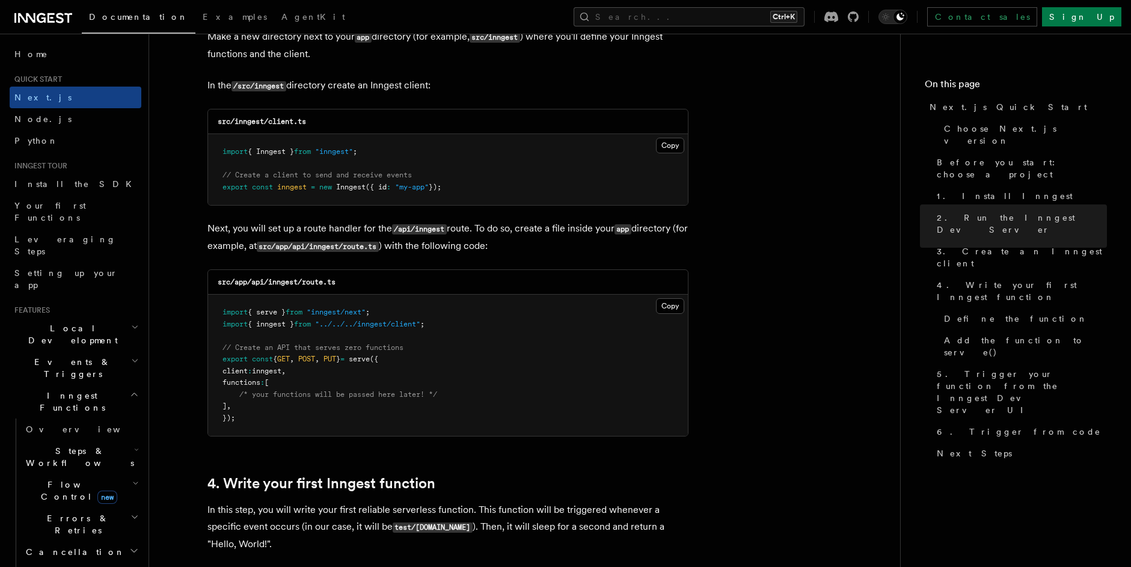
scroll to position [1299, 0]
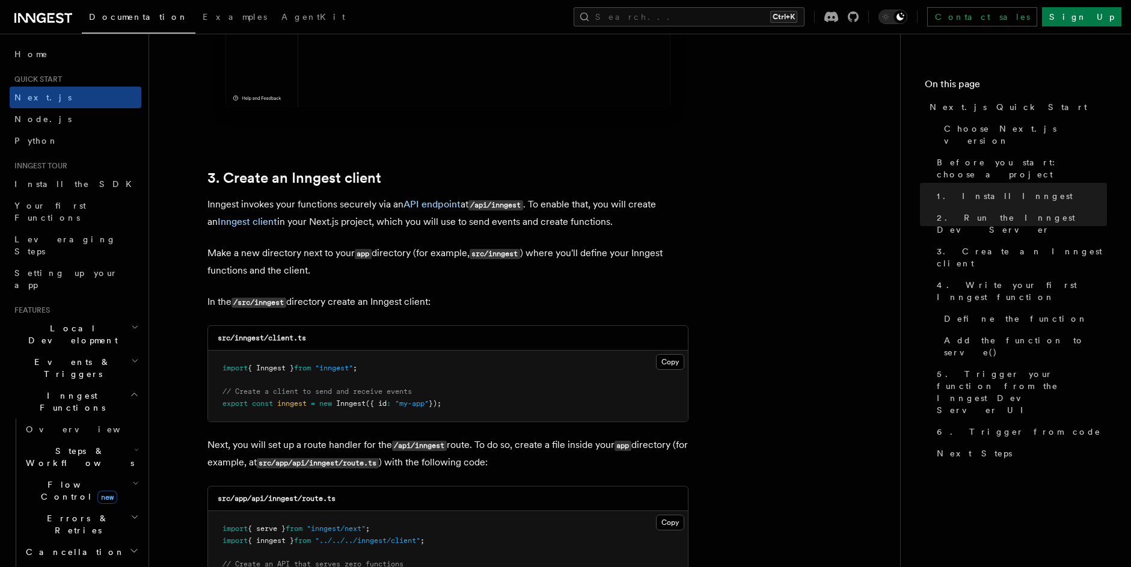
click at [513, 207] on code "/api/inngest" at bounding box center [495, 205] width 55 height 10
click at [600, 209] on p "Inngest invokes your functions securely via an API endpoint at /api/inngest . T…" at bounding box center [447, 213] width 481 height 34
click at [622, 209] on p "Inngest invokes your functions securely via an API endpoint at /api/inngest . T…" at bounding box center [447, 213] width 481 height 34
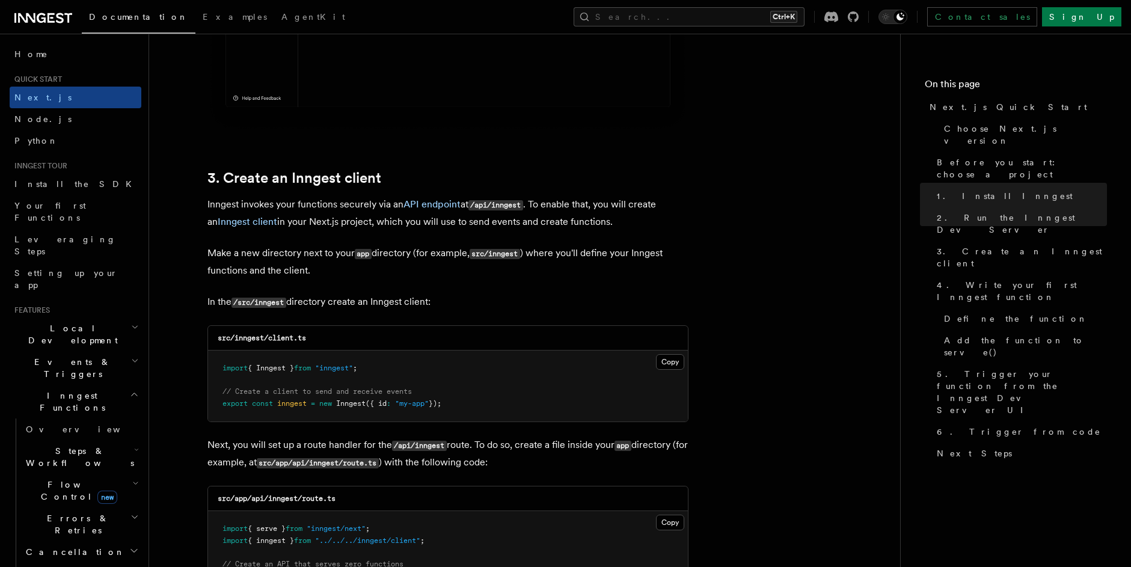
click at [366, 218] on p "Inngest invokes your functions securely via an API endpoint at /api/inngest . T…" at bounding box center [447, 213] width 481 height 34
click at [439, 221] on p "Inngest invokes your functions securely via an API endpoint at /api/inngest . T…" at bounding box center [447, 213] width 481 height 34
click at [266, 263] on p "Make a new directory next to your app directory (for example, src/inngest ) whe…" at bounding box center [447, 262] width 481 height 34
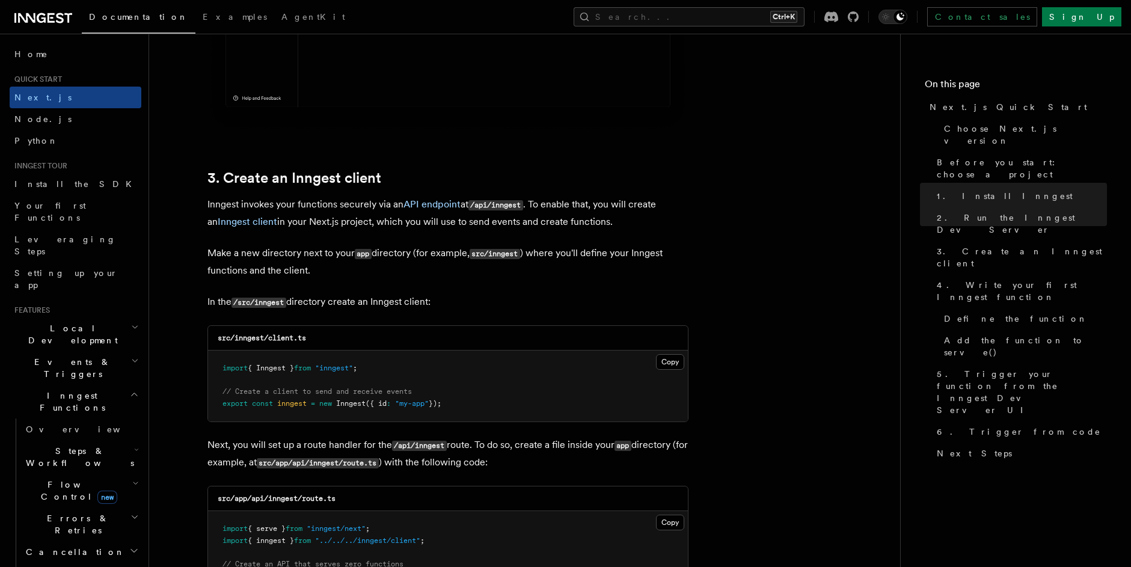
click at [294, 253] on p "Make a new directory next to your app directory (for example, src/inngest ) whe…" at bounding box center [447, 262] width 481 height 34
click at [355, 249] on code "app" at bounding box center [363, 254] width 17 height 10
click at [429, 245] on p "Make a new directory next to your app directory (for example, src/inngest ) whe…" at bounding box center [447, 262] width 481 height 34
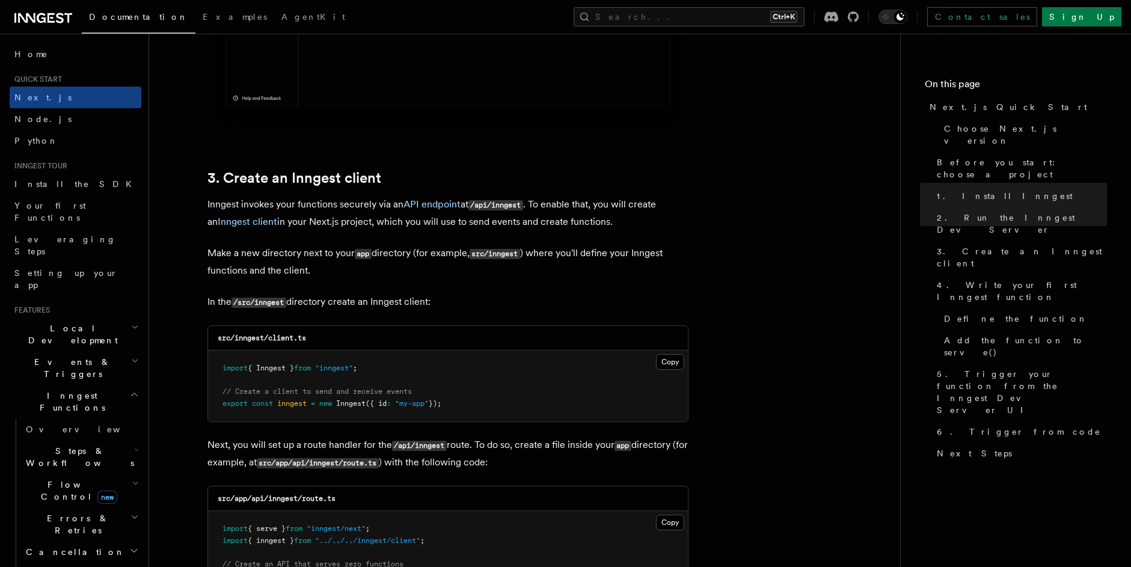
click at [492, 254] on code "src/inngest" at bounding box center [495, 254] width 51 height 10
click at [520, 254] on code "src/inngest" at bounding box center [495, 254] width 51 height 10
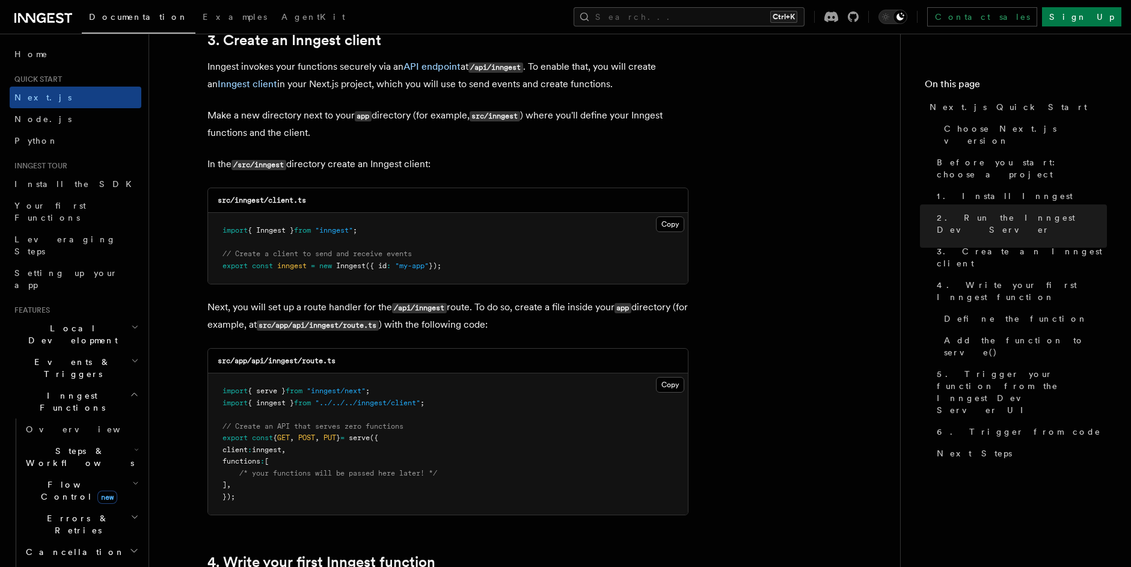
scroll to position [1407, 0]
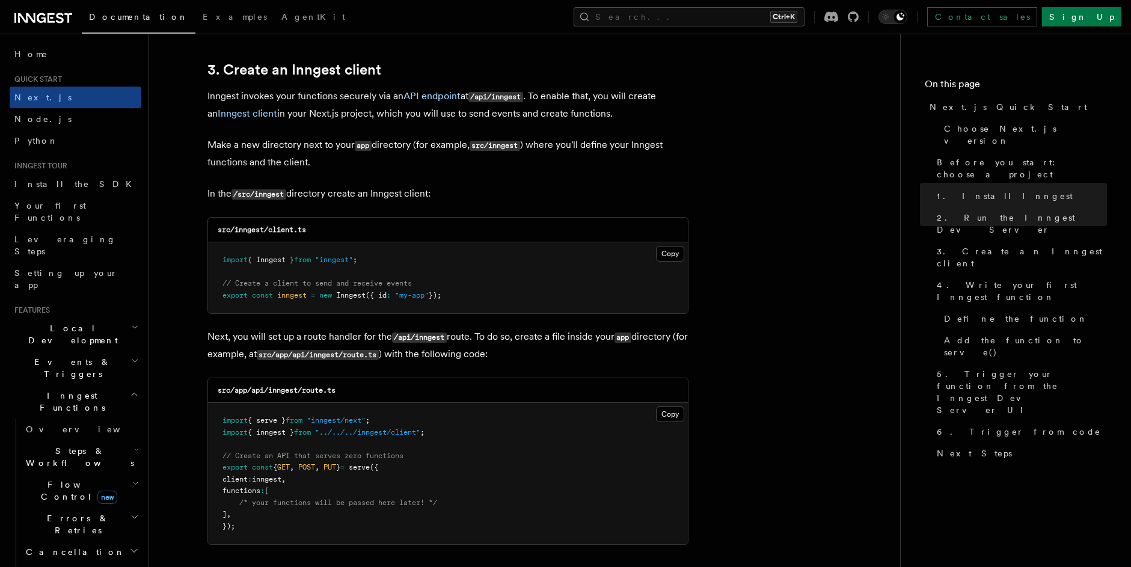
click at [411, 271] on pre "import { Inngest } from "inngest" ; // Create a client to send and receive even…" at bounding box center [448, 277] width 480 height 71
click at [654, 251] on pre "import { Inngest } from "inngest" ; // Create a client to send and receive even…" at bounding box center [448, 277] width 480 height 71
click at [660, 250] on button "Copy Copied" at bounding box center [670, 254] width 28 height 16
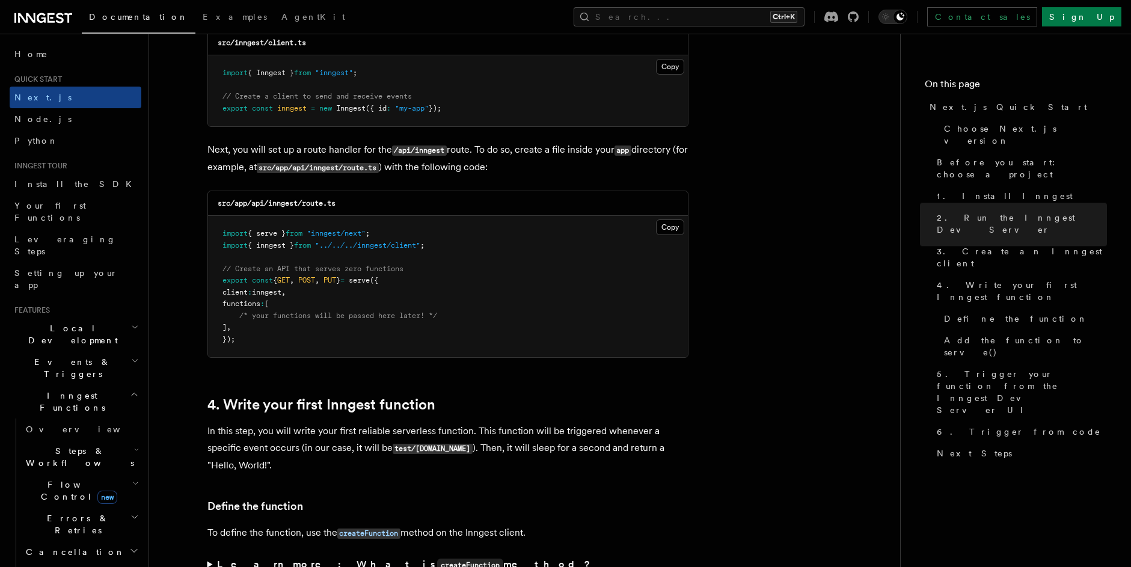
scroll to position [1623, 0]
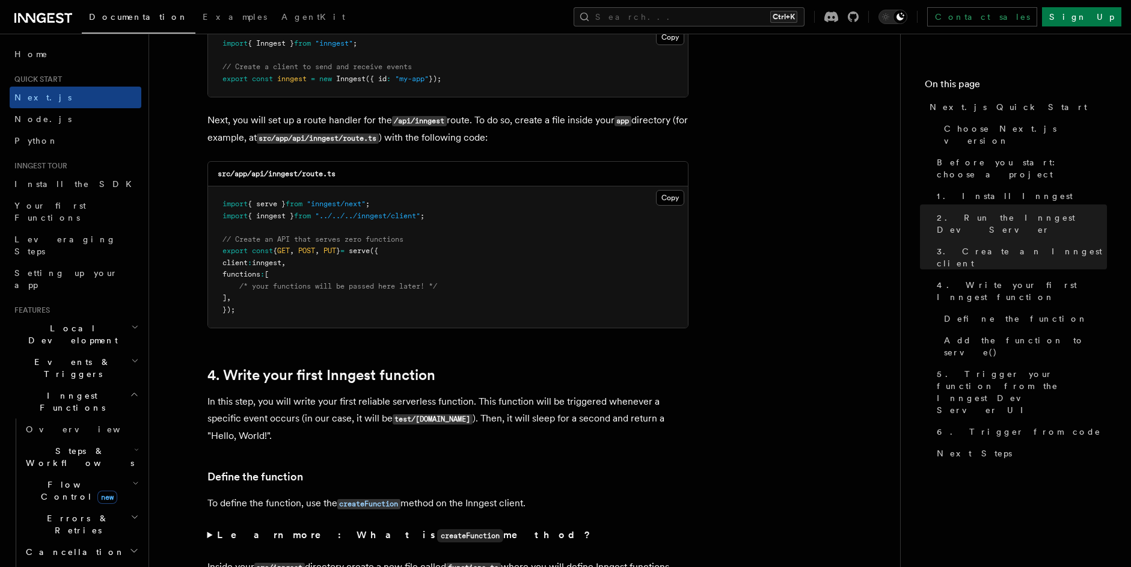
click at [249, 212] on span "{ inngest }" at bounding box center [271, 216] width 46 height 8
click at [667, 197] on button "Copy Copied" at bounding box center [670, 198] width 28 height 16
click at [570, 316] on pre "import { serve } from "inngest/next" ; import { inngest } from "../../../innges…" at bounding box center [448, 256] width 480 height 141
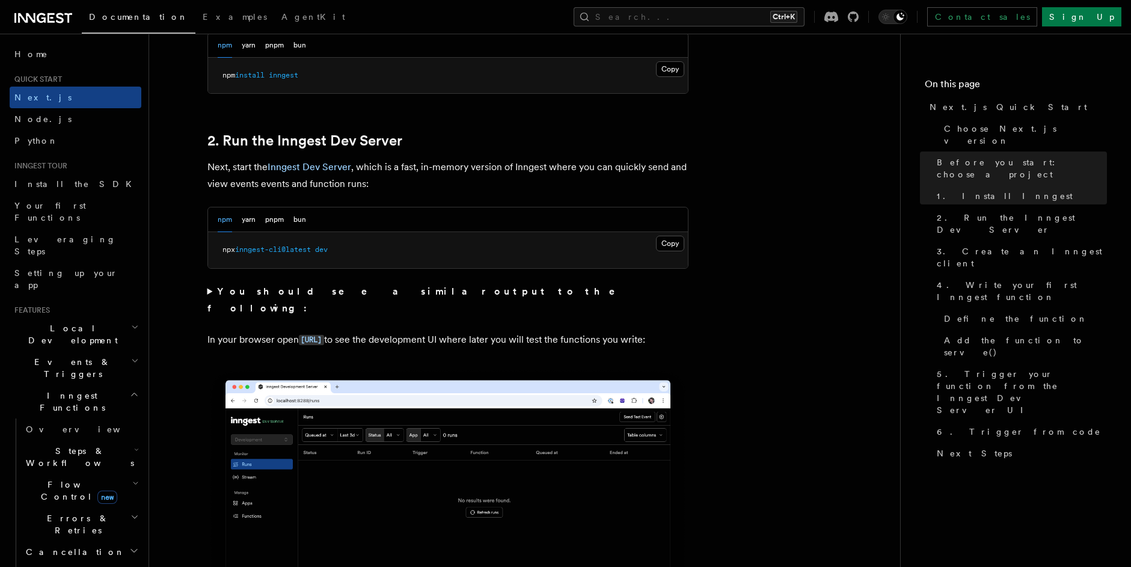
scroll to position [866, 0]
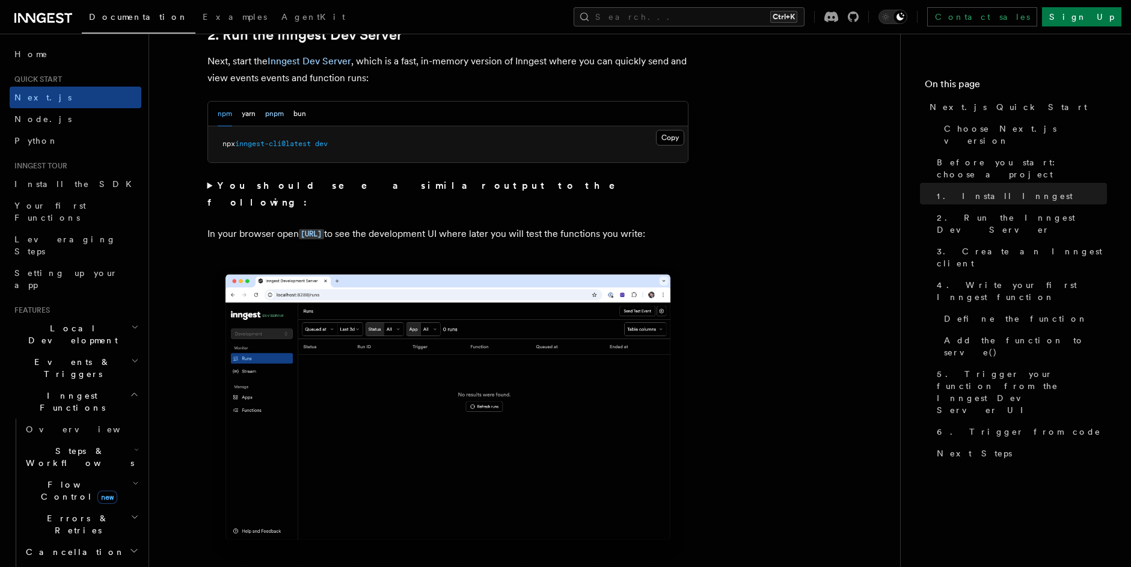
click at [266, 115] on button "pnpm" at bounding box center [274, 114] width 19 height 25
click at [239, 143] on span "pnpm" at bounding box center [230, 143] width 17 height 8
drag, startPoint x: 240, startPoint y: 143, endPoint x: 332, endPoint y: 143, distance: 92.0
click at [332, 143] on span "pnpm dlx inngest-cli@latest dev" at bounding box center [285, 143] width 126 height 8
click at [332, 143] on span "inngest-cli@latest" at bounding box center [294, 143] width 76 height 8
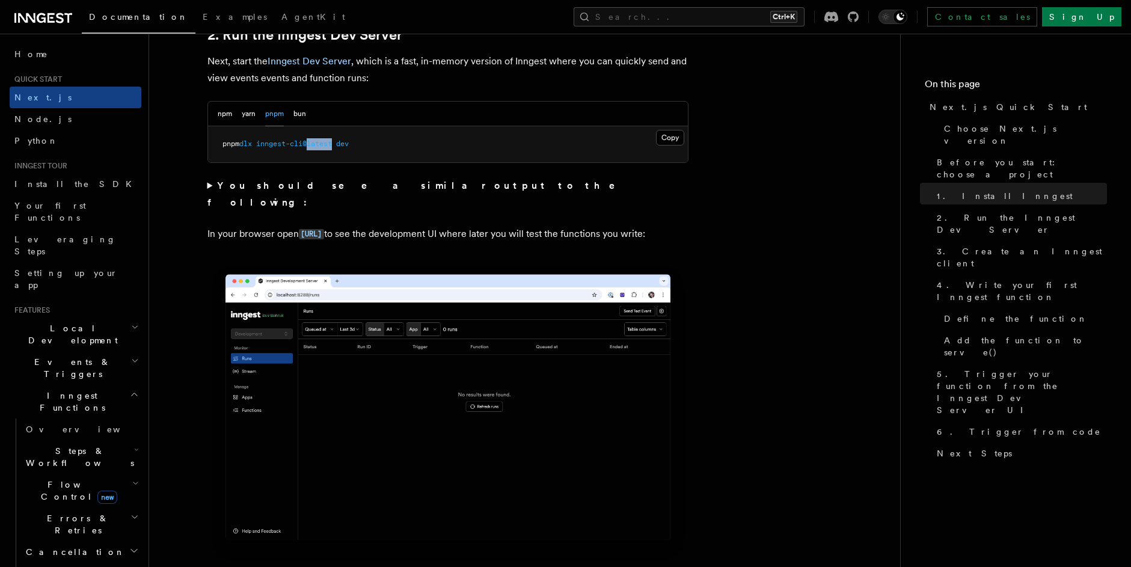
click at [332, 143] on span "inngest-cli@latest" at bounding box center [294, 143] width 76 height 8
click at [359, 156] on pre "pnpm dlx inngest-cli@latest dev" at bounding box center [448, 144] width 480 height 36
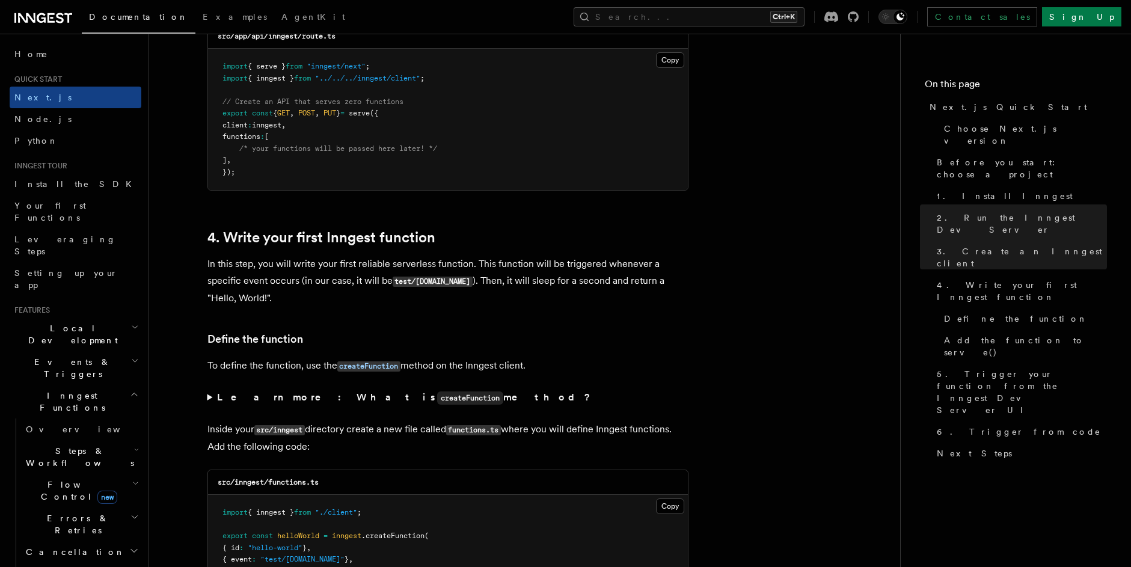
scroll to position [1732, 0]
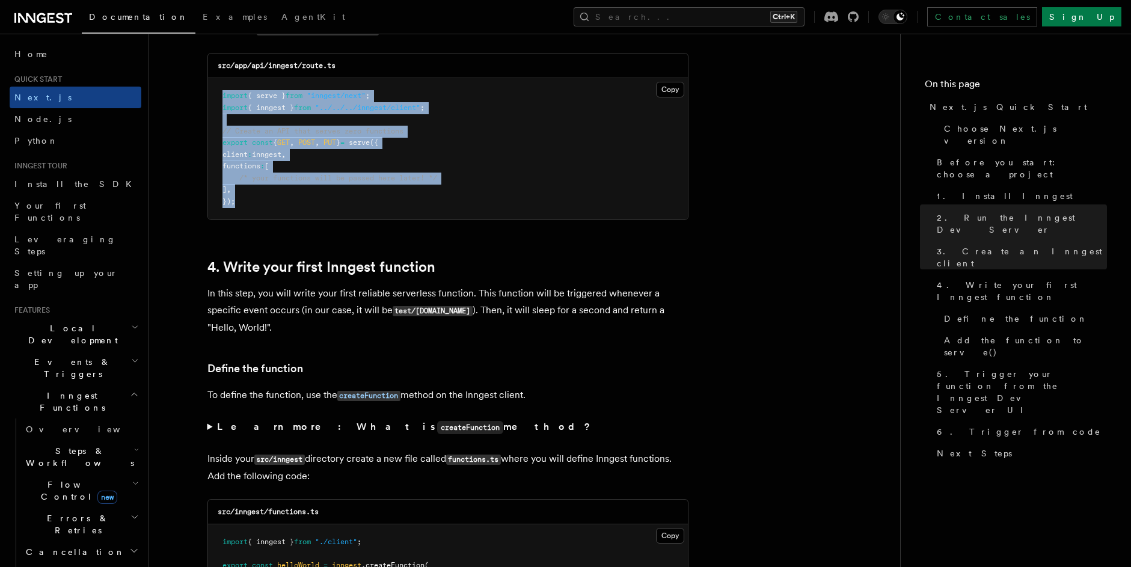
drag, startPoint x: 255, startPoint y: 198, endPoint x: 209, endPoint y: 92, distance: 115.5
click at [209, 92] on pre "import { serve } from "inngest/next" ; import { inngest } from "../../../innges…" at bounding box center [448, 148] width 480 height 141
copy code "import { serve } from "inngest/next" ; import { inngest } from "../../../innges…"
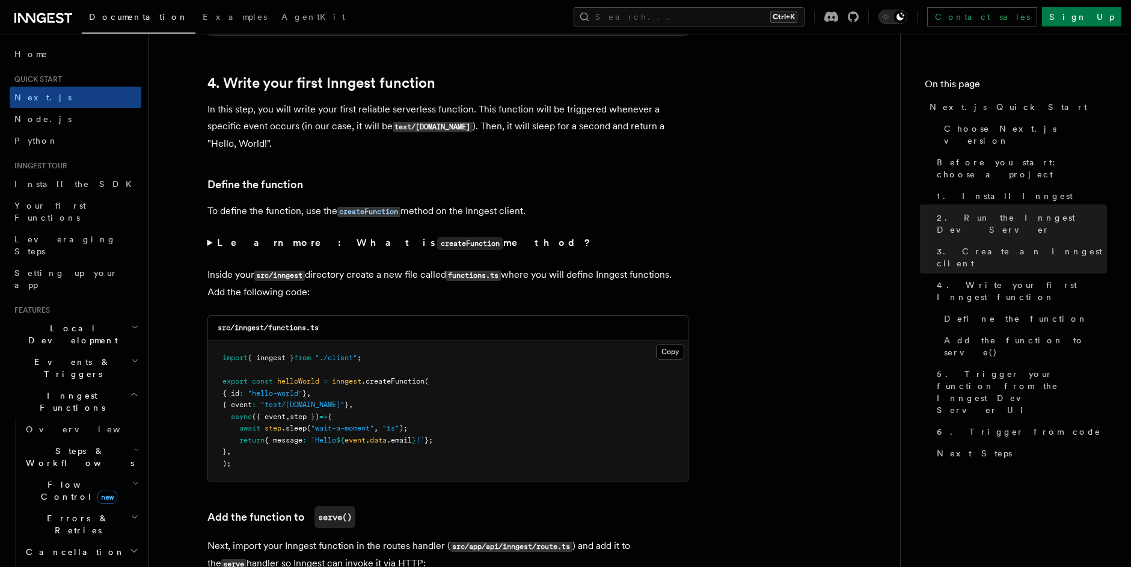
scroll to position [1948, 0]
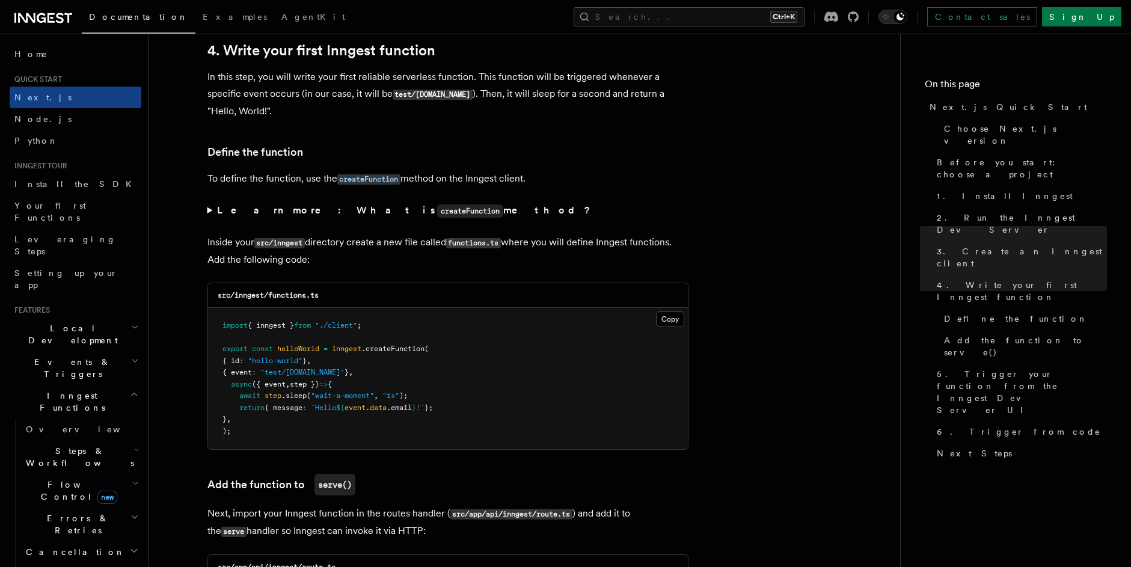
click at [407, 317] on pre "import { inngest } from "./client" ; export const helloWorld = inngest .createF…" at bounding box center [448, 378] width 480 height 141
click at [665, 314] on button "Copy Copied" at bounding box center [670, 319] width 28 height 16
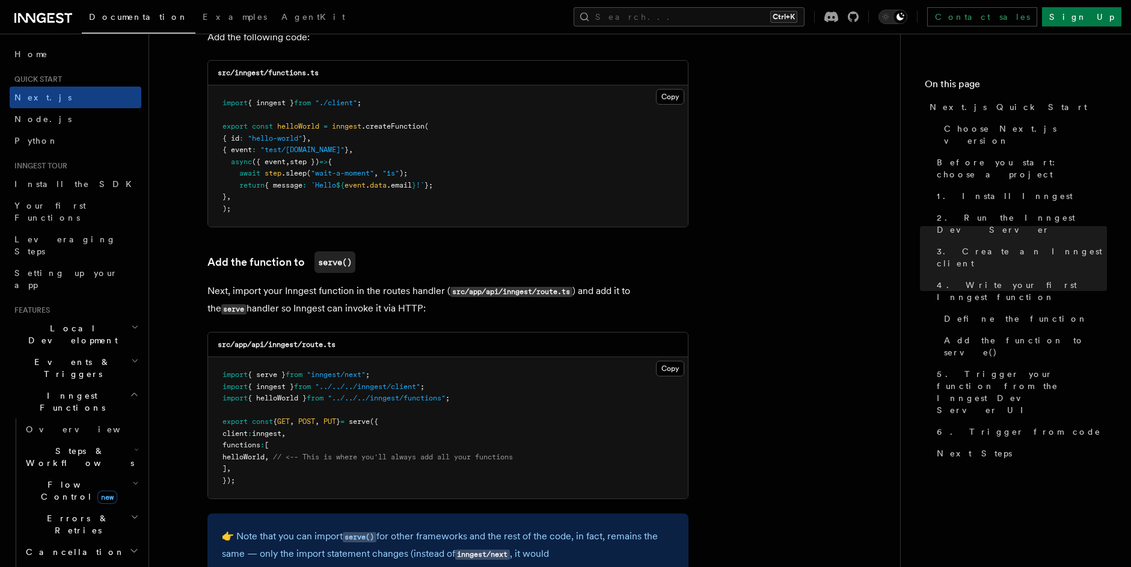
scroll to position [2273, 0]
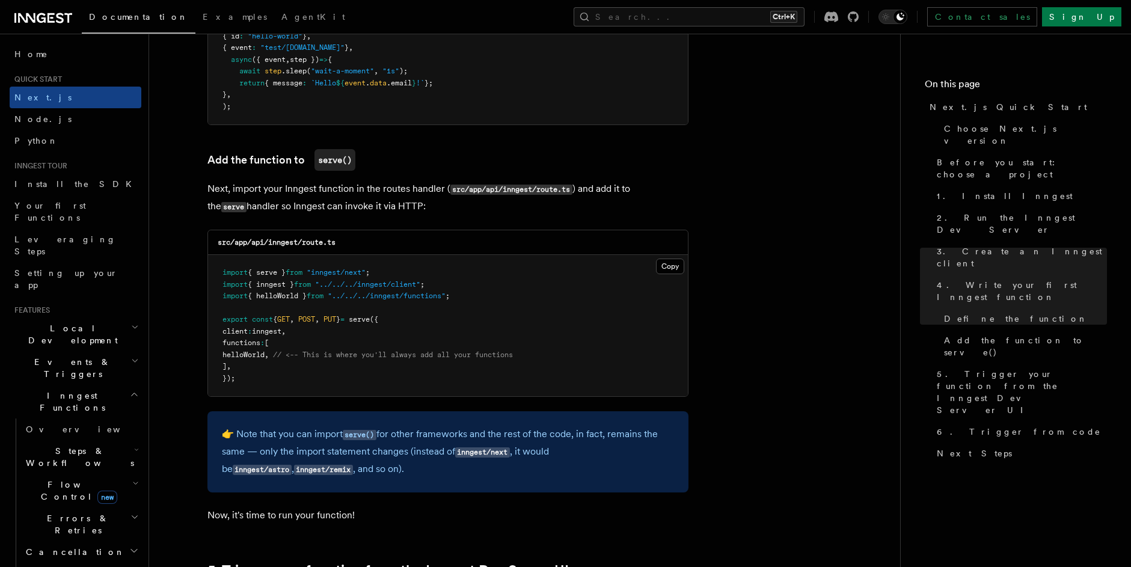
click at [253, 351] on span "helloWorld" at bounding box center [243, 355] width 42 height 8
copy span "helloWorld"
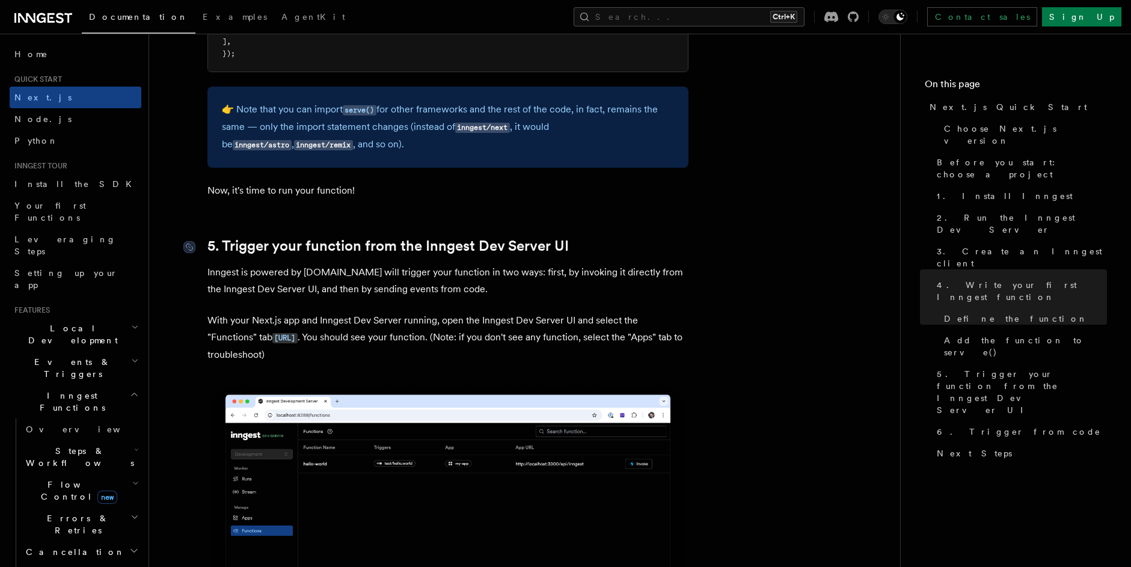
click at [335, 253] on link "5. Trigger your function from the Inngest Dev Server UI" at bounding box center [387, 245] width 361 height 17
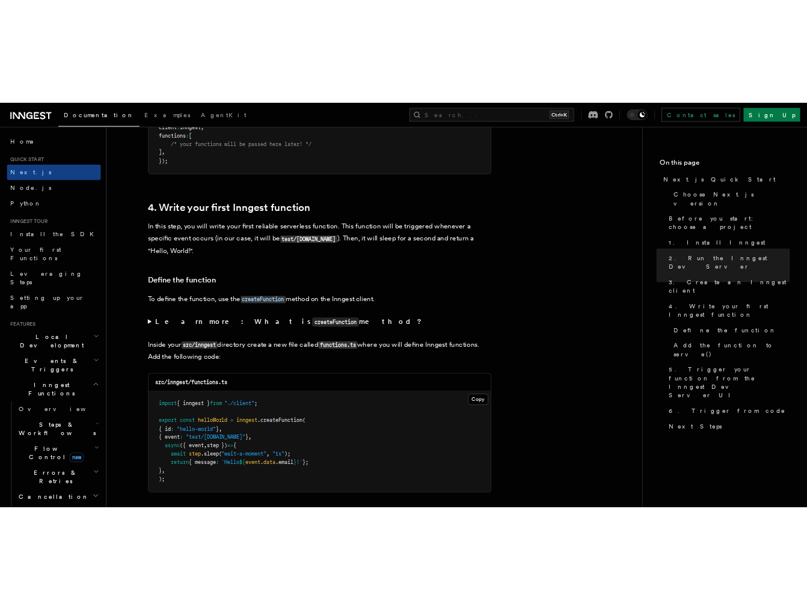
scroll to position [2006, 0]
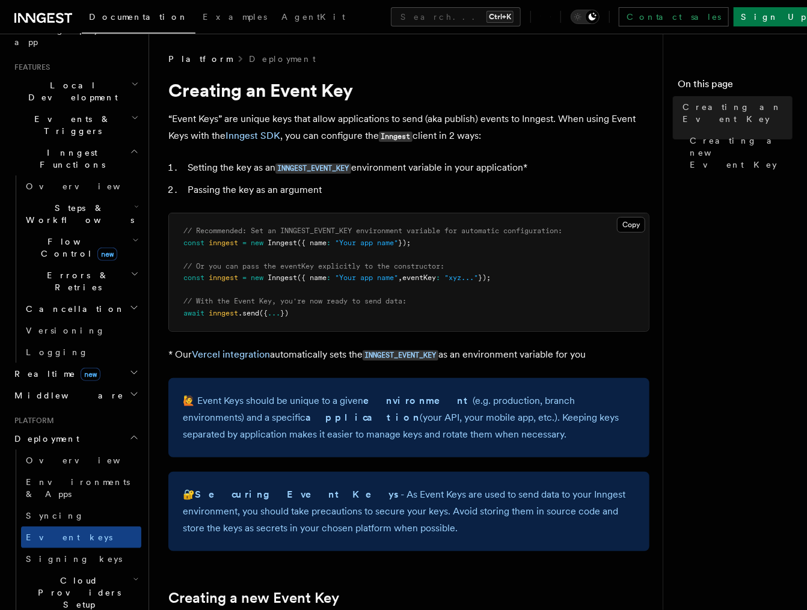
click at [292, 241] on span "Inngest" at bounding box center [282, 243] width 29 height 8
click at [381, 162] on li "Setting the key as an INNGEST_EVENT_KEY environment variable in your applicatio…" at bounding box center [416, 167] width 465 height 17
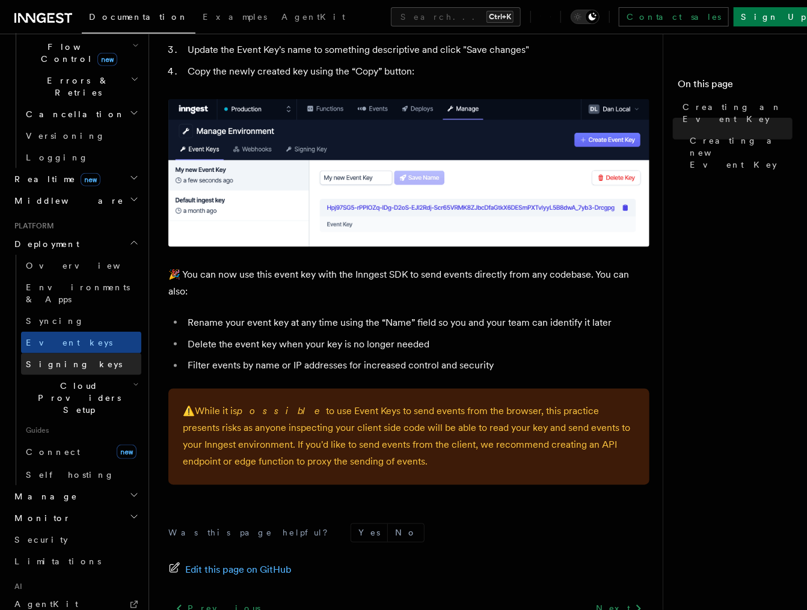
scroll to position [459, 0]
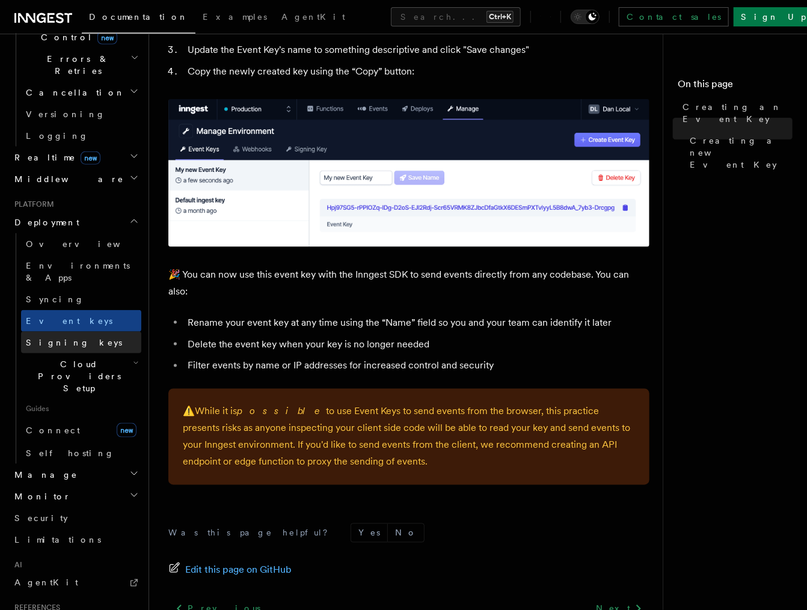
click at [69, 338] on span "Signing keys" at bounding box center [74, 343] width 96 height 10
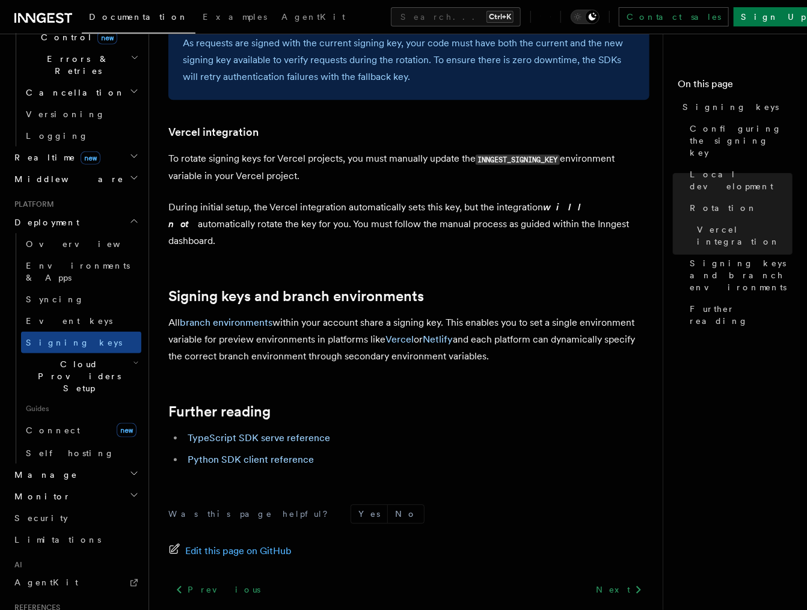
scroll to position [1207, 0]
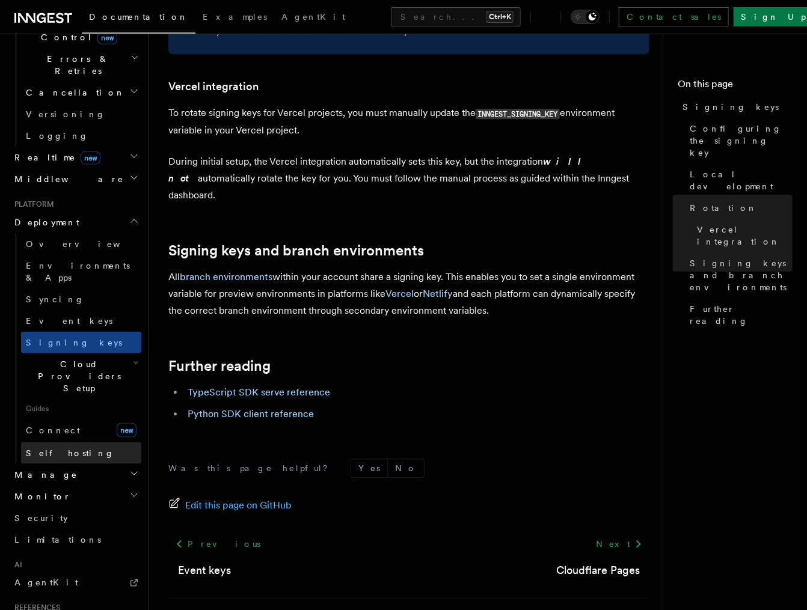
click at [76, 442] on link "Self hosting" at bounding box center [81, 453] width 120 height 22
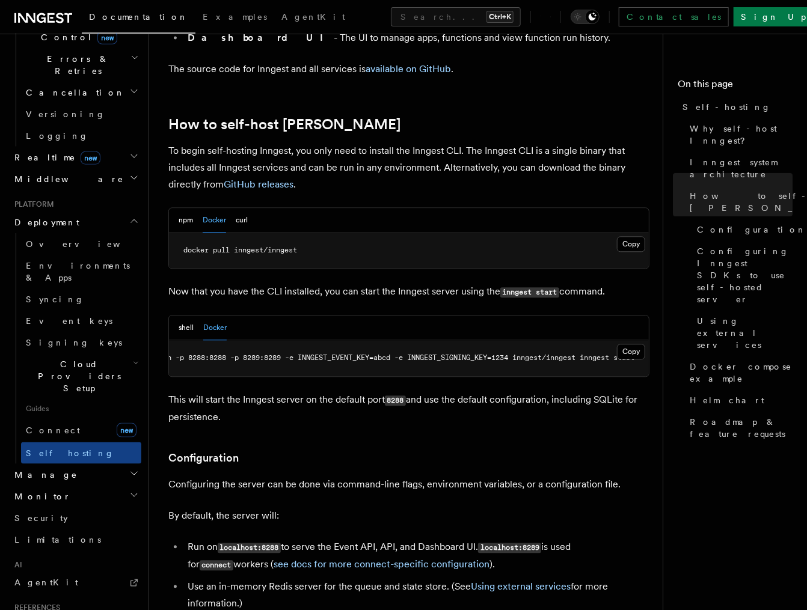
scroll to position [1107, 0]
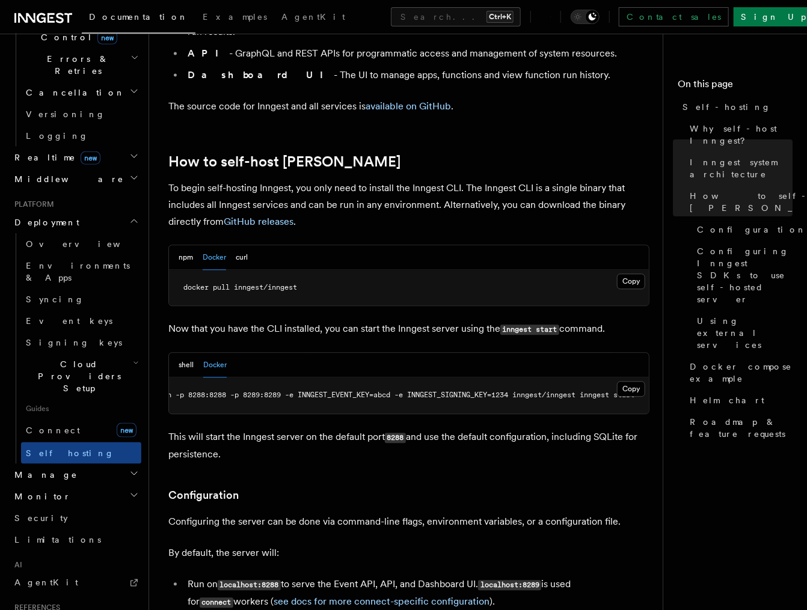
drag, startPoint x: 320, startPoint y: 379, endPoint x: 266, endPoint y: 375, distance: 54.9
click at [266, 378] on pre "docker run -p 8288:8288 -p 8289:8289 -e INNGEST_EVENT_KEY=abcd -e INNGEST_SIGNI…" at bounding box center [409, 396] width 480 height 36
drag, startPoint x: 300, startPoint y: 374, endPoint x: 384, endPoint y: 375, distance: 84.2
click at [385, 378] on pre "docker run -p 8288:8288 -p 8289:8289 -e INNGEST_EVENT_KEY=abcd -e INNGEST_SIGNI…" at bounding box center [409, 396] width 480 height 36
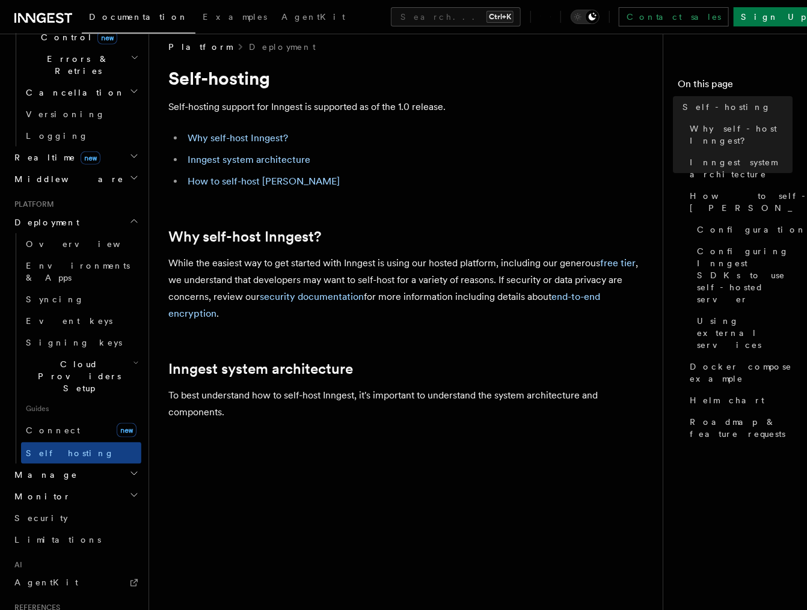
scroll to position [0, 0]
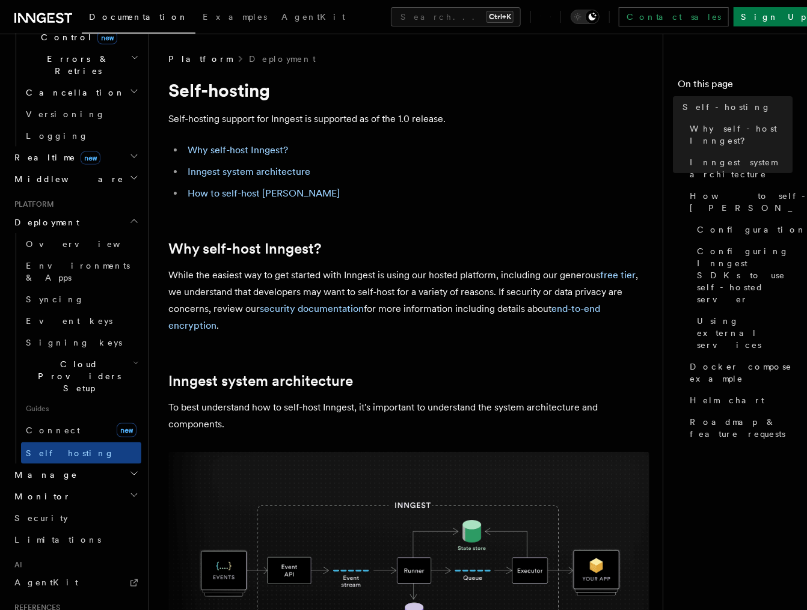
click at [76, 464] on h2 "Manage" at bounding box center [76, 475] width 132 height 22
click at [75, 492] on span "Environments" at bounding box center [78, 497] width 104 height 10
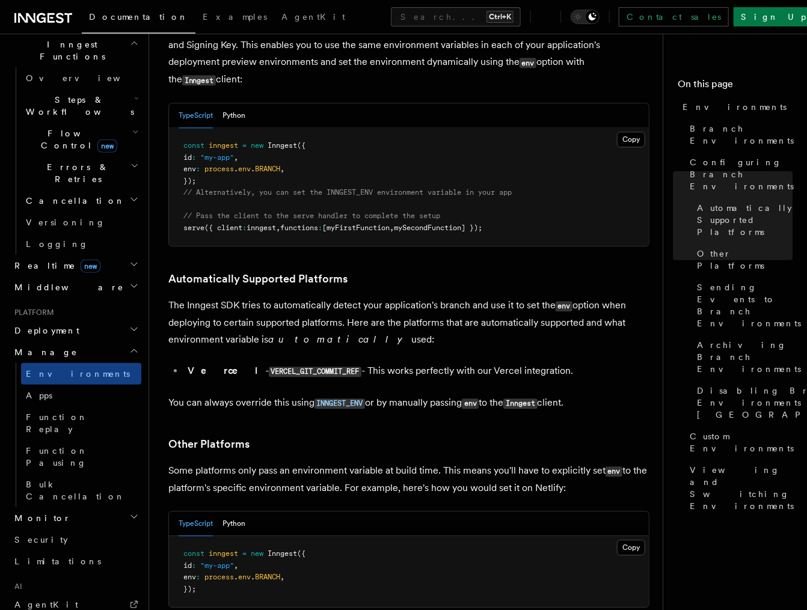
scroll to position [1082, 0]
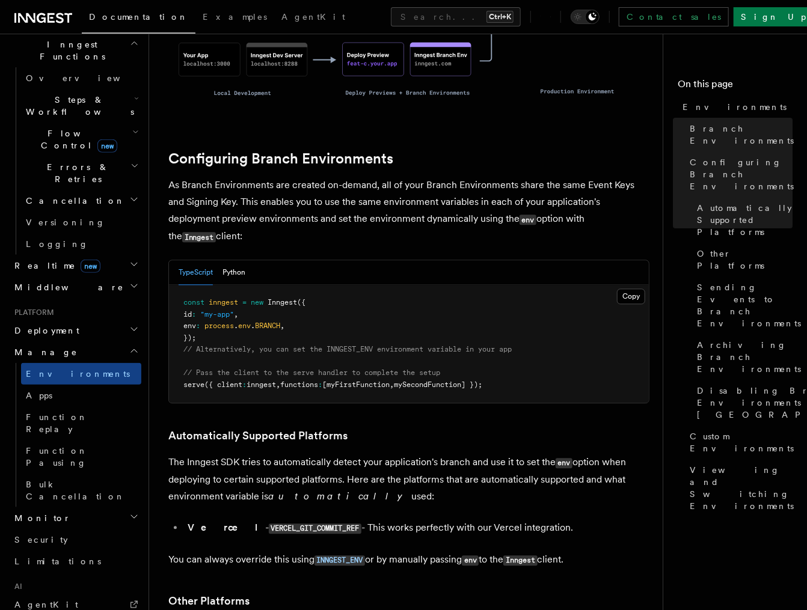
click at [251, 322] on span "env" at bounding box center [244, 326] width 13 height 8
click at [280, 322] on span "BRANCH" at bounding box center [267, 326] width 25 height 8
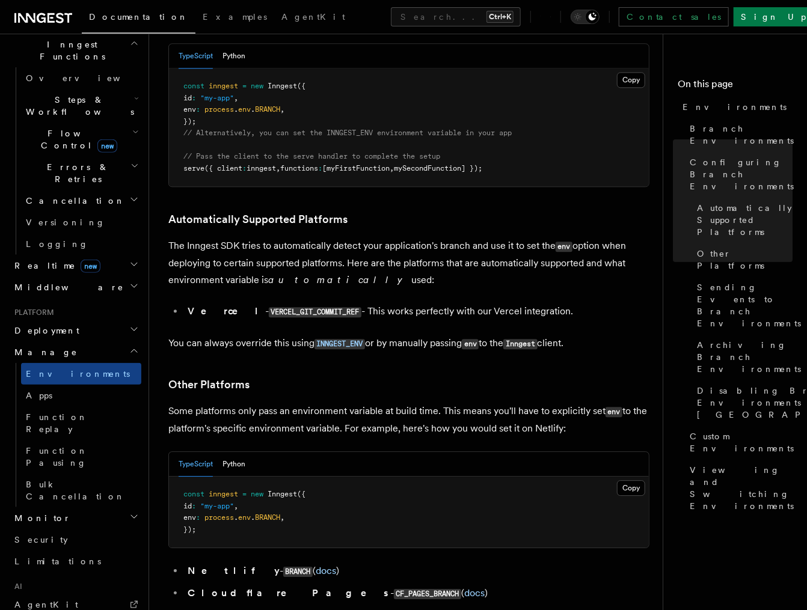
scroll to position [1515, 0]
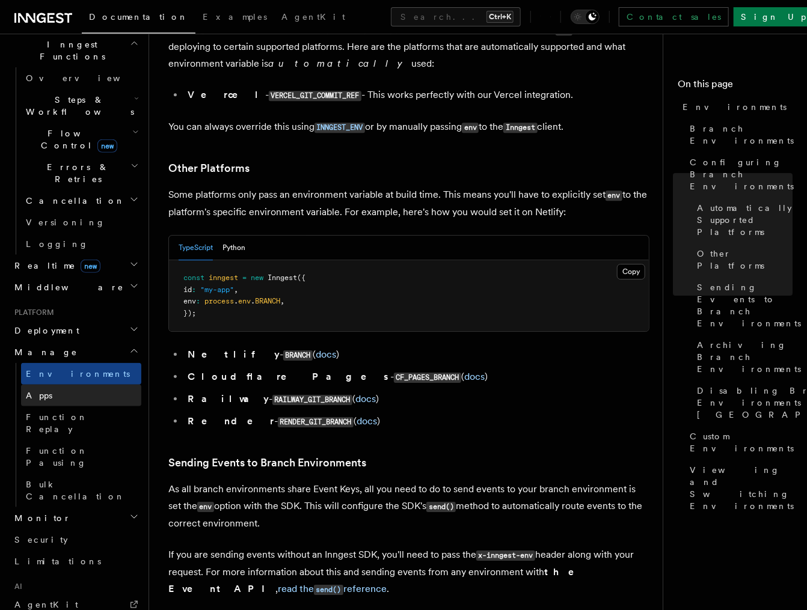
click at [33, 391] on span "Apps" at bounding box center [39, 396] width 26 height 10
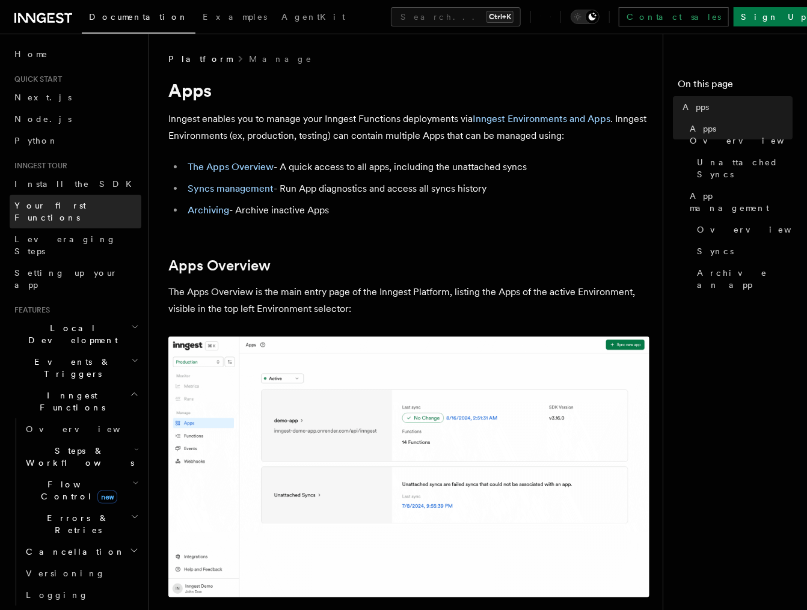
click at [55, 206] on span "Your first Functions" at bounding box center [50, 212] width 72 height 22
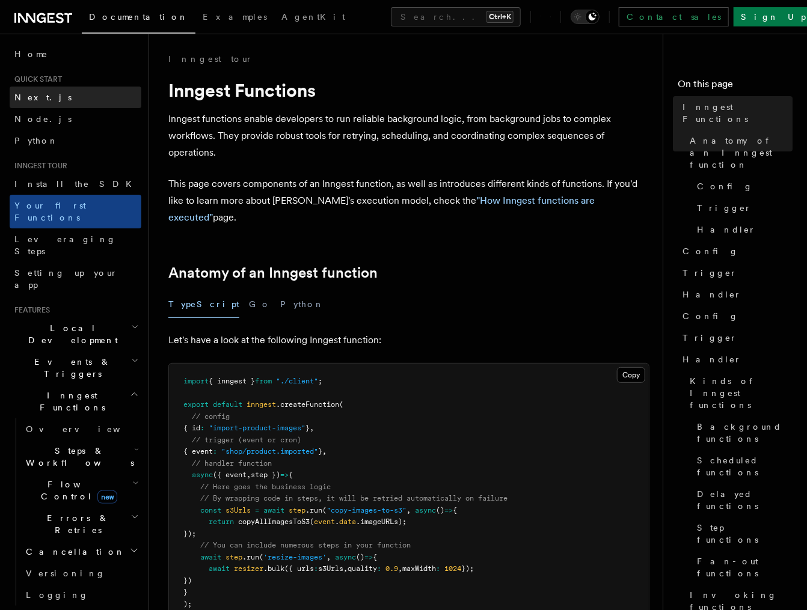
click at [47, 98] on link "Next.js" at bounding box center [76, 98] width 132 height 22
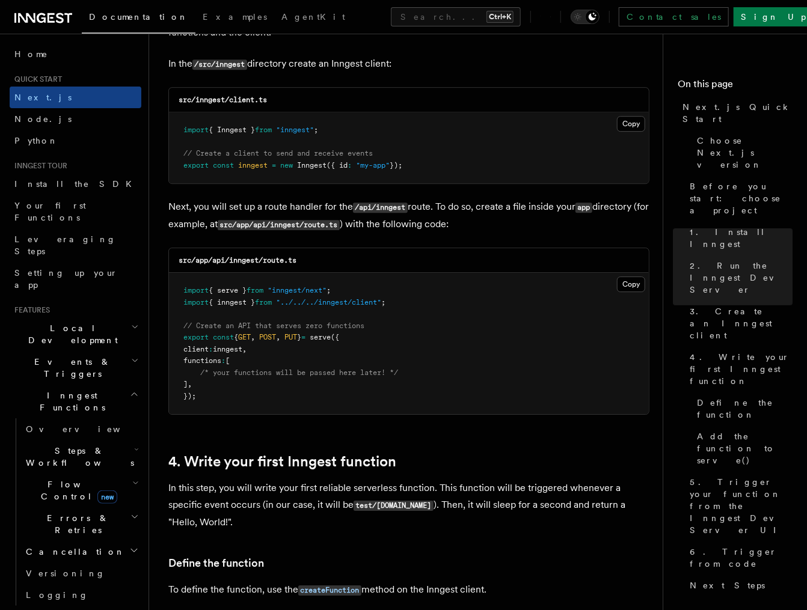
scroll to position [1515, 0]
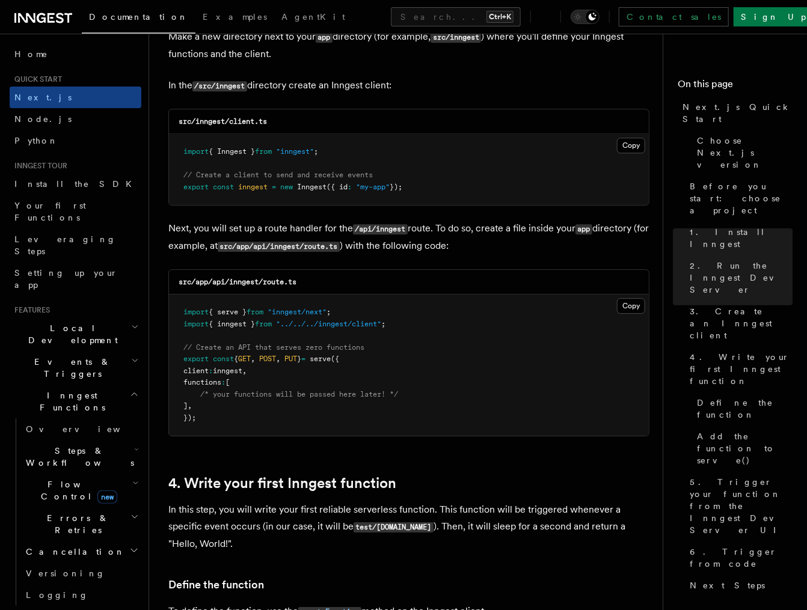
click at [323, 180] on pre "import { Inngest } from "inngest" ; // Create a client to send and receive even…" at bounding box center [409, 169] width 480 height 71
click at [317, 191] on span "Inngest" at bounding box center [311, 187] width 29 height 8
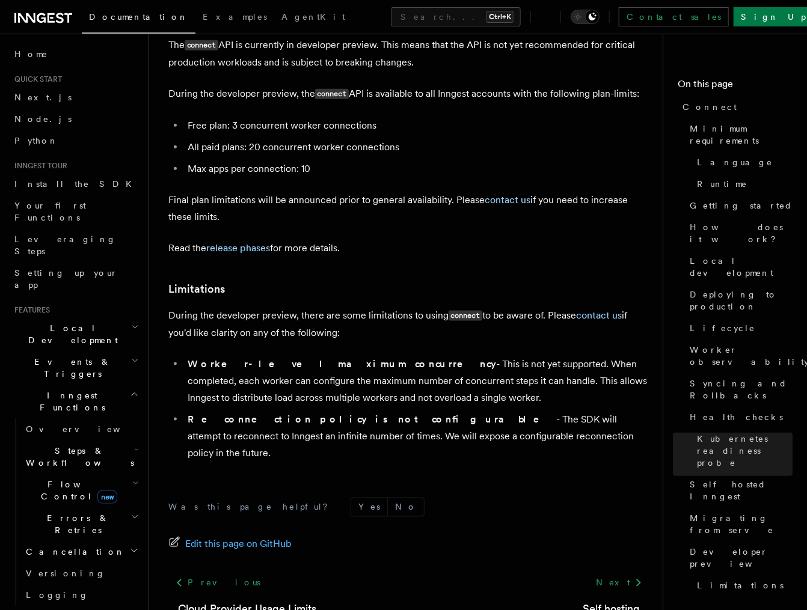
scroll to position [6604, 0]
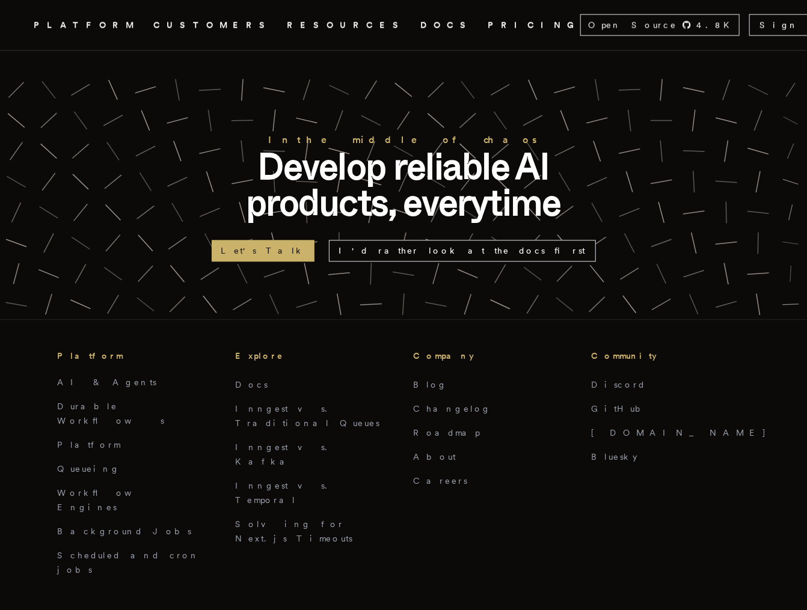
scroll to position [3030, 0]
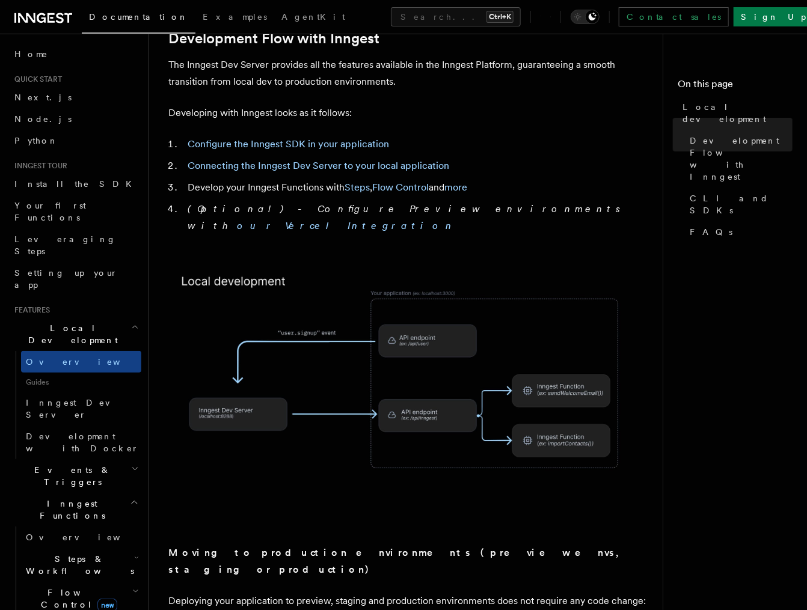
scroll to position [1190, 0]
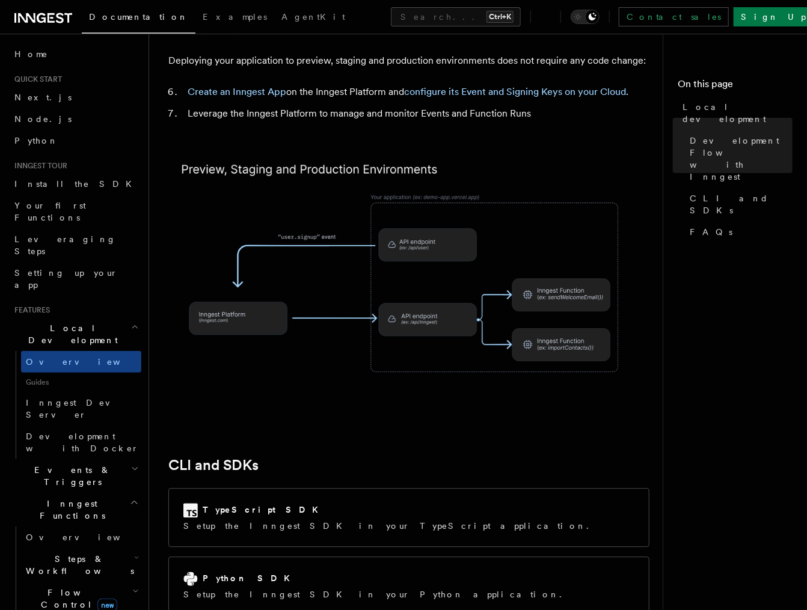
drag, startPoint x: 298, startPoint y: 360, endPoint x: 302, endPoint y: 351, distance: 10.3
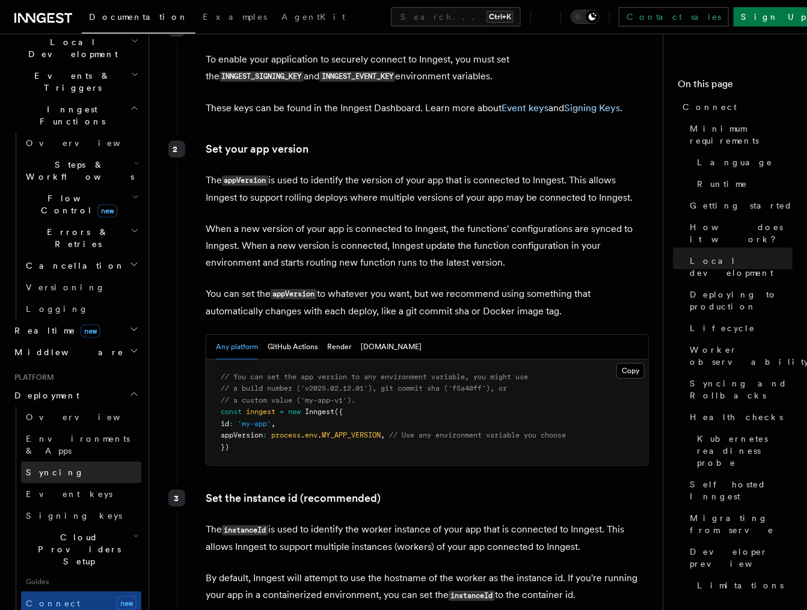
scroll to position [325, 0]
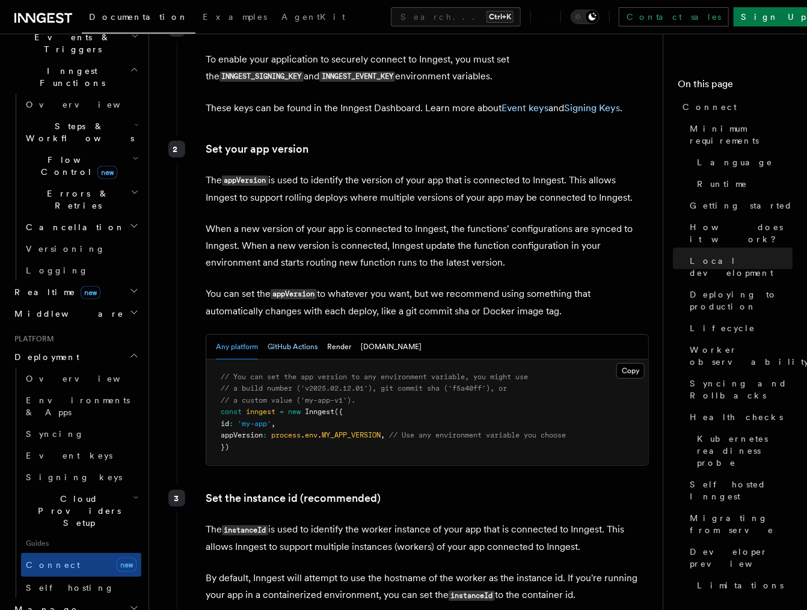
click at [286, 335] on button "GitHub Actions" at bounding box center [293, 347] width 50 height 25
click at [243, 335] on button "Any platform" at bounding box center [237, 347] width 42 height 25
click at [276, 335] on button "GitHub Actions" at bounding box center [293, 347] width 50 height 25
click at [236, 335] on button "Any platform" at bounding box center [237, 347] width 42 height 25
click at [262, 335] on div "Any platform GitHub Actions Render [DOMAIN_NAME]" at bounding box center [319, 347] width 206 height 25
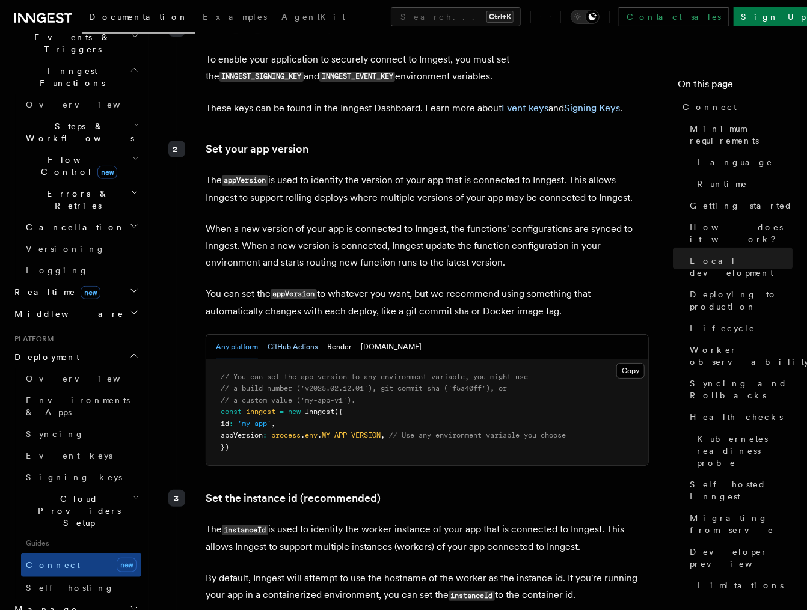
click at [272, 335] on button "GitHub Actions" at bounding box center [293, 347] width 50 height 25
drag, startPoint x: 246, startPoint y: 375, endPoint x: 268, endPoint y: 374, distance: 21.7
click at [263, 431] on span "appVersion" at bounding box center [242, 435] width 42 height 8
drag, startPoint x: 270, startPoint y: 374, endPoint x: 355, endPoint y: 382, distance: 85.1
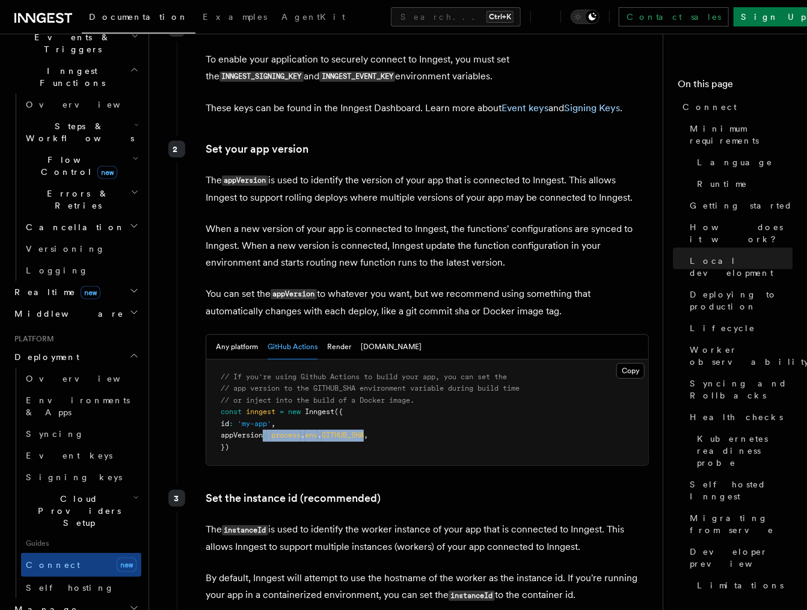
click at [355, 382] on pre "// If you're using Github Actions to build your app, you can set the // app ver…" at bounding box center [427, 413] width 442 height 106
drag, startPoint x: 391, startPoint y: 375, endPoint x: 228, endPoint y: 375, distance: 162.3
click at [228, 375] on pre "// If you're using Github Actions to build your app, you can set the // app ver…" at bounding box center [427, 413] width 442 height 106
copy span "appVersion : process . env . GITHUB_SHA ,"
click at [398, 360] on pre "// If you're using Github Actions to build your app, you can set the // app ver…" at bounding box center [427, 413] width 442 height 106
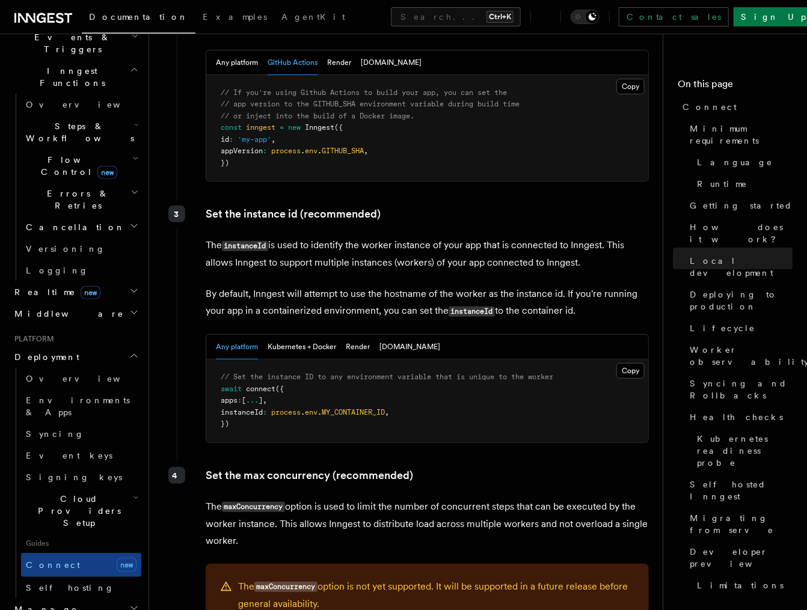
scroll to position [2164, 0]
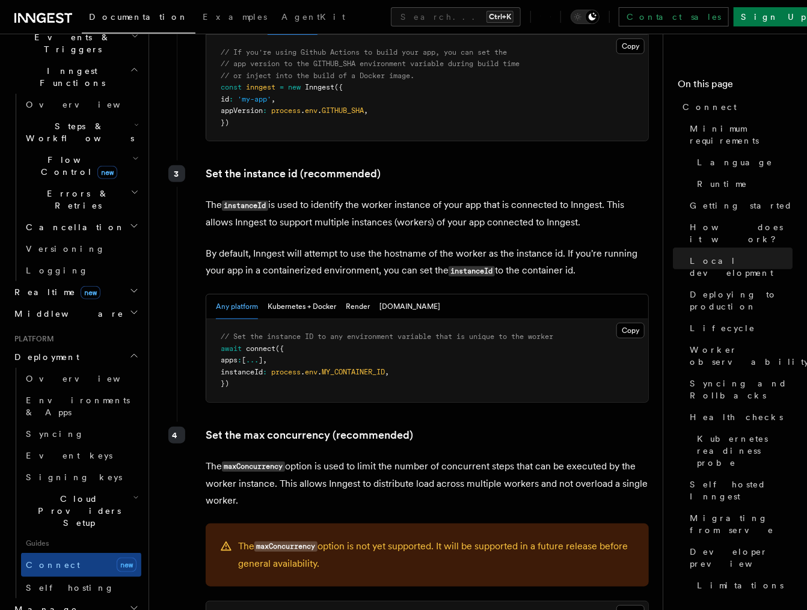
click at [398, 319] on pre "// Set the instance ID to any environment variable that is unique to the worker…" at bounding box center [427, 360] width 442 height 83
click at [370, 368] on span "MY_CONTAINER_ID" at bounding box center [353, 372] width 63 height 8
click at [293, 319] on pre "// Set the instance ID to any environment variable that is unique to the worker…" at bounding box center [427, 360] width 442 height 83
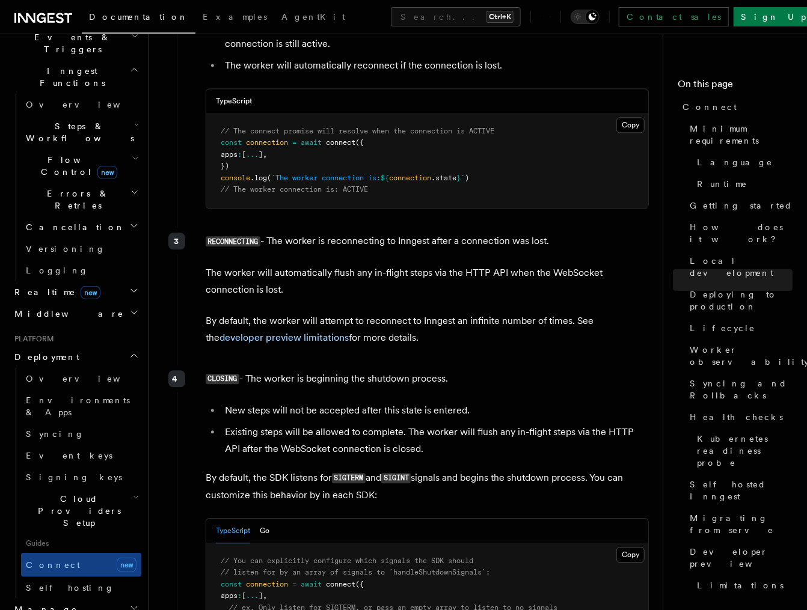
scroll to position [3138, 0]
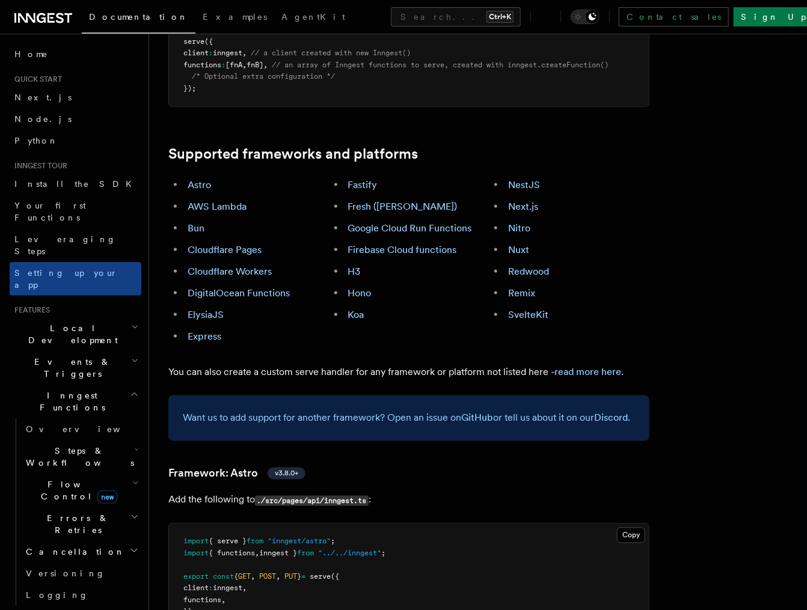
scroll to position [8937, 0]
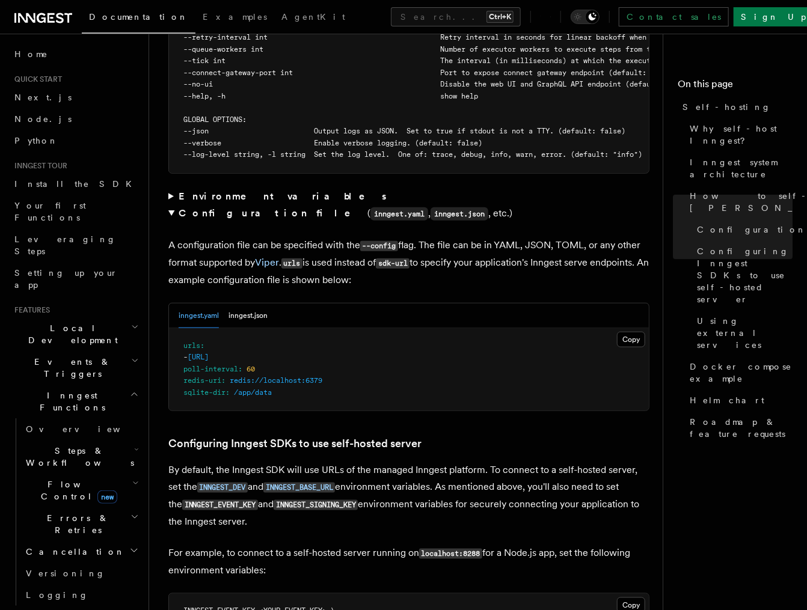
scroll to position [2419, 0]
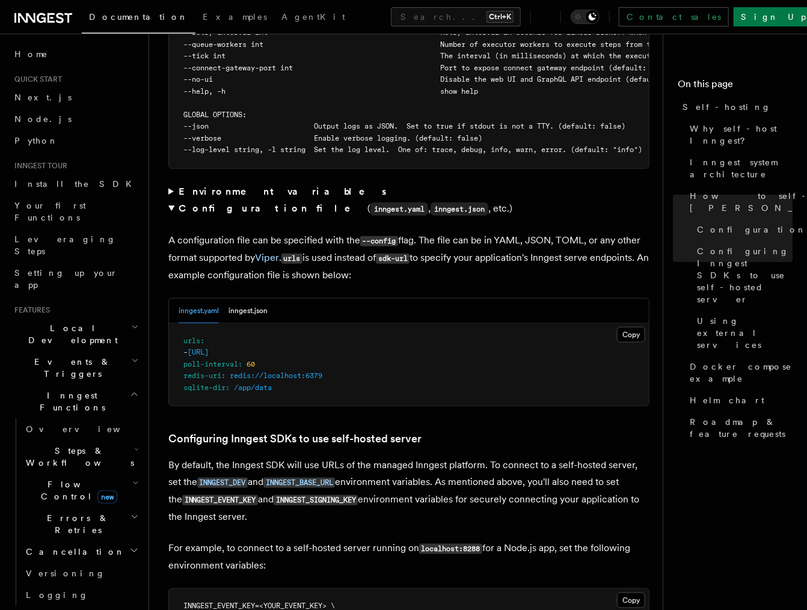
drag, startPoint x: 343, startPoint y: 332, endPoint x: 202, endPoint y: 332, distance: 141.3
click at [202, 332] on pre "urls : - http://localhost:3000/api/inngest poll-interval : 60 redis-uri : redis…" at bounding box center [409, 364] width 480 height 83
copy span "[URL]"
click at [248, 299] on button "inngest.json" at bounding box center [247, 311] width 39 height 25
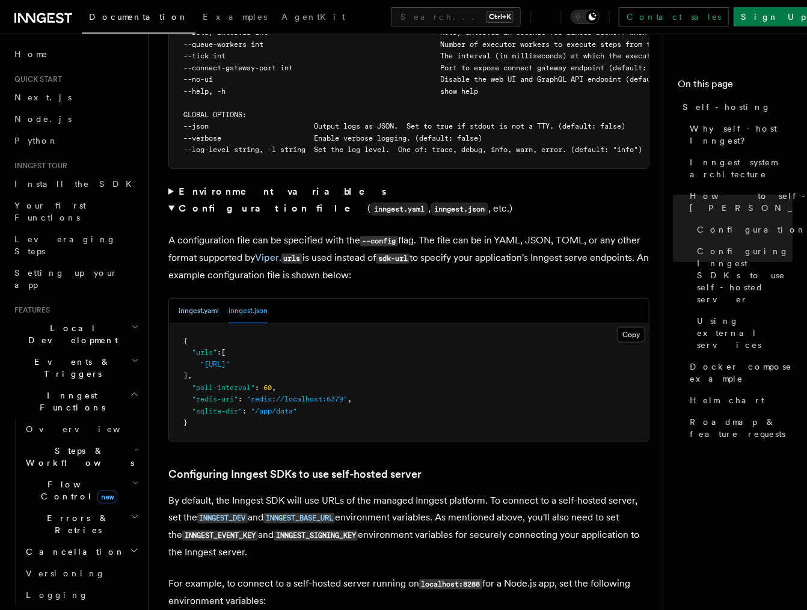
drag, startPoint x: 195, startPoint y: 286, endPoint x: 203, endPoint y: 289, distance: 8.4
click at [195, 299] on button "inngest.yaml" at bounding box center [199, 311] width 40 height 25
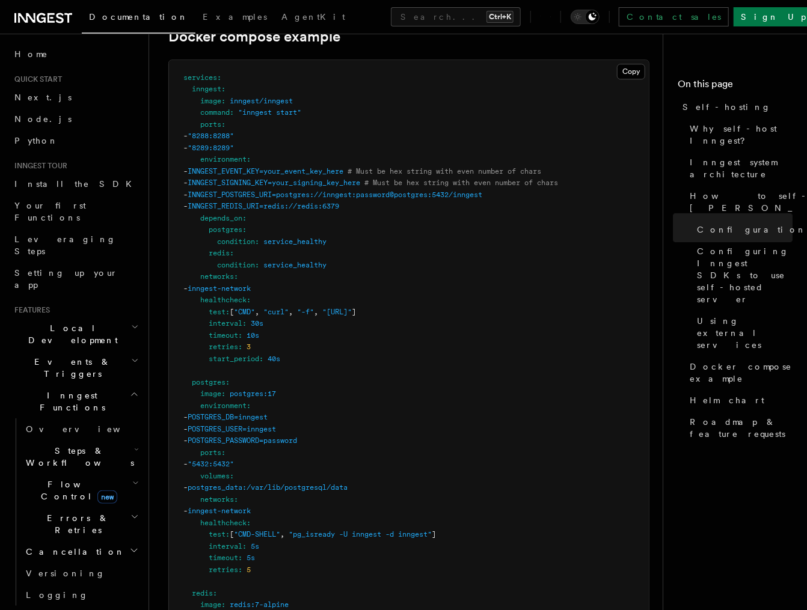
scroll to position [4584, 0]
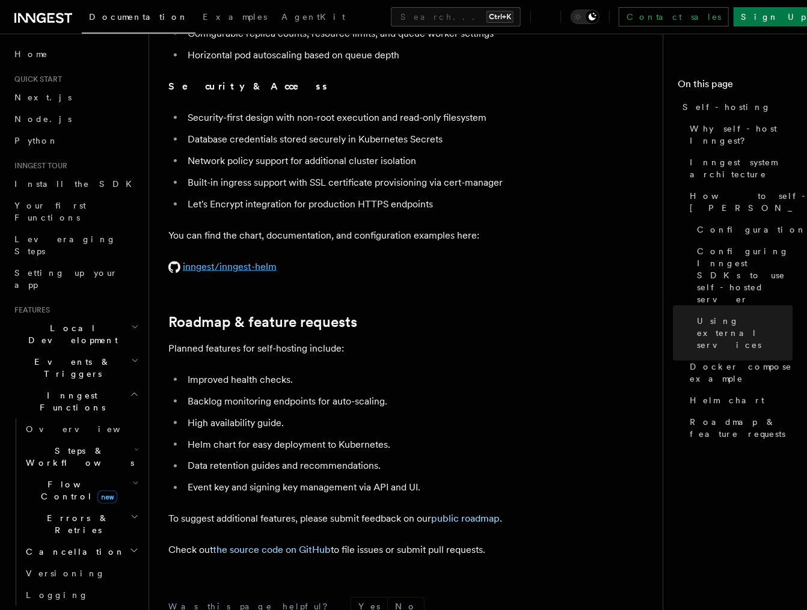
click at [259, 261] on link "inngest/inngest-helm" at bounding box center [222, 266] width 108 height 11
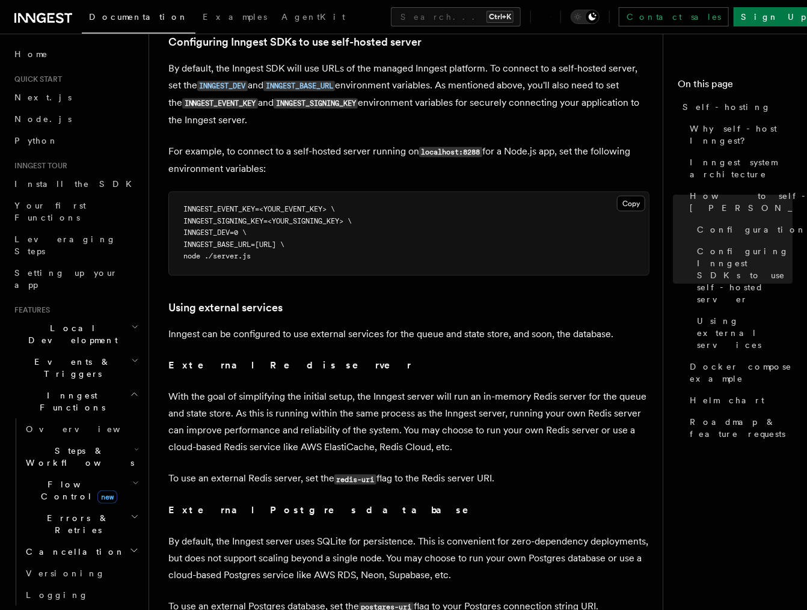
scroll to position [2852, 0]
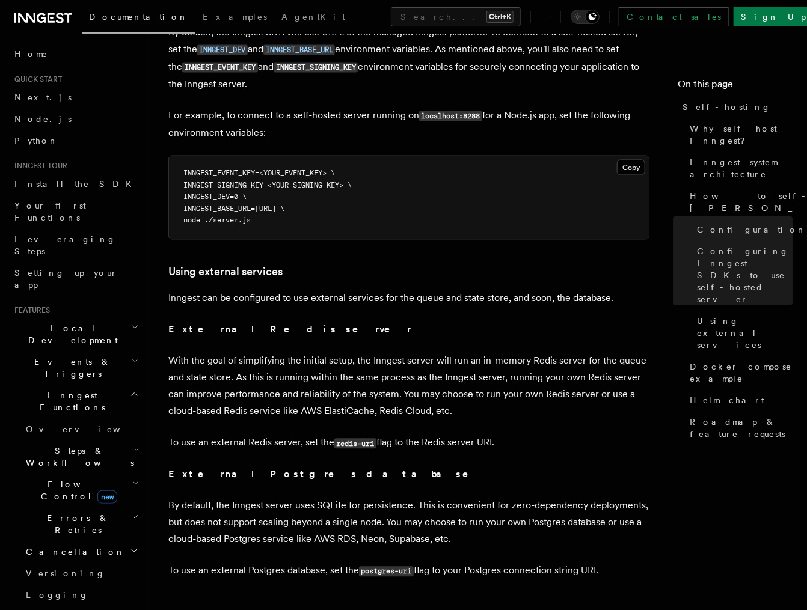
click at [235, 205] on span "INNGEST_BASE_URL=[URL] \" at bounding box center [233, 209] width 101 height 8
click at [240, 205] on span "INNGEST_BASE_URL=[URL] \" at bounding box center [233, 209] width 101 height 8
drag, startPoint x: 240, startPoint y: 189, endPoint x: 351, endPoint y: 185, distance: 110.1
click at [284, 205] on span "INNGEST_BASE_URL=[URL] \" at bounding box center [233, 209] width 101 height 8
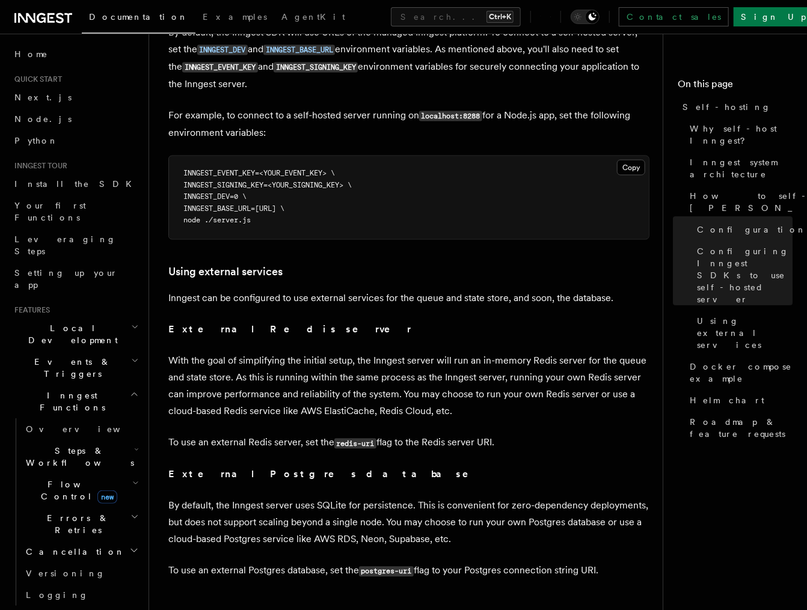
click at [228, 193] on span "INNGEST_DEV=0 \" at bounding box center [214, 197] width 63 height 8
click at [239, 205] on span "INNGEST_BASE_URL=[URL] \" at bounding box center [233, 209] width 101 height 8
drag, startPoint x: 239, startPoint y: 186, endPoint x: 260, endPoint y: 189, distance: 21.9
click at [260, 205] on span "INNGEST_BASE_URL=[URL] \" at bounding box center [233, 209] width 101 height 8
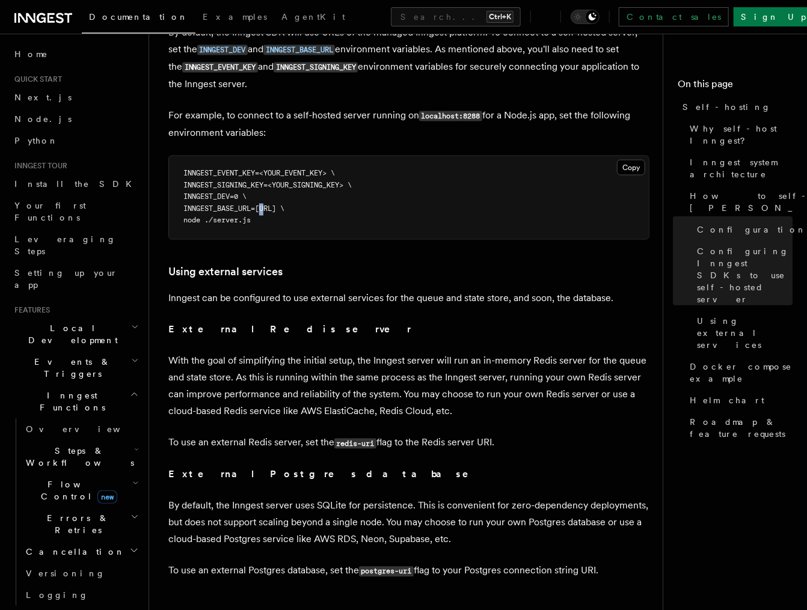
click at [260, 205] on span "INNGEST_BASE_URL=[URL] \" at bounding box center [233, 209] width 101 height 8
click at [256, 205] on span "INNGEST_BASE_URL=[URL] \" at bounding box center [233, 209] width 101 height 8
click at [284, 205] on span "INNGEST_BASE_URL=[URL] \" at bounding box center [233, 209] width 101 height 8
click at [281, 205] on span "INNGEST_BASE_URL=[URL] \" at bounding box center [233, 209] width 101 height 8
click at [281, 205] on span "INNGEST_BASE_URL=http://localhost:8288 \" at bounding box center [233, 209] width 101 height 8
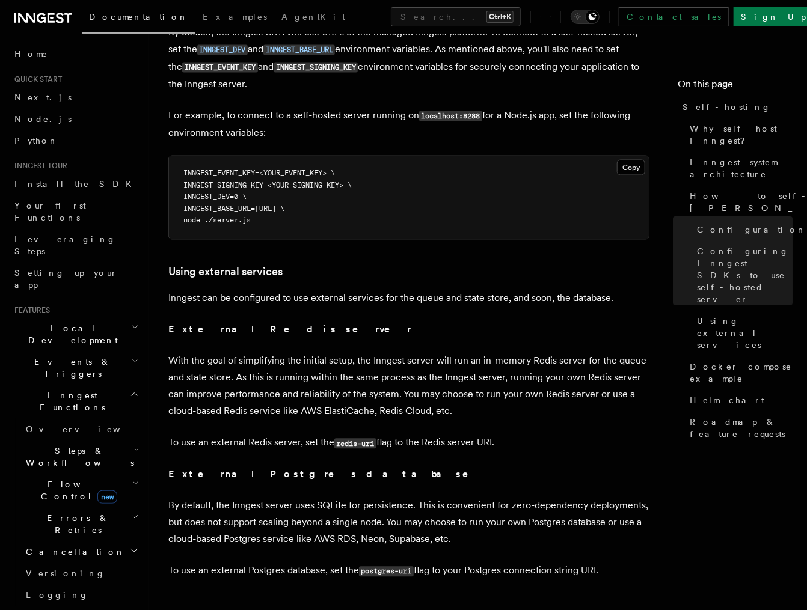
click at [197, 193] on span "INNGEST_DEV=0 \" at bounding box center [214, 197] width 63 height 8
click at [265, 205] on span "INNGEST_BASE_URL=http://localhost:8288 \" at bounding box center [233, 209] width 101 height 8
click at [253, 205] on span "INNGEST_BASE_URL=http://localhost:8288 \" at bounding box center [233, 209] width 101 height 8
copy span "INNGEST_BASE_URL"
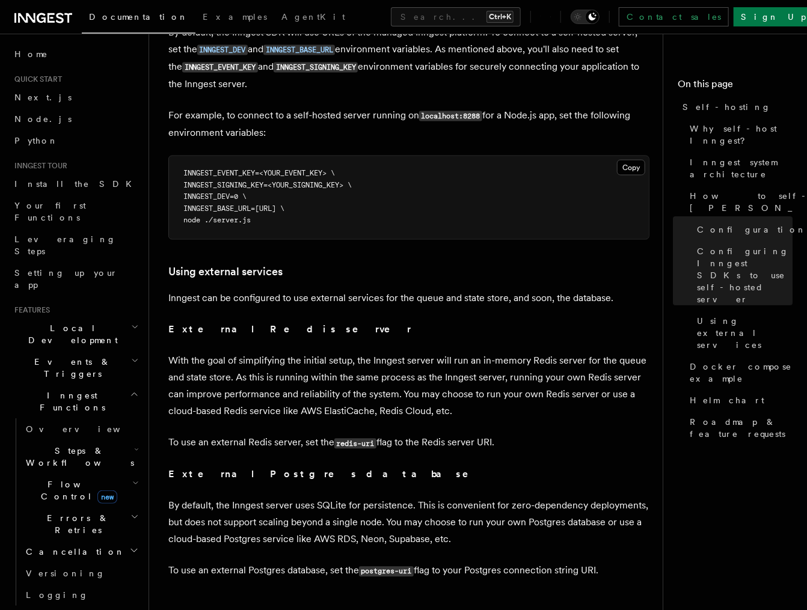
click at [274, 205] on span "INNGEST_BASE_URL=http://localhost:8288 \" at bounding box center [233, 209] width 101 height 8
drag, startPoint x: 274, startPoint y: 188, endPoint x: 348, endPoint y: 186, distance: 74.6
click at [284, 205] on span "INNGEST_BASE_URL=http://localhost:8288 \" at bounding box center [233, 209] width 101 height 8
copy span "http://localhost:8288"
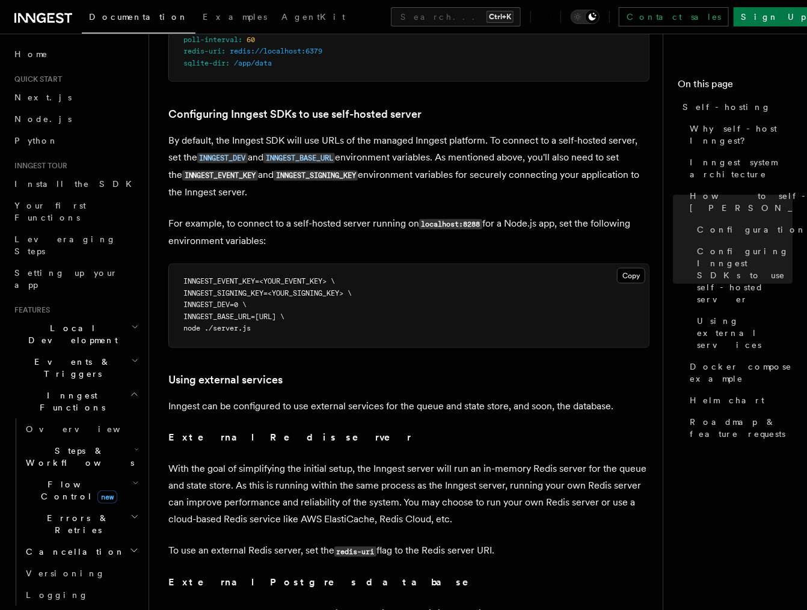
click at [280, 215] on p "For example, to connect to a self-hosted server running on localhost:8288 for a…" at bounding box center [408, 232] width 481 height 34
click at [379, 215] on p "For example, to connect to a self-hosted server running on localhost:8288 for a…" at bounding box center [408, 232] width 481 height 34
click at [443, 219] on code "localhost:8288" at bounding box center [450, 224] width 63 height 10
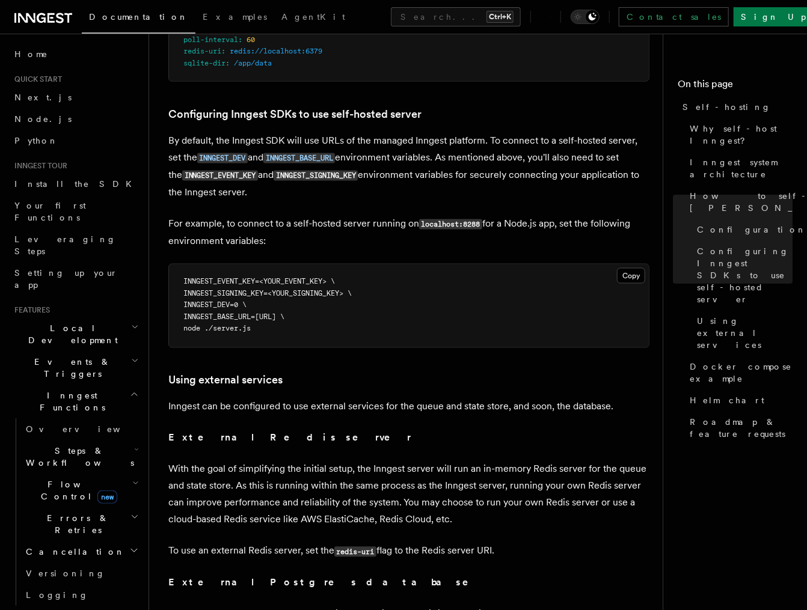
click at [533, 215] on p "For example, to connect to a self-hosted server running on localhost:8288 for a…" at bounding box center [408, 232] width 481 height 34
click at [624, 215] on p "For example, to connect to a self-hosted server running on localhost:8288 for a…" at bounding box center [408, 232] width 481 height 34
click at [198, 215] on p "For example, to connect to a self-hosted server running on localhost:8288 for a…" at bounding box center [408, 232] width 481 height 34
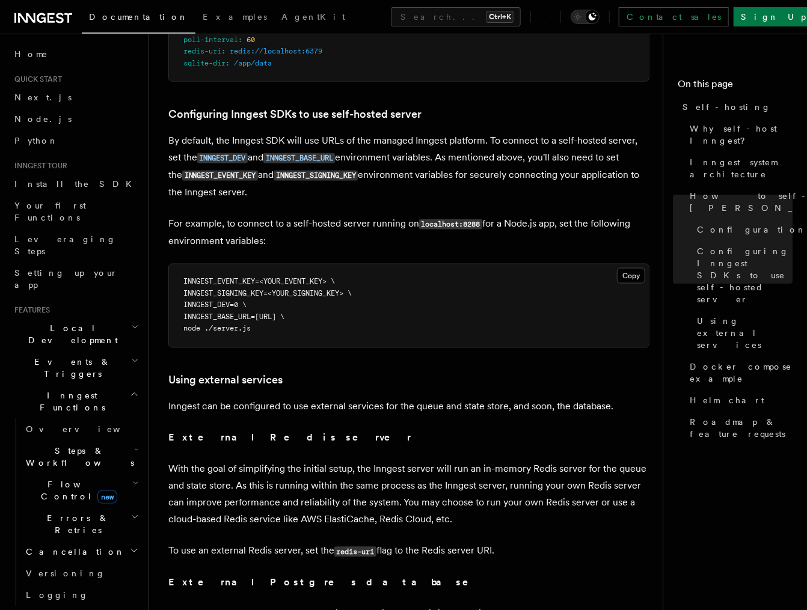
click at [236, 215] on p "For example, to connect to a self-hosted server running on localhost:8288 for a…" at bounding box center [408, 232] width 481 height 34
click at [225, 224] on p "For example, to connect to a self-hosted server running on localhost:8288 for a…" at bounding box center [408, 232] width 481 height 34
click at [257, 222] on p "For example, to connect to a self-hosted server running on localhost:8288 for a…" at bounding box center [408, 232] width 481 height 34
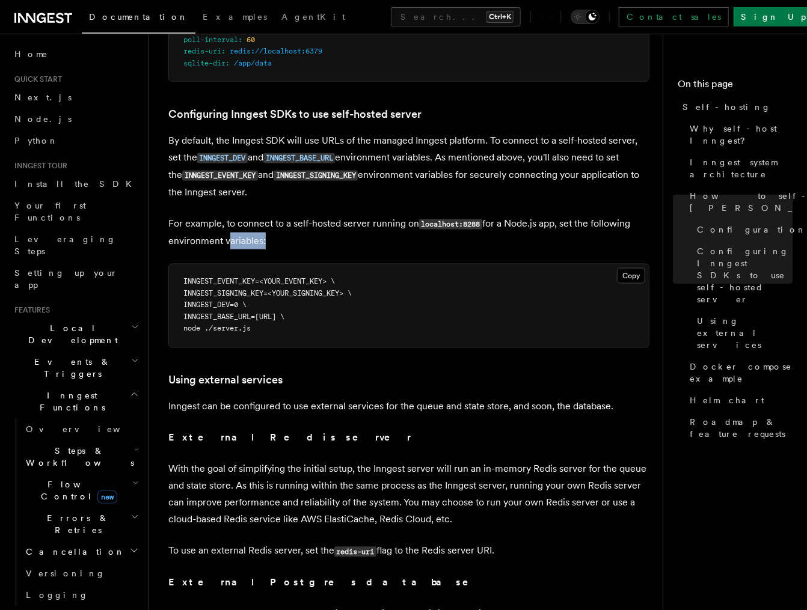
click at [257, 222] on p "For example, to connect to a self-hosted server running on localhost:8288 for a…" at bounding box center [408, 232] width 481 height 34
click at [204, 221] on p "For example, to connect to a self-hosted server running on localhost:8288 for a…" at bounding box center [408, 232] width 481 height 34
click at [272, 225] on p "For example, to connect to a self-hosted server running on localhost:8288 for a…" at bounding box center [408, 232] width 481 height 34
click at [236, 221] on p "For example, to connect to a self-hosted server running on localhost:8288 for a…" at bounding box center [408, 232] width 481 height 34
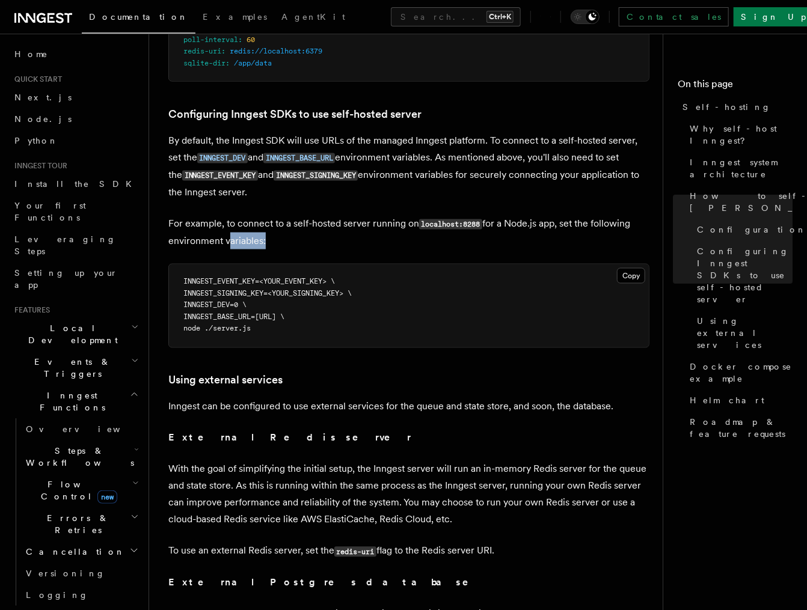
click at [236, 221] on p "For example, to connect to a self-hosted server running on localhost:8288 for a…" at bounding box center [408, 232] width 481 height 34
drag, startPoint x: 381, startPoint y: 298, endPoint x: 246, endPoint y: 287, distance: 135.1
click at [247, 288] on pre "INNGEST_EVENT_KEY=<YOUR_EVENT_KEY> \ INNGEST_SIGNING_KEY=<YOUR_SIGNING_KEY> \ I…" at bounding box center [409, 306] width 480 height 83
click at [246, 301] on span "INNGEST_DEV=0 \" at bounding box center [214, 305] width 63 height 8
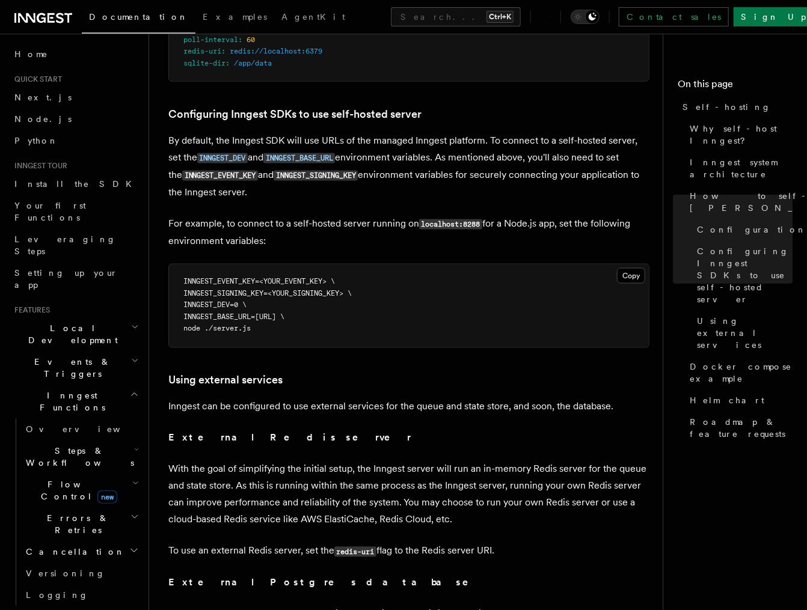
click at [243, 313] on span "INNGEST_BASE_URL=http://localhost:8288 \" at bounding box center [233, 317] width 101 height 8
click at [303, 265] on pre "INNGEST_EVENT_KEY=<YOUR_EVENT_KEY> \ INNGEST_SIGNING_KEY=<YOUR_SIGNING_KEY> \ I…" at bounding box center [409, 306] width 480 height 83
click at [230, 290] on span "INNGEST_SIGNING_KEY=<YOUR_SIGNING_KEY> \" at bounding box center [267, 294] width 168 height 8
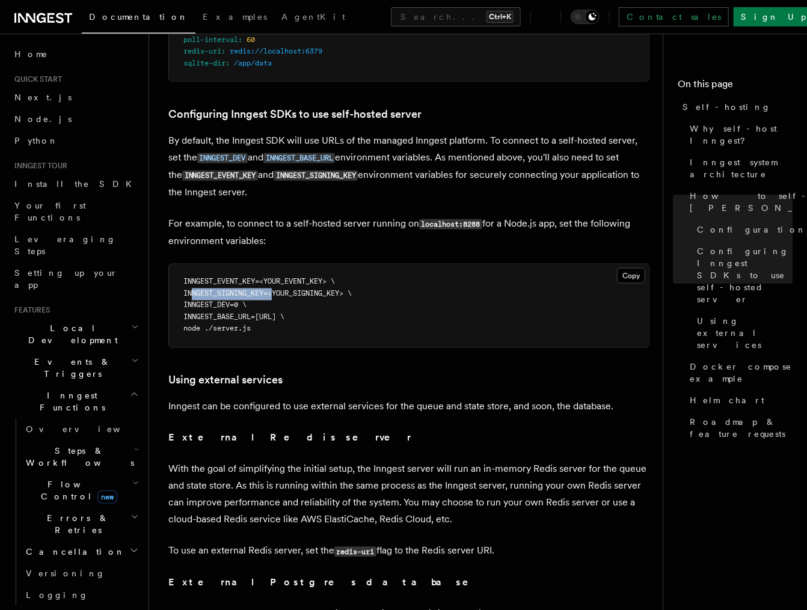
copy span "INNGEST_SIGNING_KEY"
click at [233, 313] on span "INNGEST_BASE_URL=http://localhost:8288 \" at bounding box center [233, 317] width 101 height 8
copy span "INNGEST_BASE_URL"
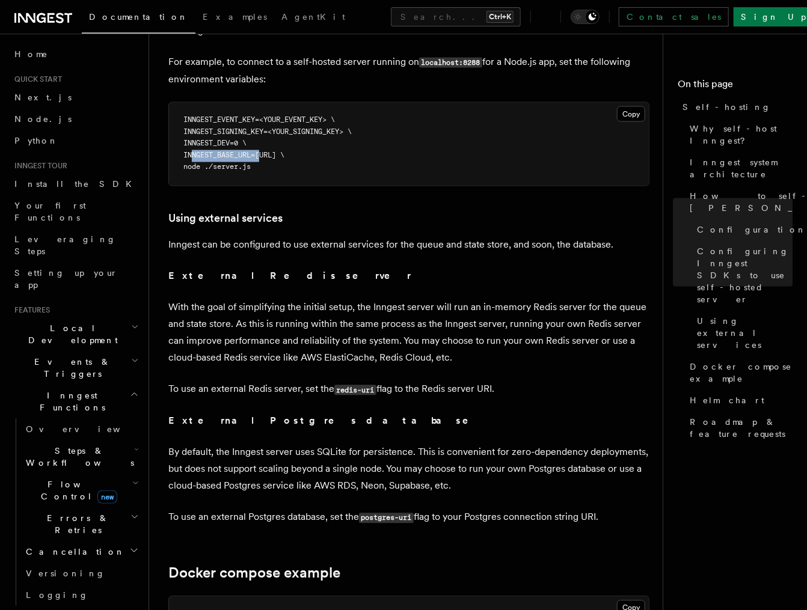
scroll to position [2960, 0]
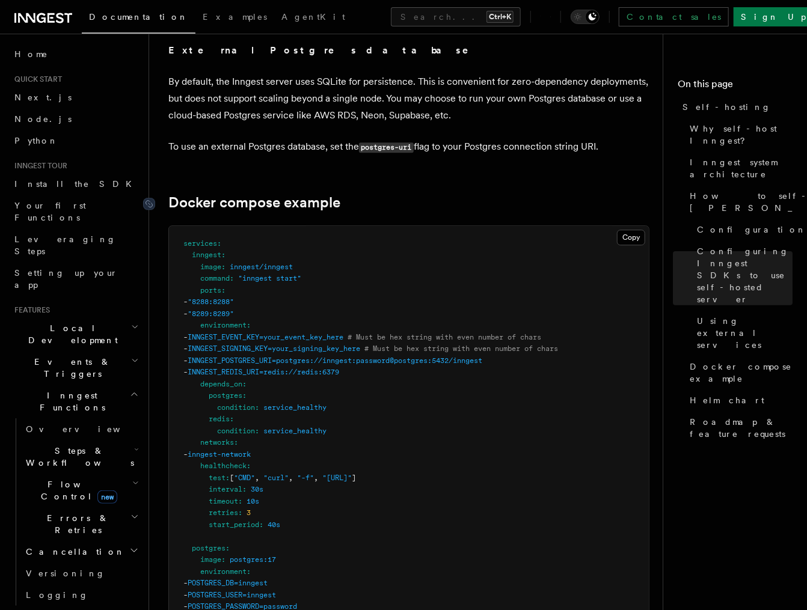
scroll to position [3344, 0]
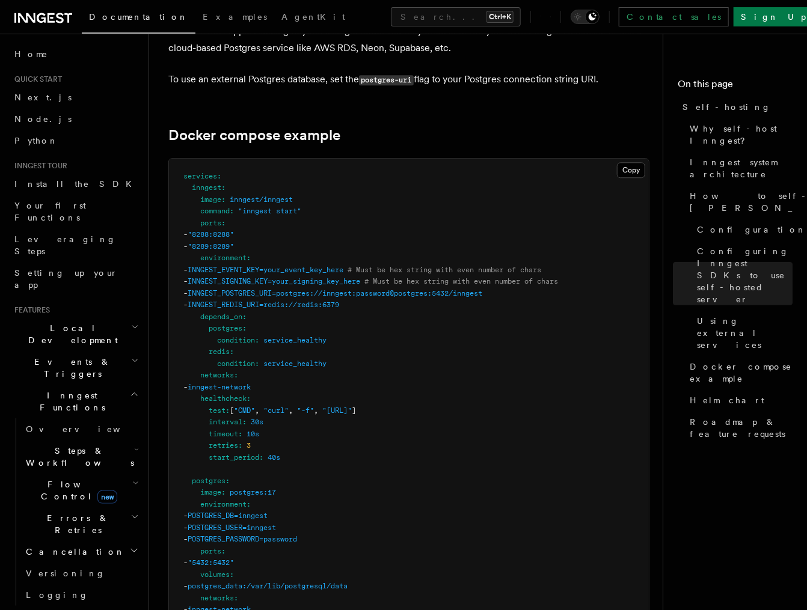
click at [251, 254] on pre "services : inngest : image : inngest/inngest command : "inngest start" ports : …" at bounding box center [409, 558] width 480 height 798
click at [272, 277] on span "INNGEST_SIGNING_KEY=your_signing_key_here" at bounding box center [274, 281] width 173 height 8
click at [293, 289] on span "INNGEST_POSTGRES_URI=postgres://inngest:password@postgres:5432/inngest" at bounding box center [335, 293] width 295 height 8
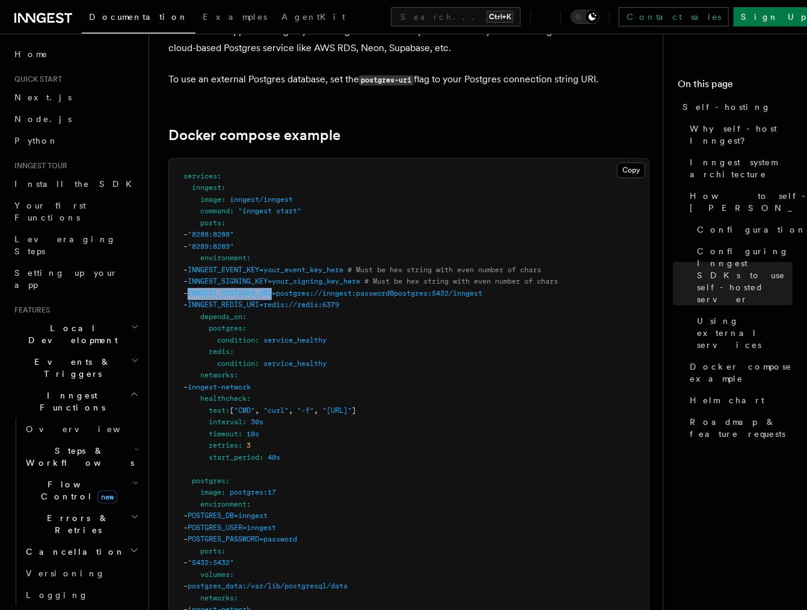
click at [293, 289] on span "INNGEST_POSTGRES_URI=postgres://inngest:password@postgres:5432/inngest" at bounding box center [335, 293] width 295 height 8
click at [271, 301] on span "INNGEST_REDIS_URI=redis://redis:6379" at bounding box center [264, 305] width 152 height 8
click at [242, 336] on span "condition" at bounding box center [236, 340] width 38 height 8
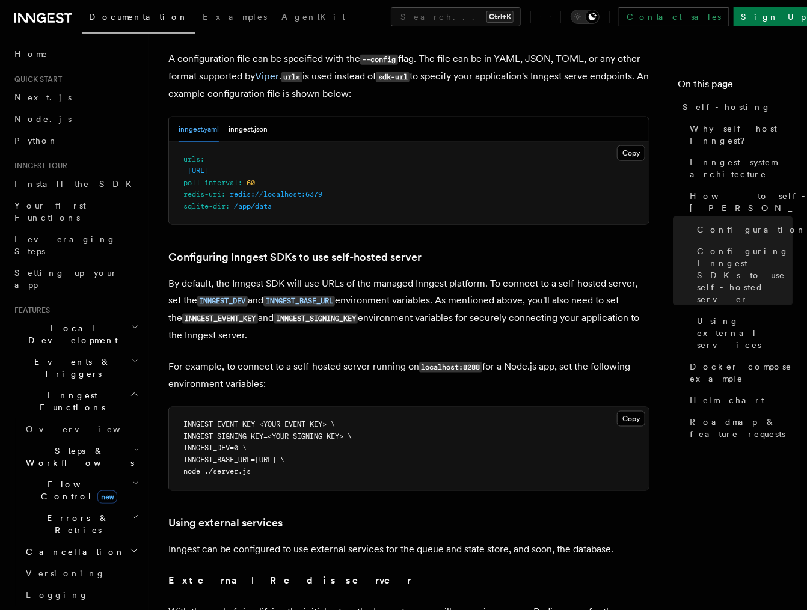
scroll to position [2586, 0]
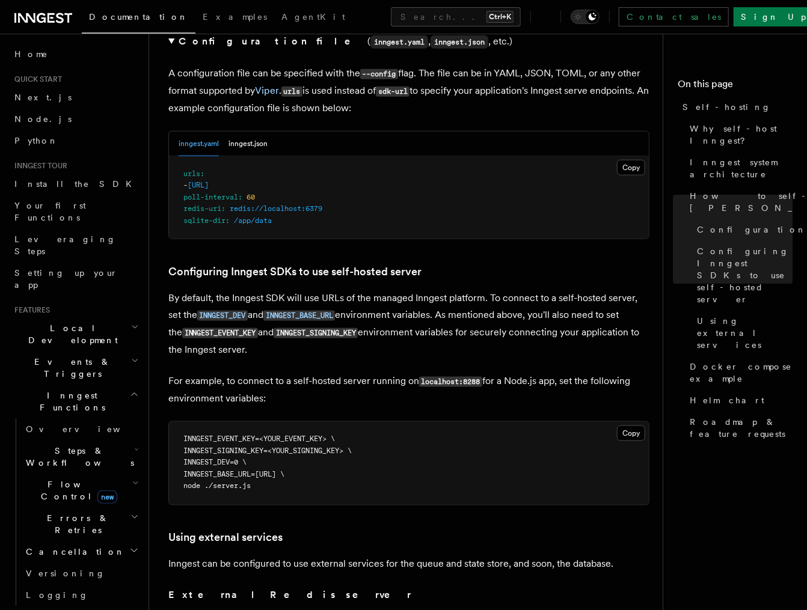
click at [207, 328] on code "INNGEST_EVENT_KEY" at bounding box center [220, 333] width 76 height 10
click at [342, 328] on p "By default, the Inngest SDK will use URLs of the managed Inngest platform. To c…" at bounding box center [408, 324] width 481 height 69
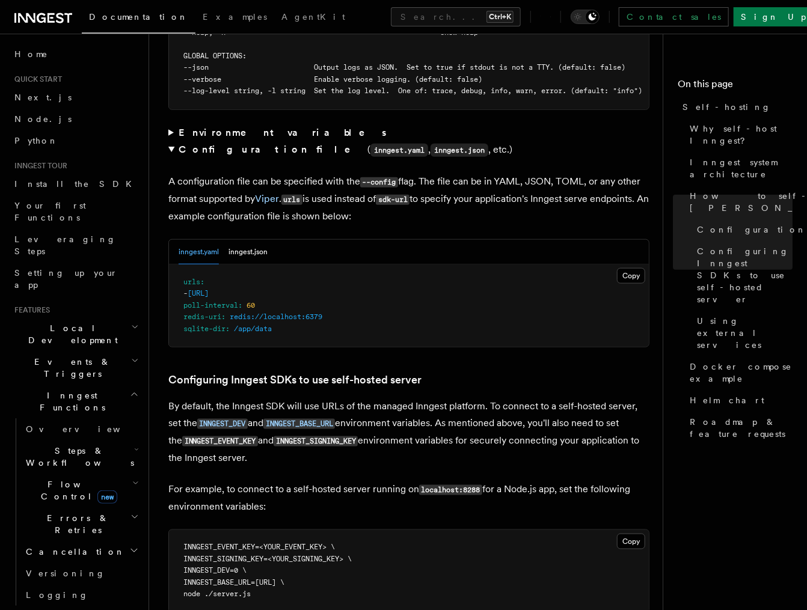
click at [314, 212] on details "Configuration file ( inngest.yaml , inngest.json , etc.) A configuration file c…" at bounding box center [408, 244] width 481 height 207
click at [328, 265] on pre "urls : - http://localhost:3000/api/inngest poll-interval : 60 redis-uri : redis…" at bounding box center [409, 306] width 480 height 83
click at [209, 289] on span "http://localhost:3000/api/inngest" at bounding box center [198, 293] width 21 height 8
click at [311, 265] on pre "urls : - http://localhost:3000/api/inngest poll-interval : 60 redis-uri : redis…" at bounding box center [409, 306] width 480 height 83
click at [220, 265] on pre "urls : - http://localhost:3000/api/inngest poll-interval : 60 redis-uri : redis…" at bounding box center [409, 306] width 480 height 83
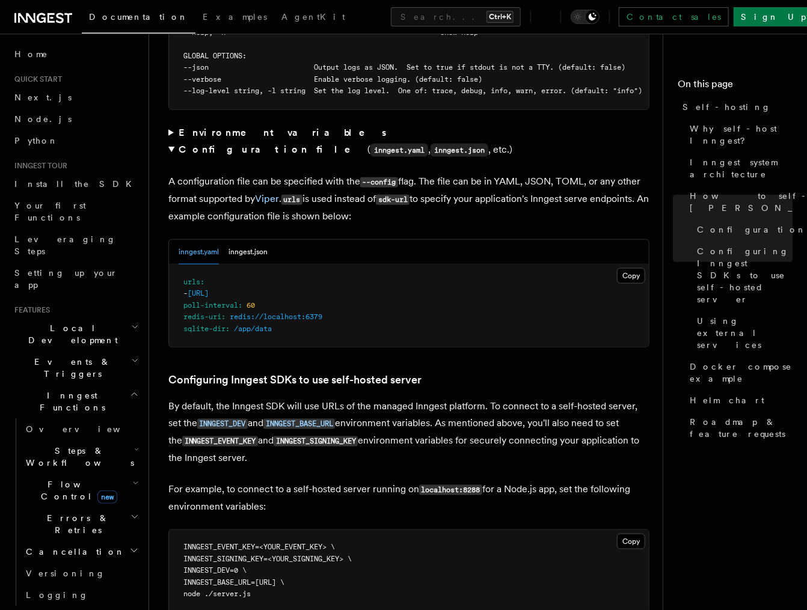
click at [207, 265] on pre "urls : - http://localhost:3000/api/inngest poll-interval : 60 redis-uri : redis…" at bounding box center [409, 306] width 480 height 83
click at [197, 265] on pre "urls : - http://localhost:3000/api/inngest poll-interval : 60 redis-uri : redis…" at bounding box center [409, 306] width 480 height 83
click at [209, 289] on span "http://localhost:3000/api/inngest" at bounding box center [198, 293] width 21 height 8
click at [322, 280] on pre "urls : - http://localhost:3000/api/inngest poll-interval : 60 redis-uri : redis…" at bounding box center [409, 306] width 480 height 83
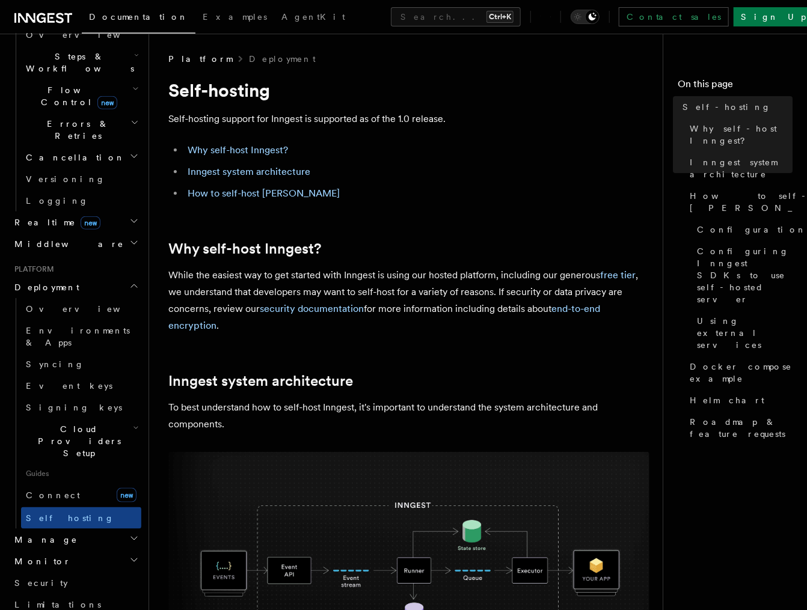
scroll to position [541, 0]
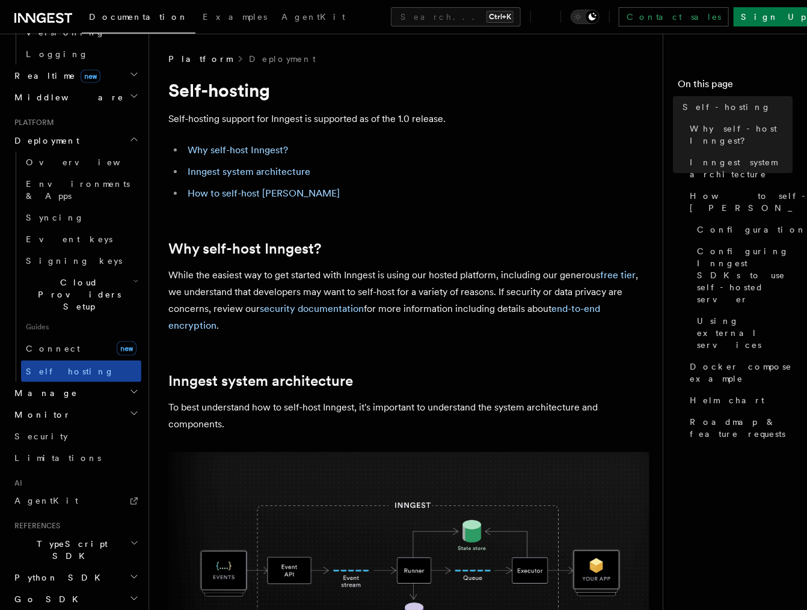
click at [70, 367] on span "Self hosting" at bounding box center [70, 372] width 88 height 10
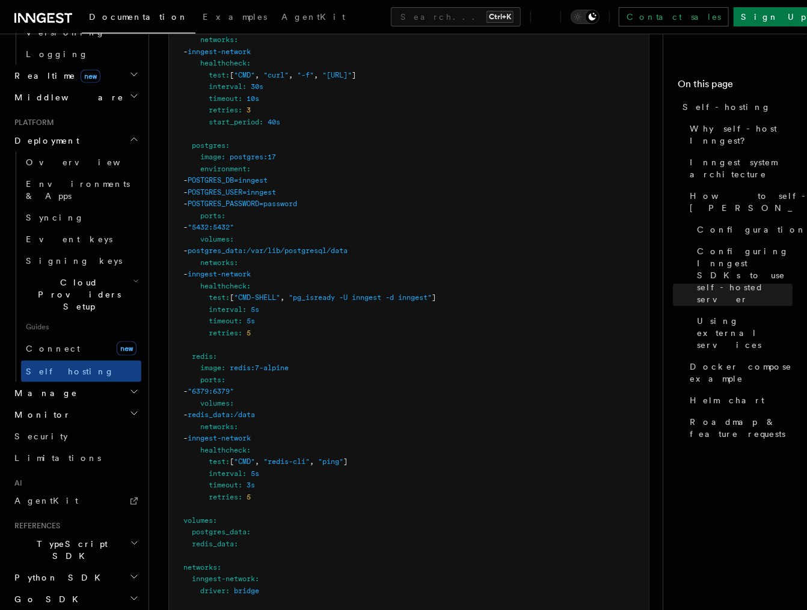
scroll to position [4004, 0]
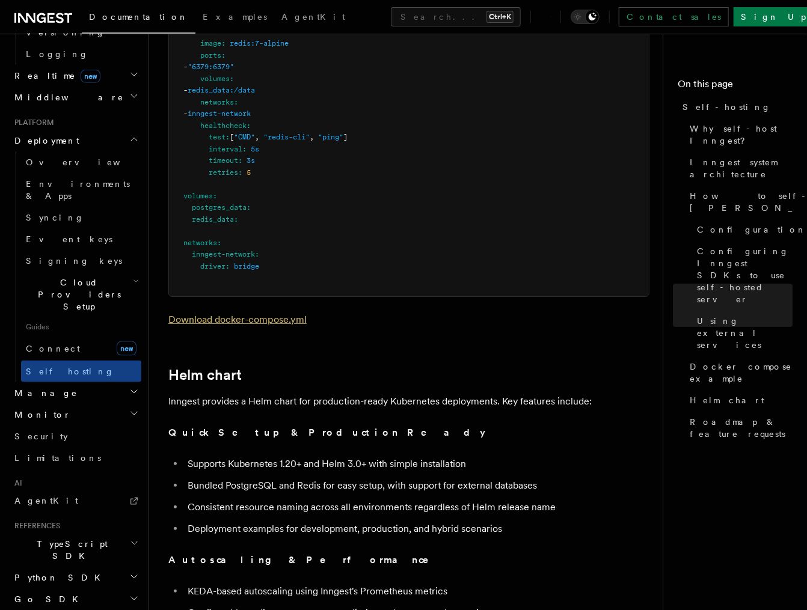
click at [252, 314] on link "Download docker-compose.yml" at bounding box center [237, 319] width 138 height 11
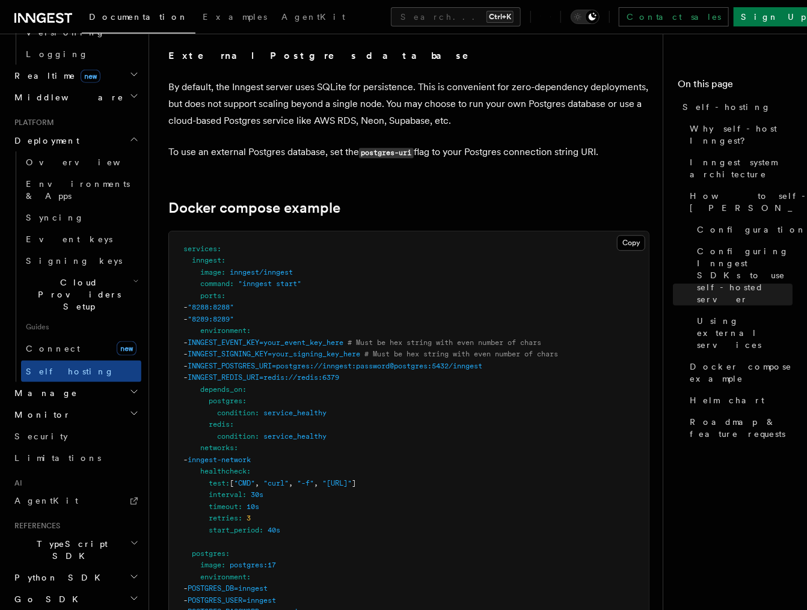
scroll to position [3030, 0]
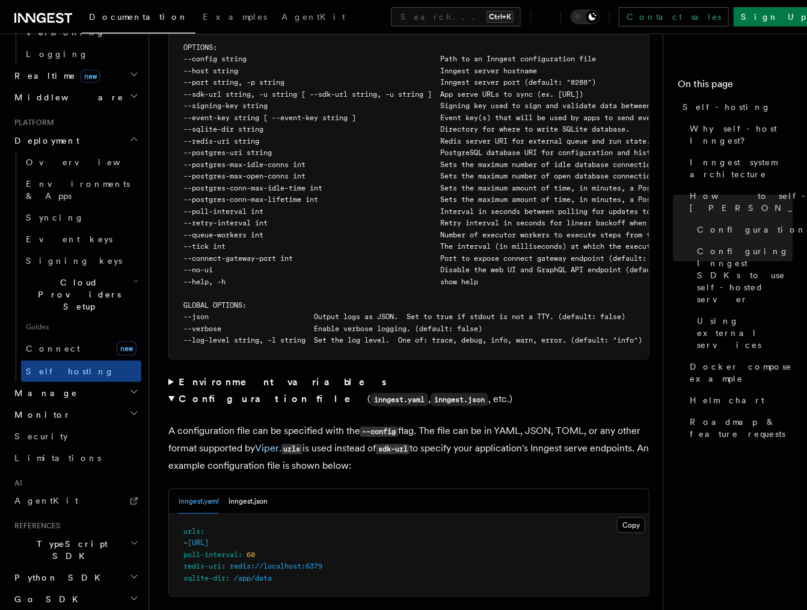
scroll to position [2164, 0]
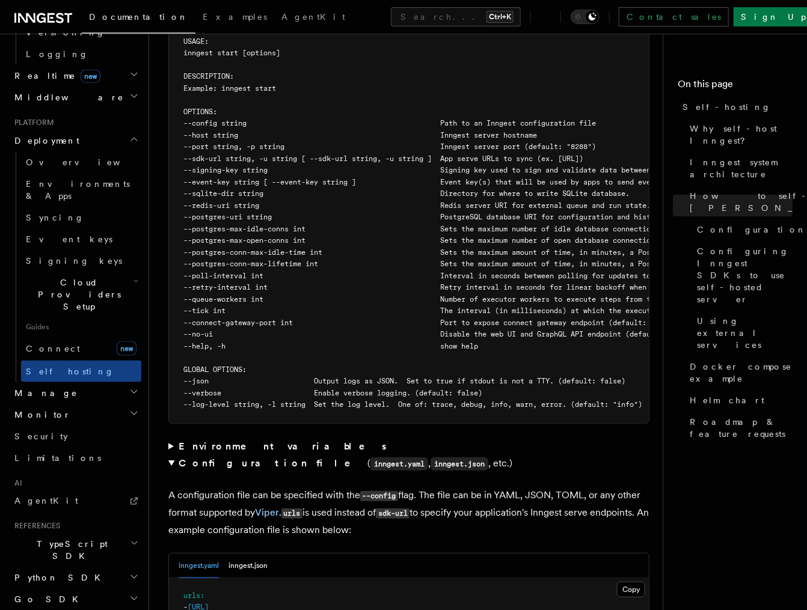
click at [226, 441] on strong "Environment variables" at bounding box center [284, 446] width 210 height 11
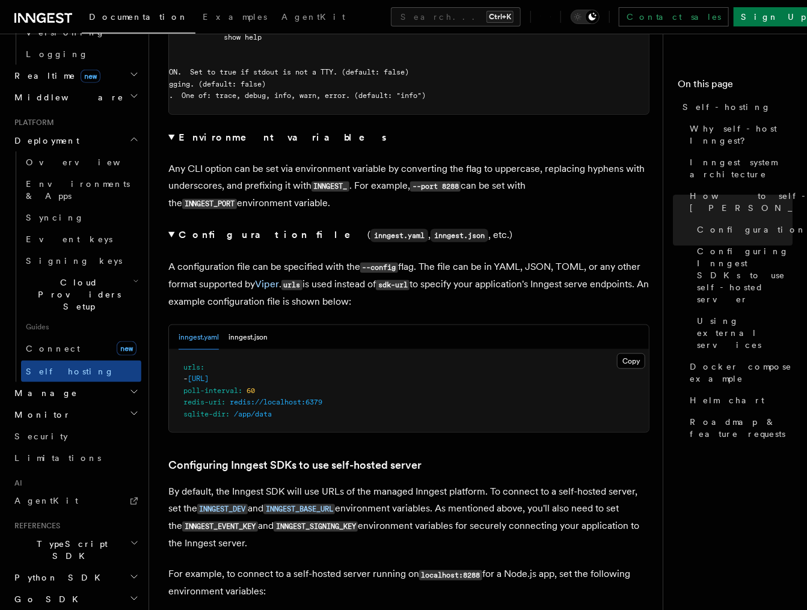
scroll to position [2489, 0]
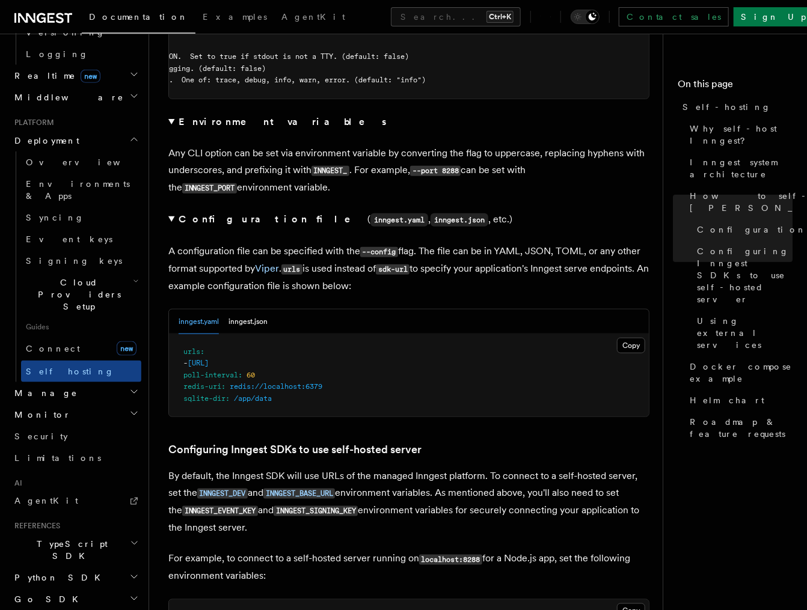
click at [328, 243] on p "A configuration file can be specified with the --config flag. The file can be i…" at bounding box center [408, 269] width 481 height 52
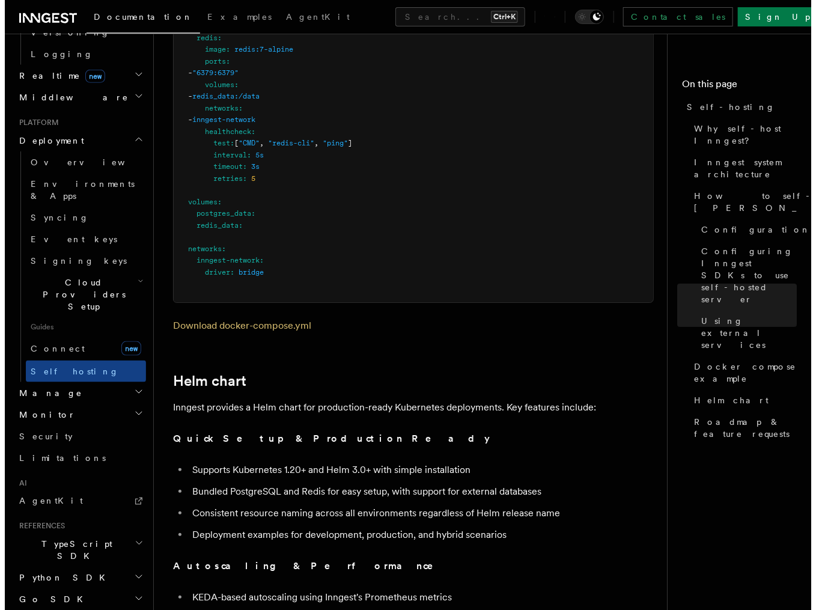
scroll to position [1026, 0]
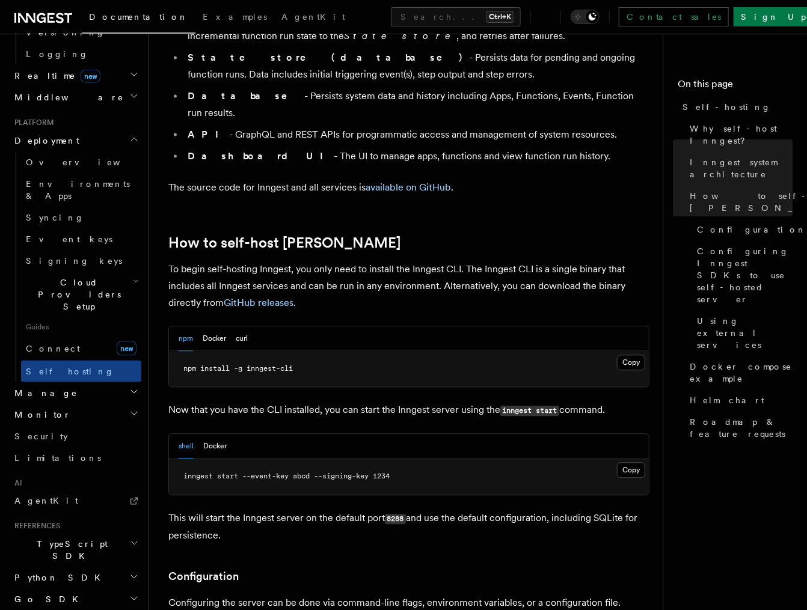
click at [303, 261] on p "To begin self-hosting Inngest, you only need to install the Inngest CLI. The In…" at bounding box center [408, 286] width 481 height 51
click at [418, 17] on button "Search... Ctrl+K" at bounding box center [456, 16] width 130 height 19
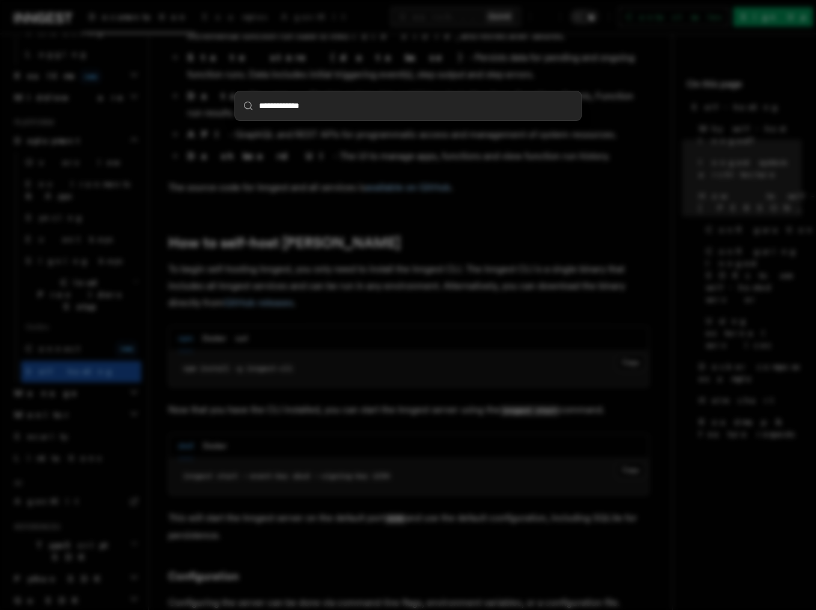
click at [316, 107] on input "**********" at bounding box center [408, 105] width 346 height 29
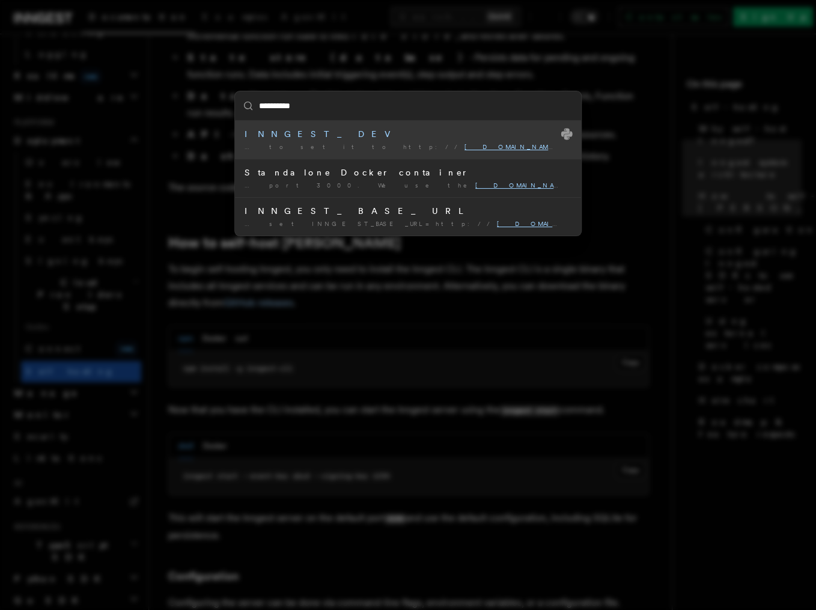
type input "**********"
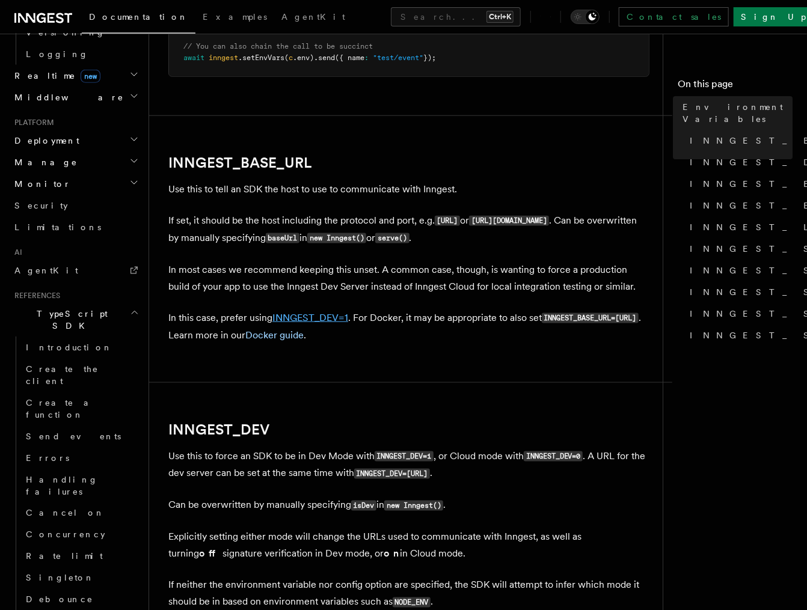
scroll to position [541, 0]
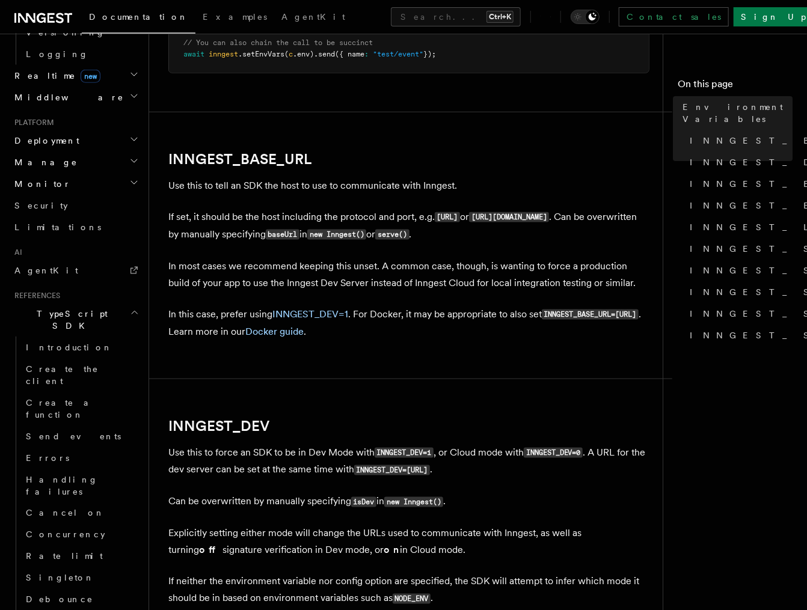
click at [542, 320] on code "INNGEST_BASE_URL=http://host.docker.internal:8288" at bounding box center [590, 315] width 97 height 10
drag, startPoint x: 252, startPoint y: 332, endPoint x: 364, endPoint y: 331, distance: 112.4
click at [542, 320] on code "INNGEST_BASE_URL=http://host.docker.internal:8288" at bounding box center [590, 315] width 97 height 10
copy code "http://host.docker.internal:8288"
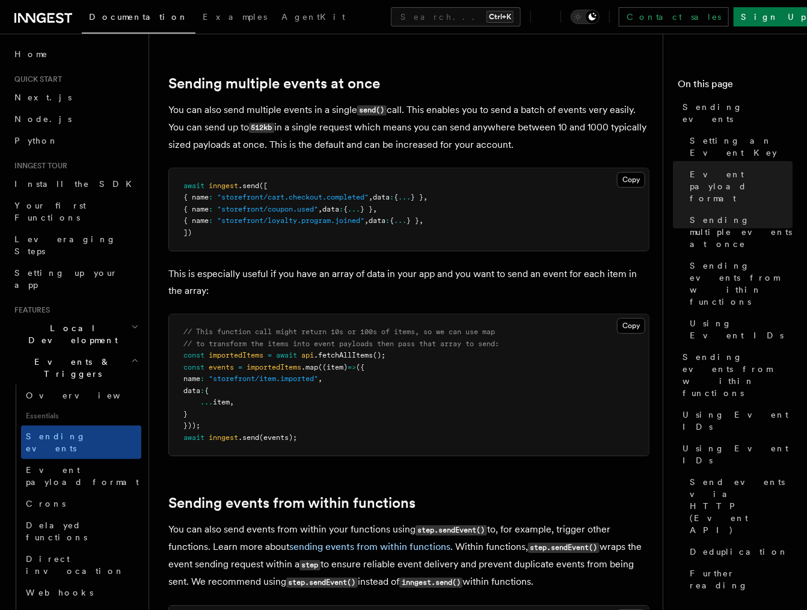
scroll to position [26, 0]
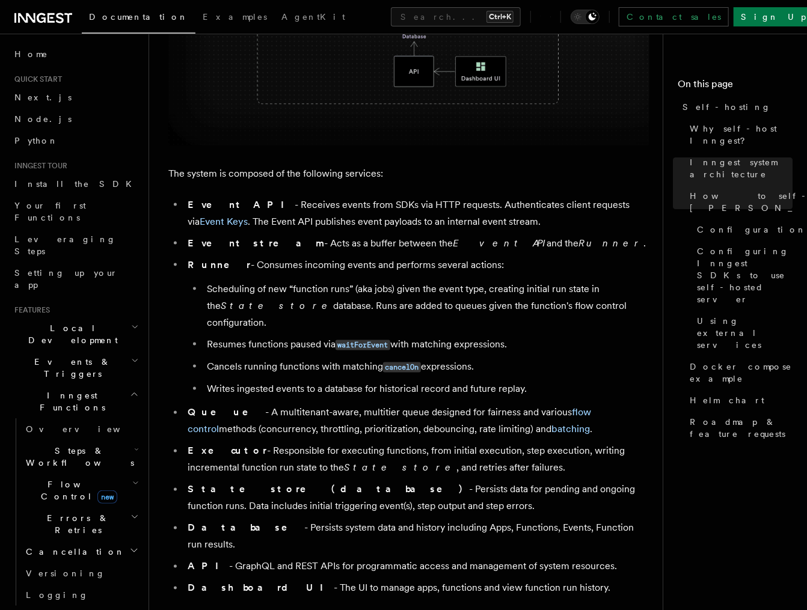
scroll to position [2386, 0]
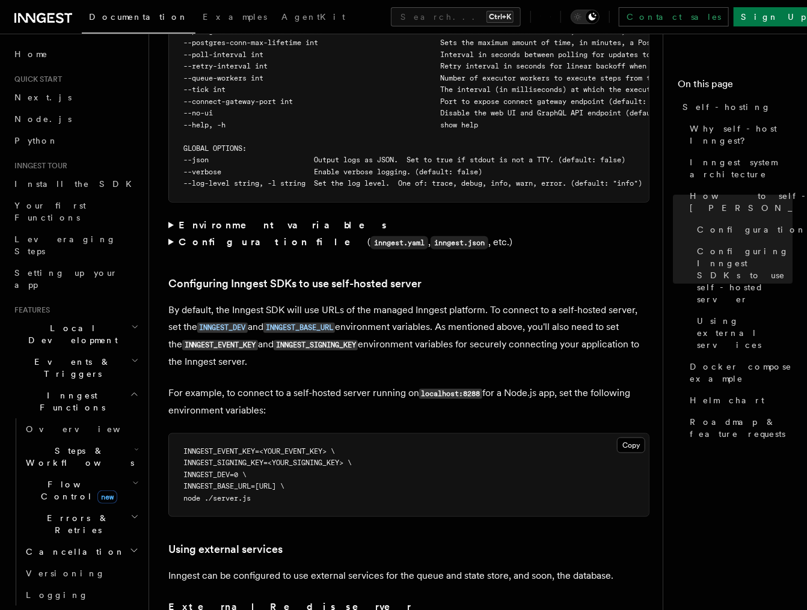
click at [221, 340] on code "INNGEST_EVENT_KEY" at bounding box center [220, 345] width 76 height 10
click at [322, 317] on p "By default, the Inngest SDK will use URLs of the managed Inngest platform. To c…" at bounding box center [408, 336] width 481 height 69
click at [390, 319] on p "By default, the Inngest SDK will use URLs of the managed Inngest platform. To c…" at bounding box center [408, 336] width 481 height 69
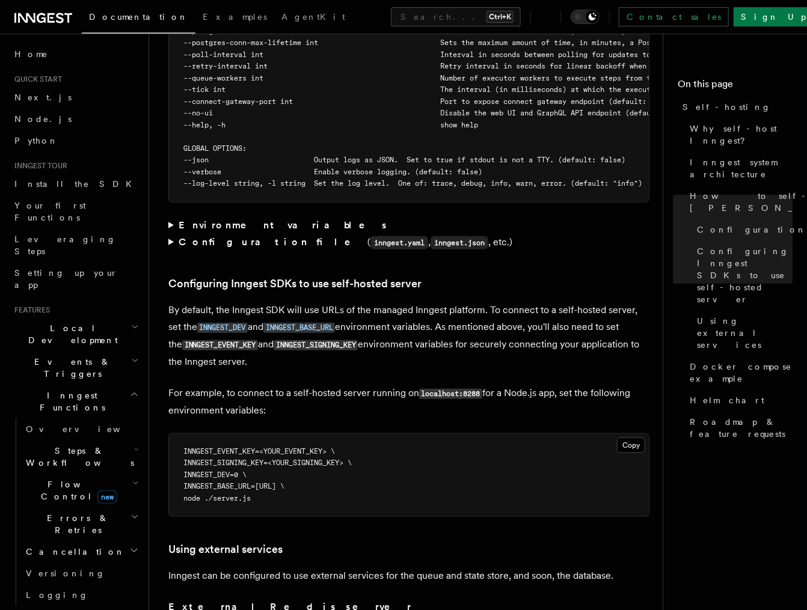
click at [229, 434] on pre "INNGEST_EVENT_KEY=<YOUR_EVENT_KEY> \ INNGEST_SIGNING_KEY=<YOUR_SIGNING_KEY> \ I…" at bounding box center [409, 475] width 480 height 83
click at [221, 340] on code "INNGEST_EVENT_KEY" at bounding box center [220, 345] width 76 height 10
click at [292, 340] on code "INNGEST_SIGNING_KEY" at bounding box center [316, 345] width 84 height 10
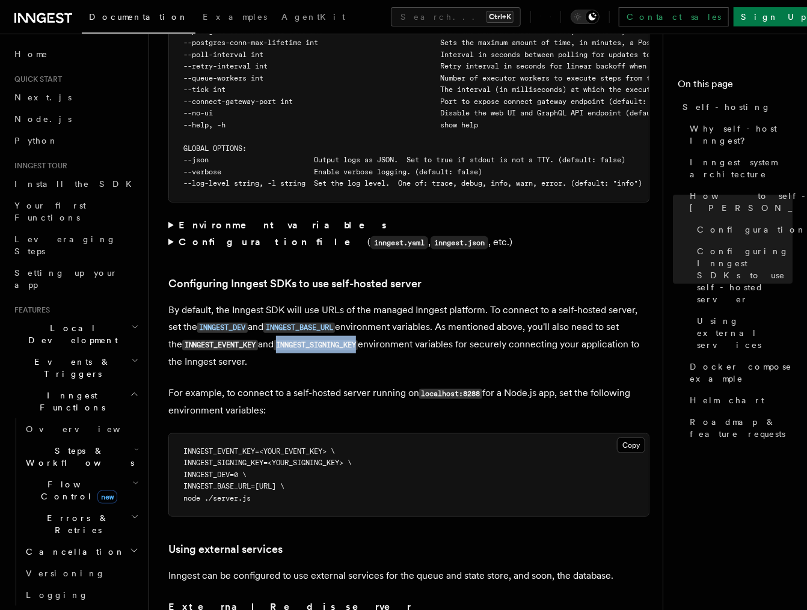
click at [292, 340] on code "INNGEST_SIGNING_KEY" at bounding box center [316, 345] width 84 height 10
click at [218, 340] on code "INNGEST_EVENT_KEY" at bounding box center [220, 345] width 76 height 10
click at [317, 340] on code "INNGEST_SIGNING_KEY" at bounding box center [316, 345] width 84 height 10
click at [315, 351] on article "Platform Deployment Self-hosting Self-hosting support for Inngest is supported …" at bounding box center [410, 236] width 485 height 5139
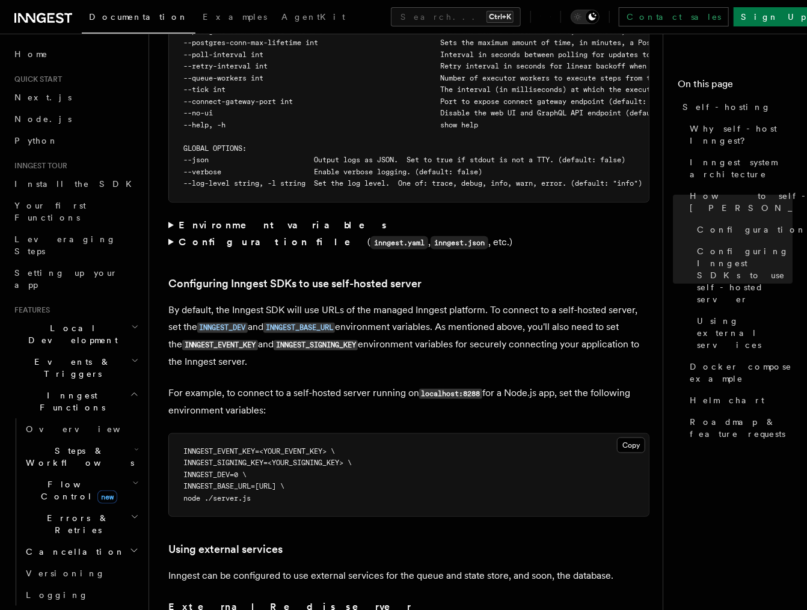
click at [218, 447] on span "INNGEST_EVENT_KEY=<YOUR_EVENT_KEY> \" at bounding box center [259, 451] width 152 height 8
click at [224, 447] on span "INNGEST_EVENT_KEY=<YOUR_EVENT_KEY> \" at bounding box center [259, 451] width 152 height 8
copy span "INNGEST_EVENT_KEY"
click at [307, 340] on code "INNGEST_SIGNING_KEY" at bounding box center [316, 345] width 84 height 10
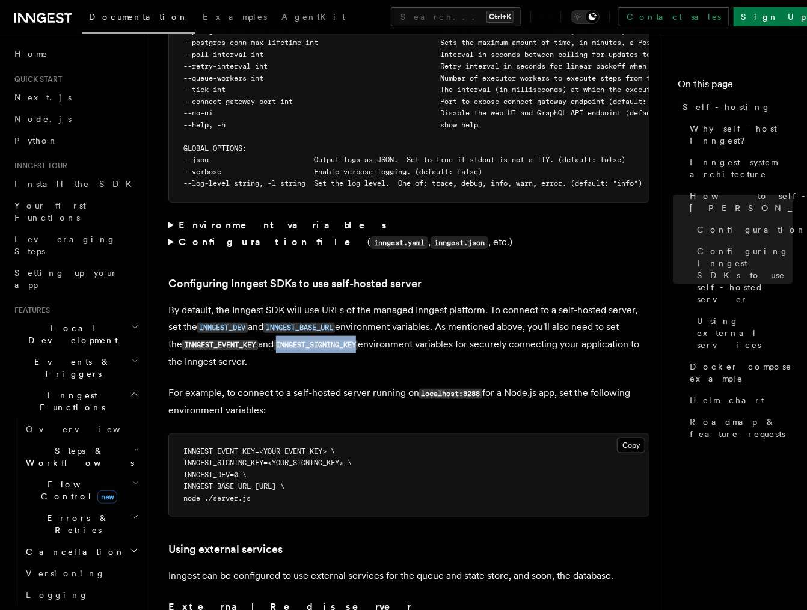
click at [307, 340] on code "INNGEST_SIGNING_KEY" at bounding box center [316, 345] width 84 height 10
copy code "INNGEST_SIGNING_KEY"
click at [290, 323] on code "INNGEST_BASE_URL" at bounding box center [299, 328] width 72 height 10
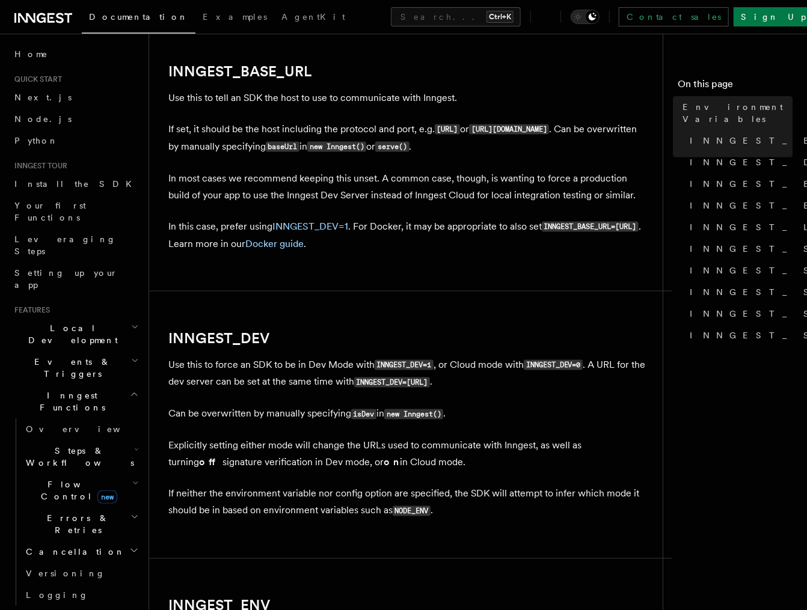
scroll to position [634, 0]
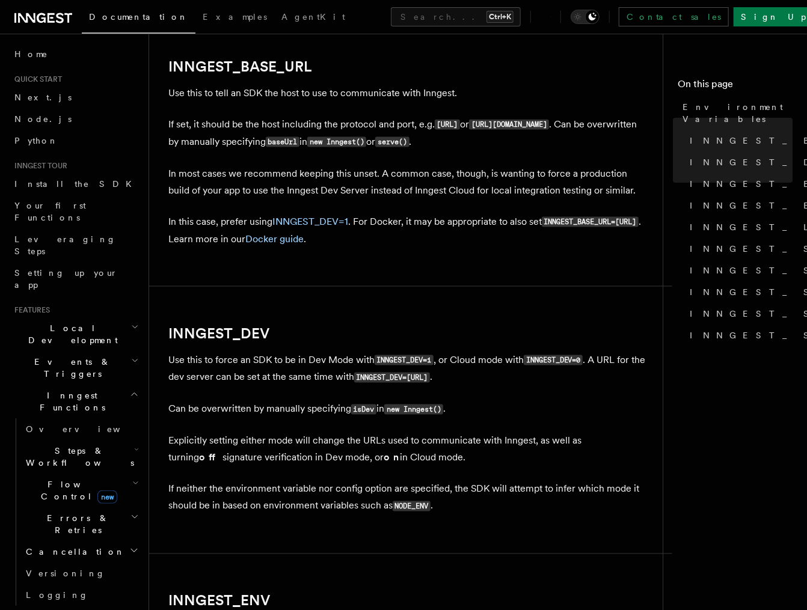
click at [542, 227] on code "INNGEST_BASE_URL=[URL]" at bounding box center [590, 222] width 97 height 10
copy code "INNGEST_BASE_URL"
click at [489, 58] on h2 "INNGEST_BASE_URL" at bounding box center [408, 66] width 481 height 17
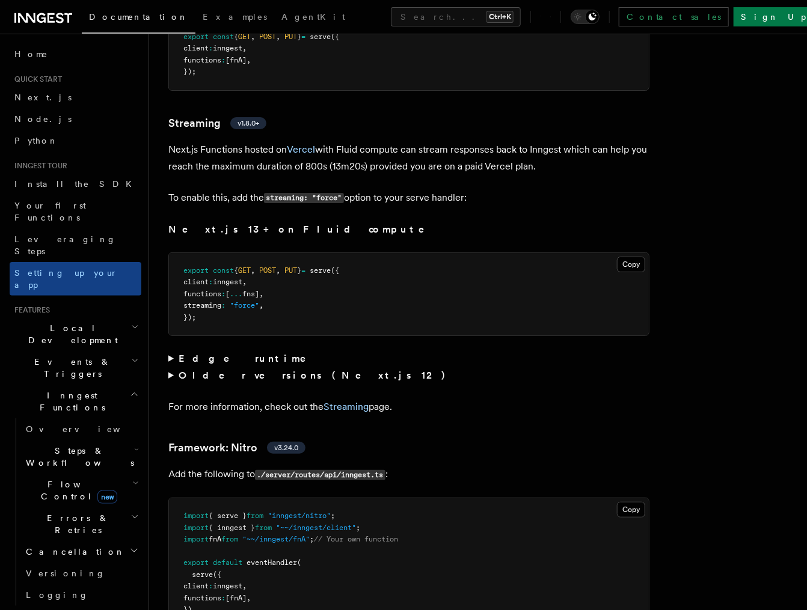
scroll to position [8008, 0]
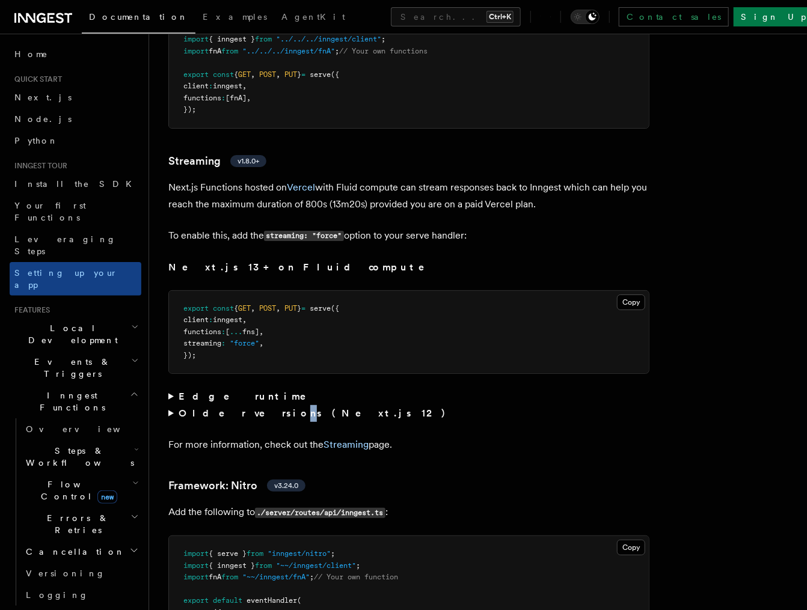
drag, startPoint x: 236, startPoint y: 357, endPoint x: 231, endPoint y: 360, distance: 6.5
click at [231, 405] on summary "Older versions (Next.js 12)" at bounding box center [408, 413] width 481 height 17
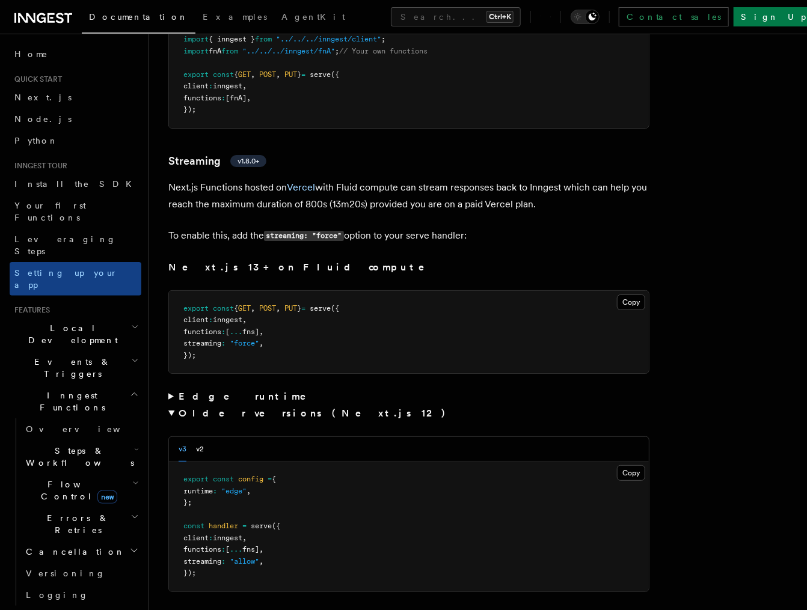
click at [220, 388] on summary "Edge runtime" at bounding box center [408, 396] width 481 height 17
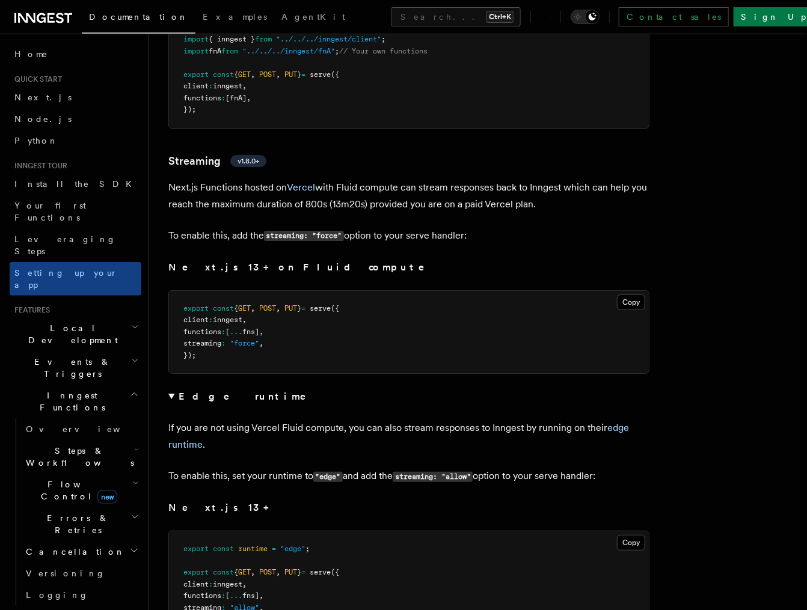
click at [219, 391] on strong "Edge runtime" at bounding box center [251, 396] width 144 height 11
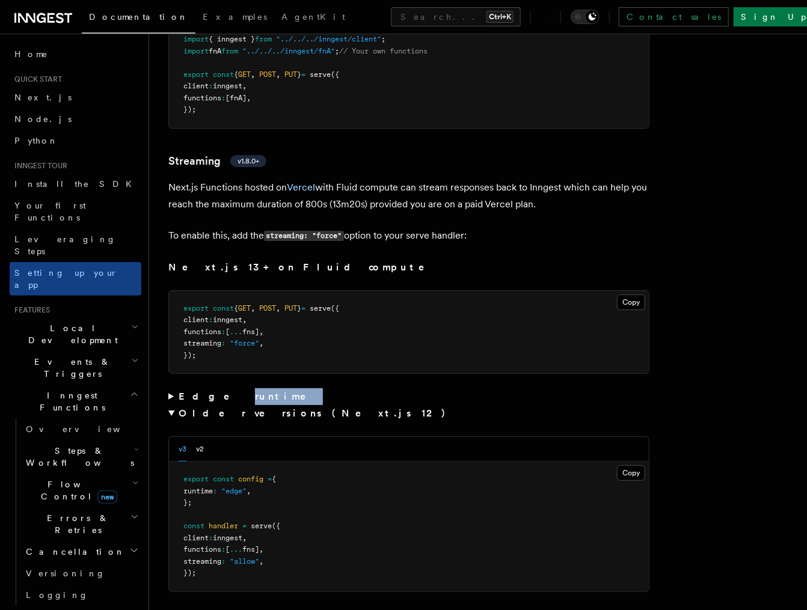
click at [219, 391] on strong "Edge runtime" at bounding box center [251, 396] width 144 height 11
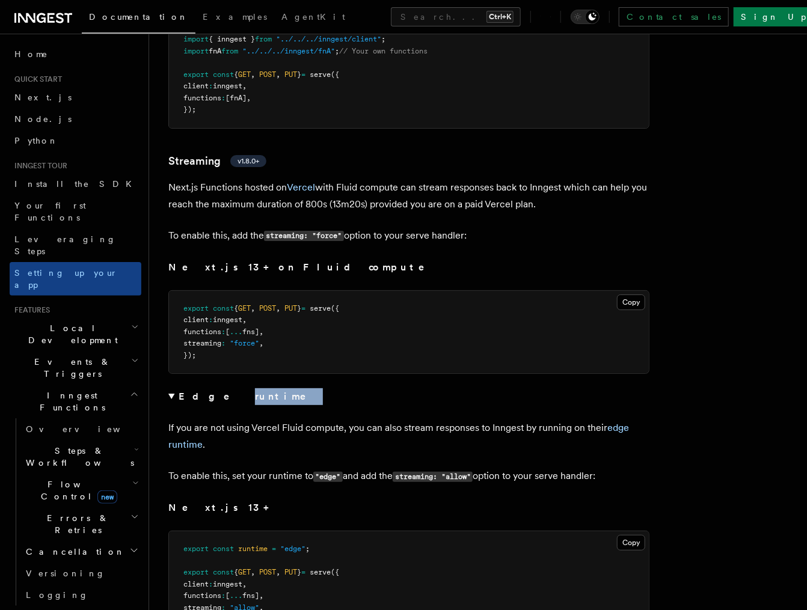
click at [219, 391] on strong "Edge runtime" at bounding box center [251, 396] width 144 height 11
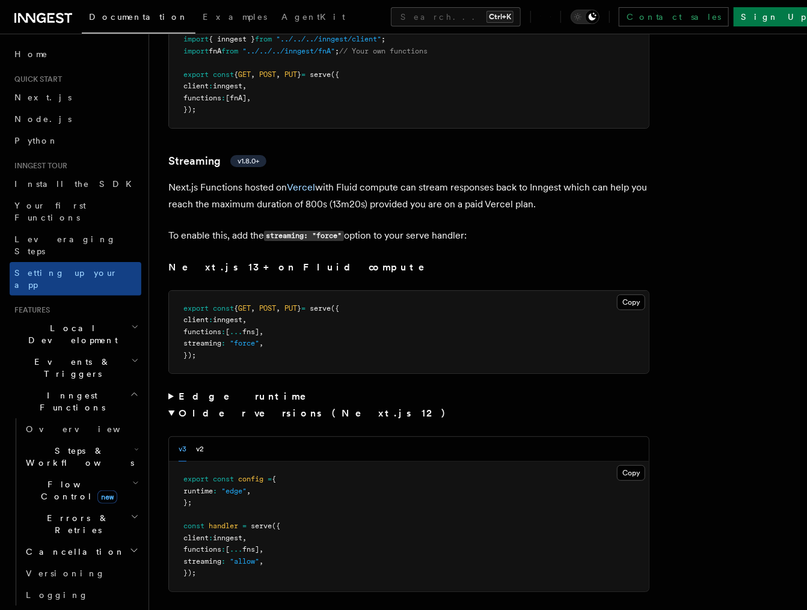
click at [210, 408] on strong "Older versions (Next.js 12)" at bounding box center [315, 413] width 273 height 11
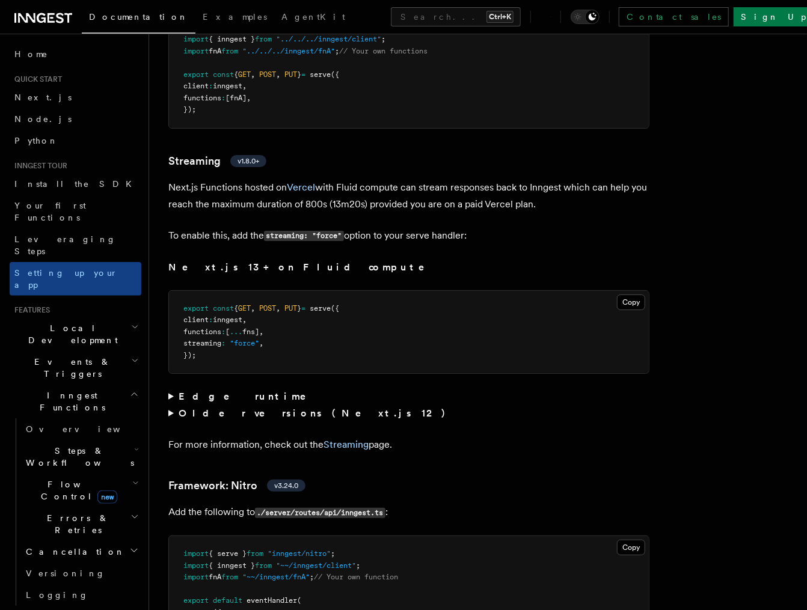
click at [238, 408] on strong "Older versions (Next.js 12)" at bounding box center [315, 413] width 273 height 11
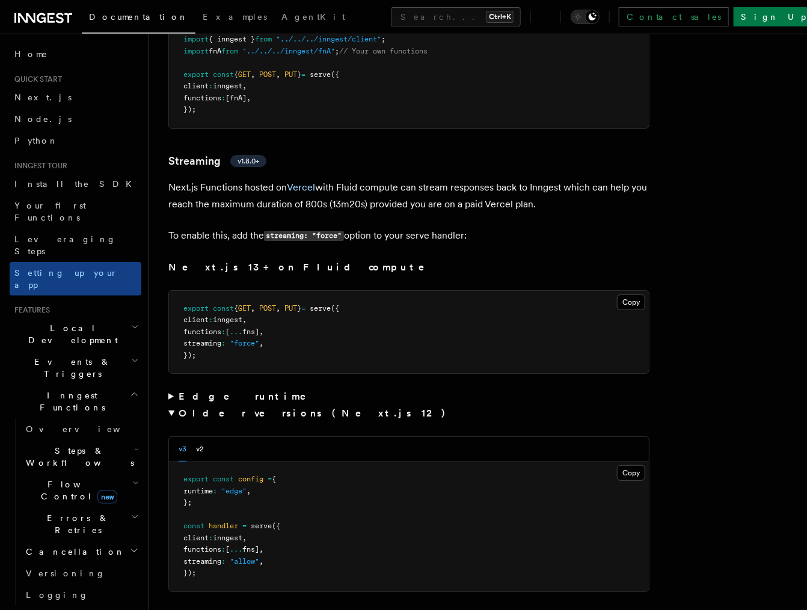
click at [238, 408] on strong "Older versions (Next.js 12)" at bounding box center [315, 413] width 273 height 11
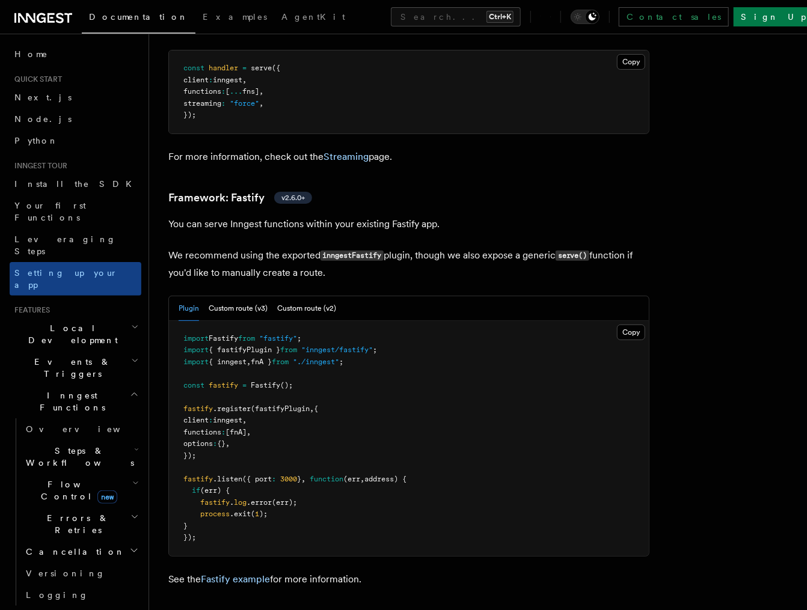
scroll to position [4004, 0]
